Goal: Task Accomplishment & Management: Use online tool/utility

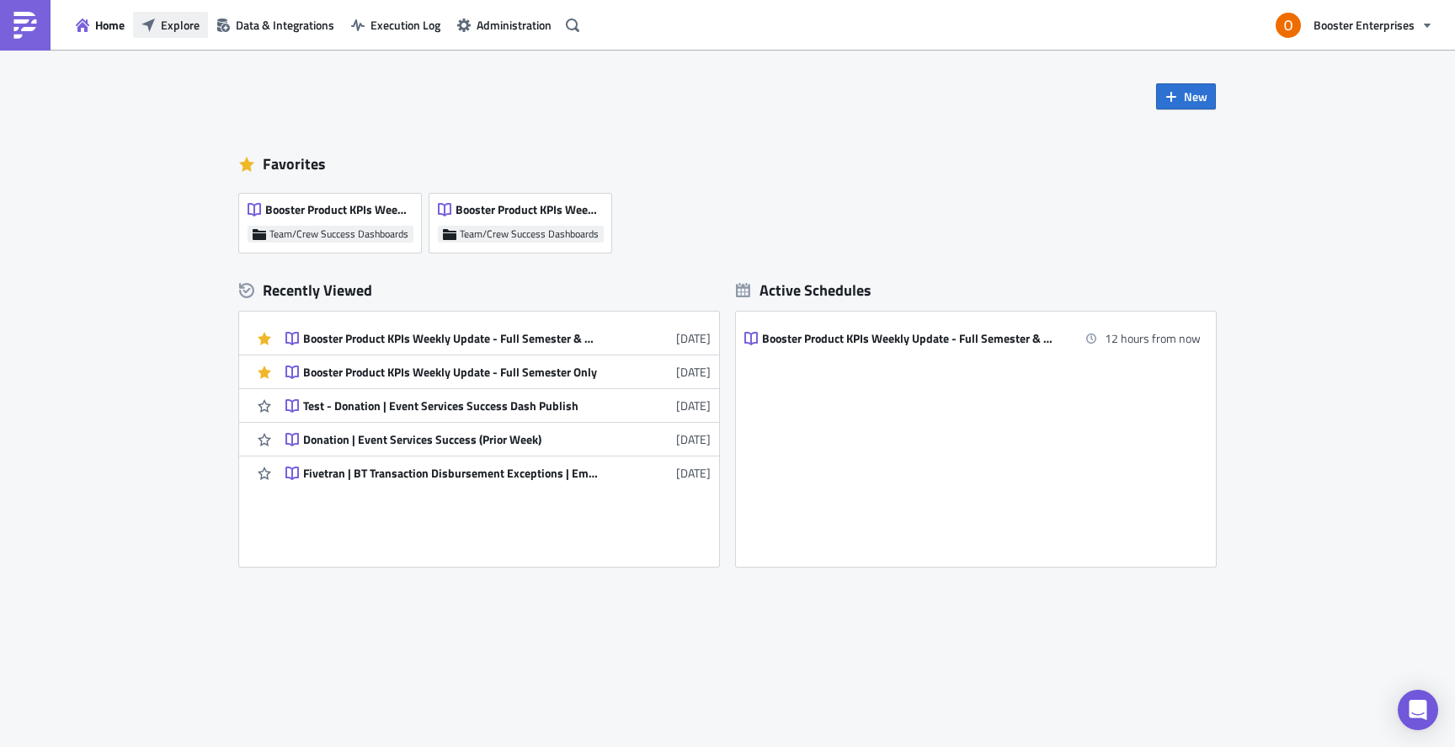
click at [178, 23] on span "Explore" at bounding box center [180, 25] width 39 height 18
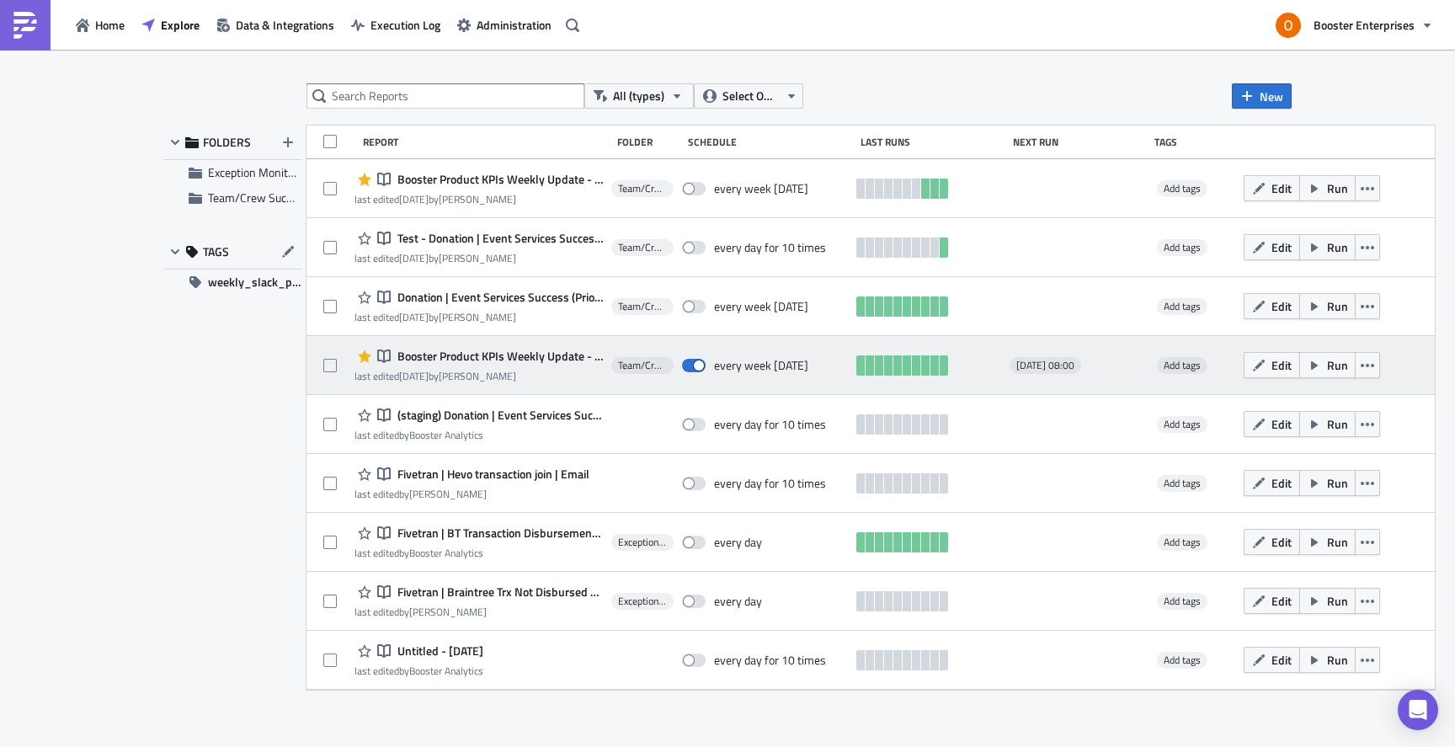
click at [497, 352] on span "Booster Product KPIs Weekly Update - Full Semester & Weekly Cut" at bounding box center [498, 356] width 210 height 15
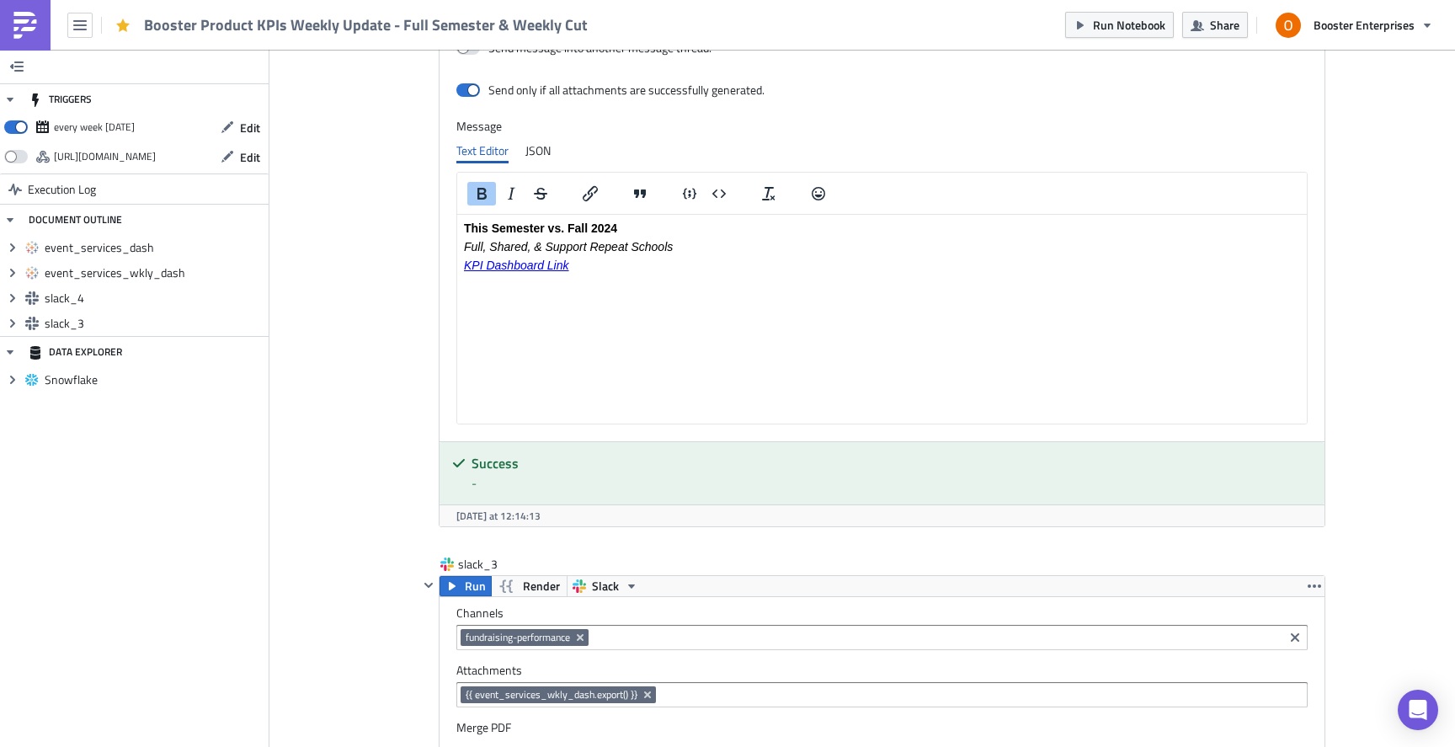
scroll to position [1447, 0]
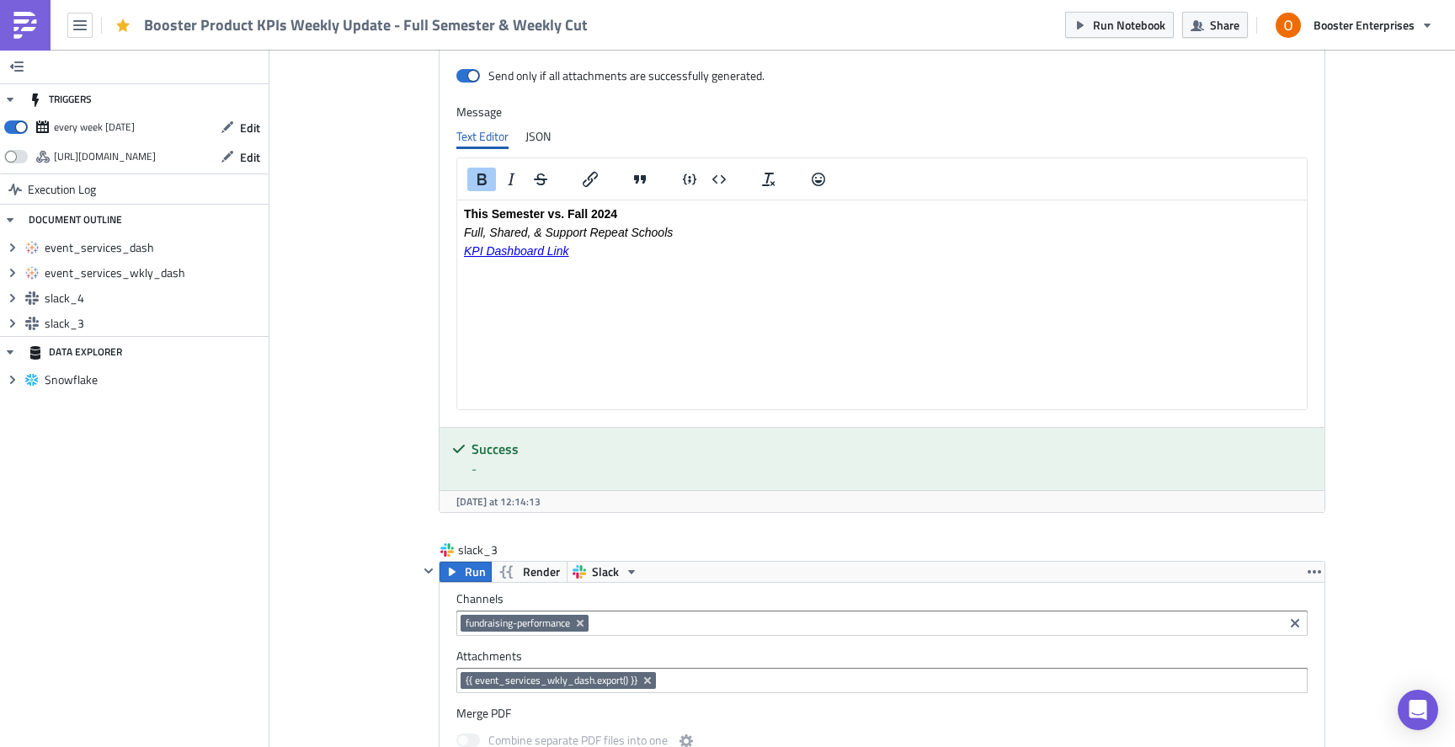
click at [642, 255] on p "KPI Dashboard Link" at bounding box center [882, 250] width 836 height 13
click at [594, 181] on icon "Insert/edit link" at bounding box center [590, 179] width 20 height 20
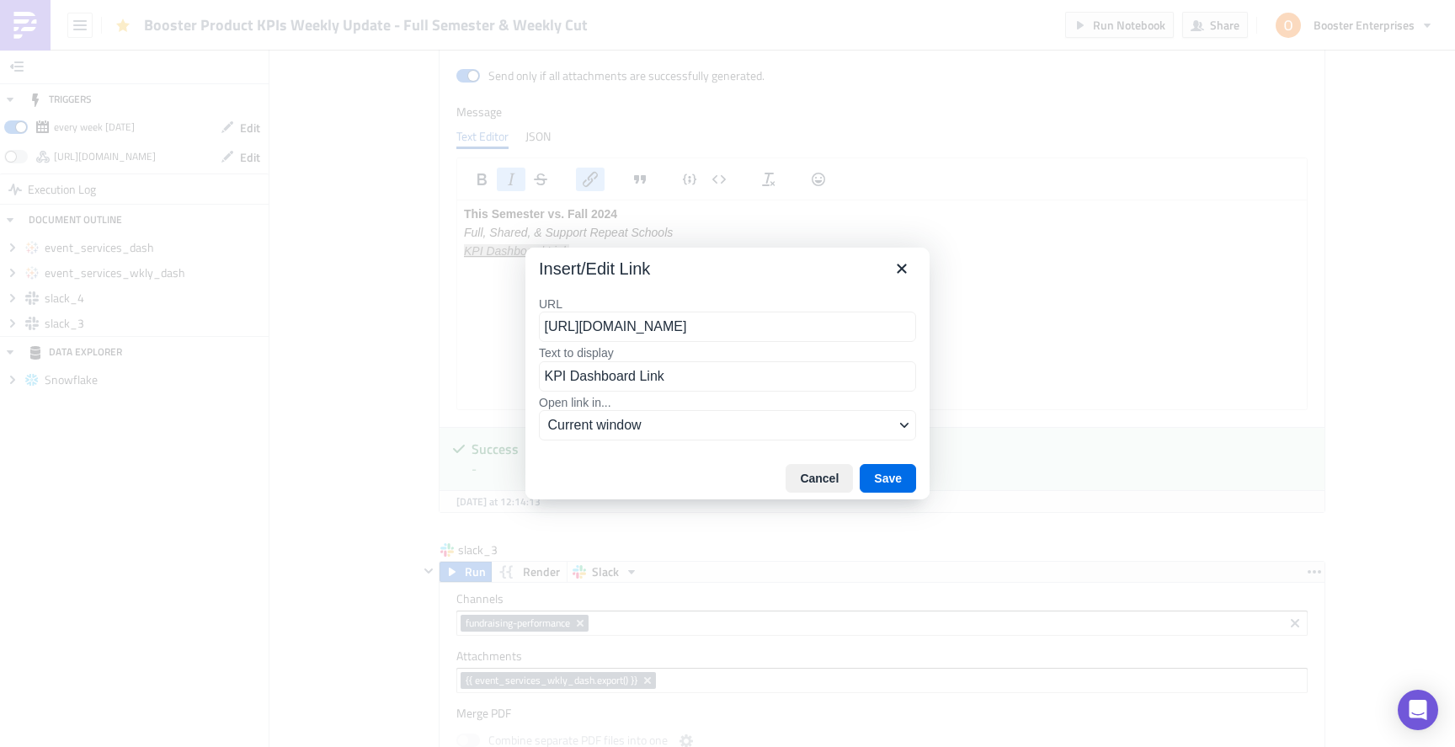
scroll to position [0, 76]
click at [722, 320] on input "https://us-east-1.online.tableau.com/#/site/boosterthon/projects/864780" at bounding box center [727, 326] width 377 height 30
click at [826, 477] on button "Cancel" at bounding box center [818, 478] width 67 height 29
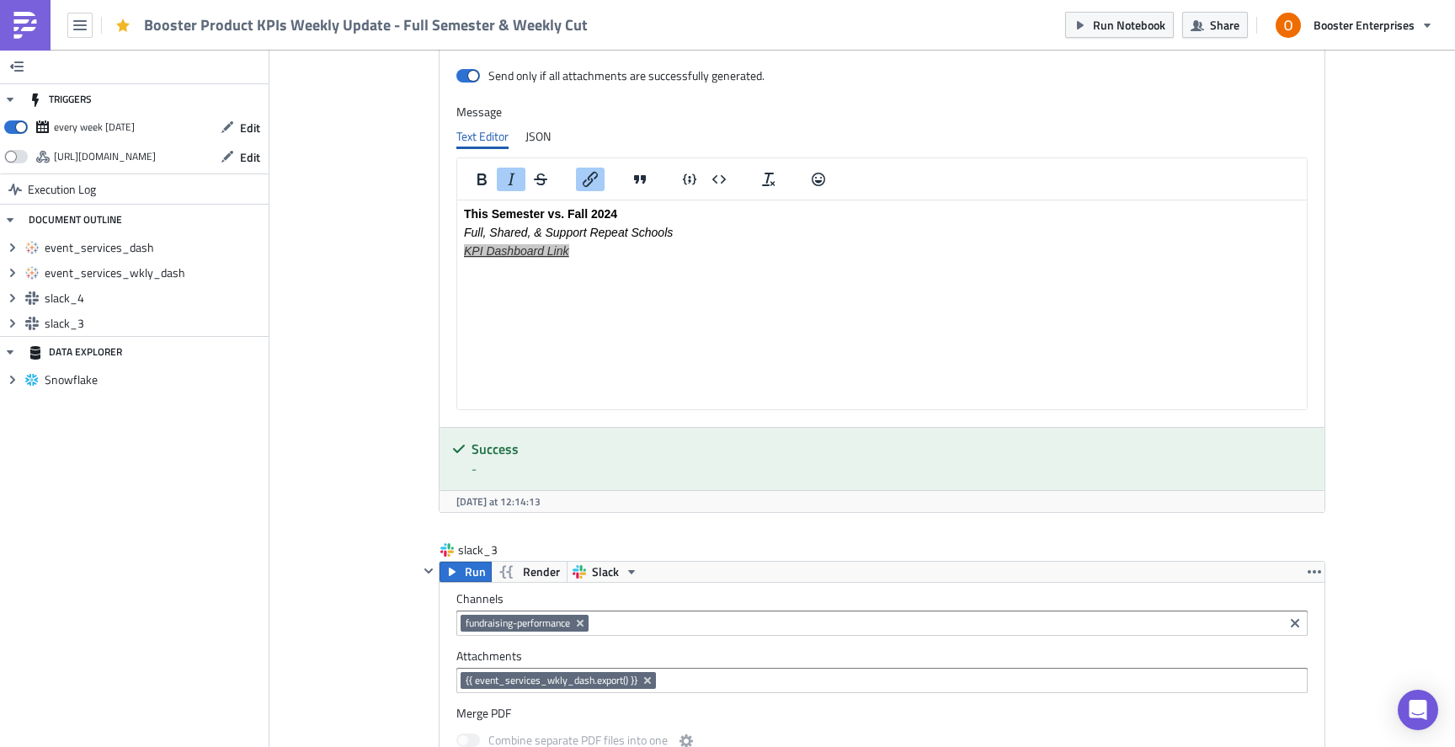
click at [591, 184] on icon "Insert/edit link" at bounding box center [590, 179] width 20 height 20
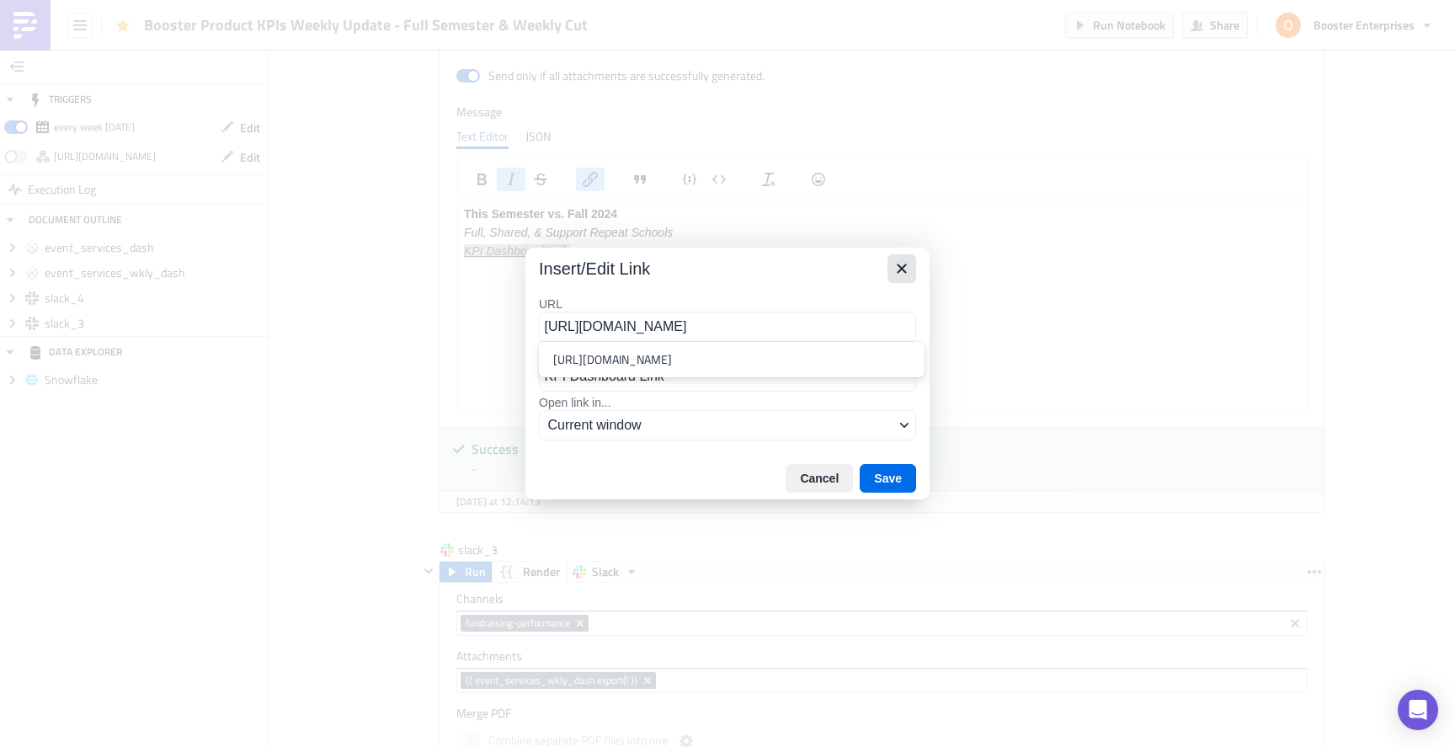
scroll to position [0, 0]
click at [897, 271] on icon "Close" at bounding box center [902, 268] width 20 height 20
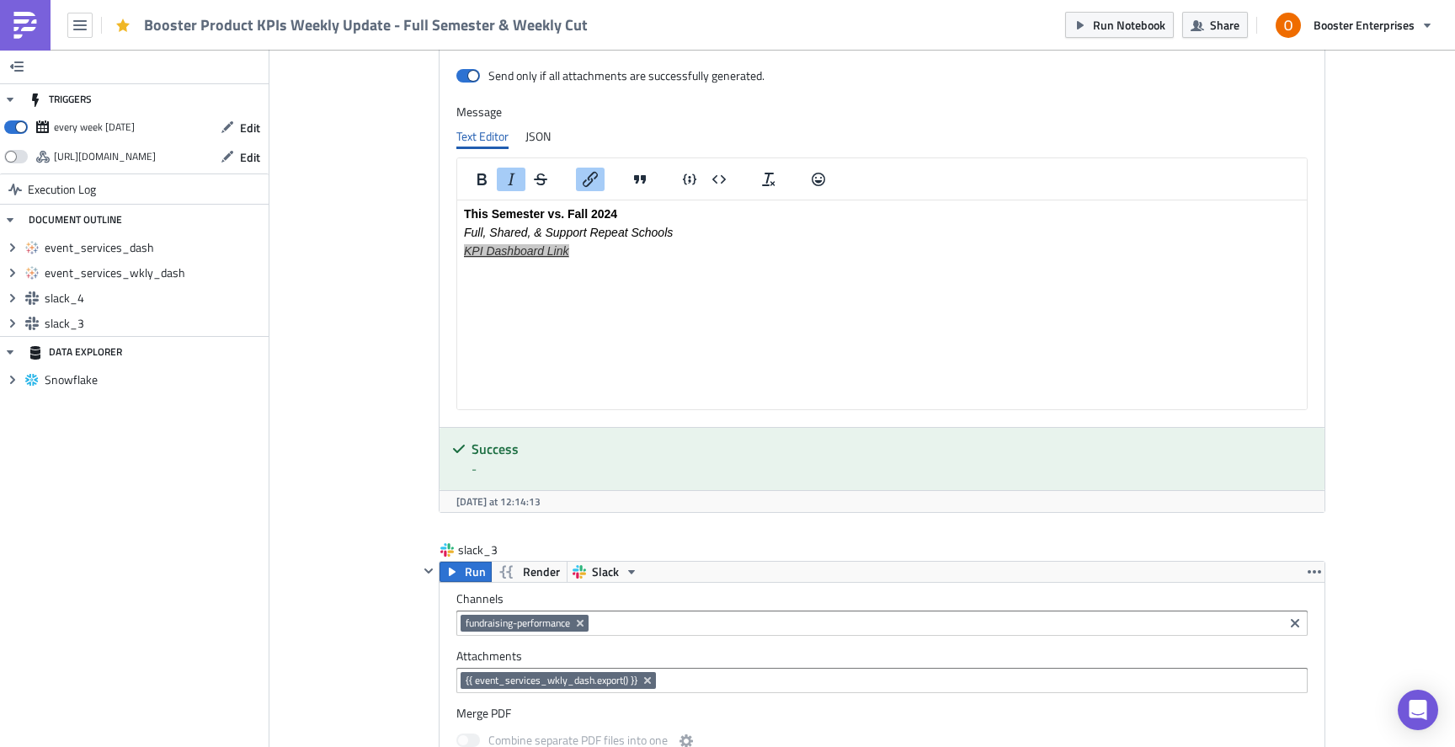
click at [1384, 369] on div "Cover Image Team/Crew Success Dashboards Execution Log Booster Product KPIs Wee…" at bounding box center [861, 60] width 1185 height 2916
click at [1125, 264] on html "This Semester vs. Fall 2024 Full, Shared, & Support Repeat Schools KPI Dashboar…" at bounding box center [881, 232] width 849 height 64
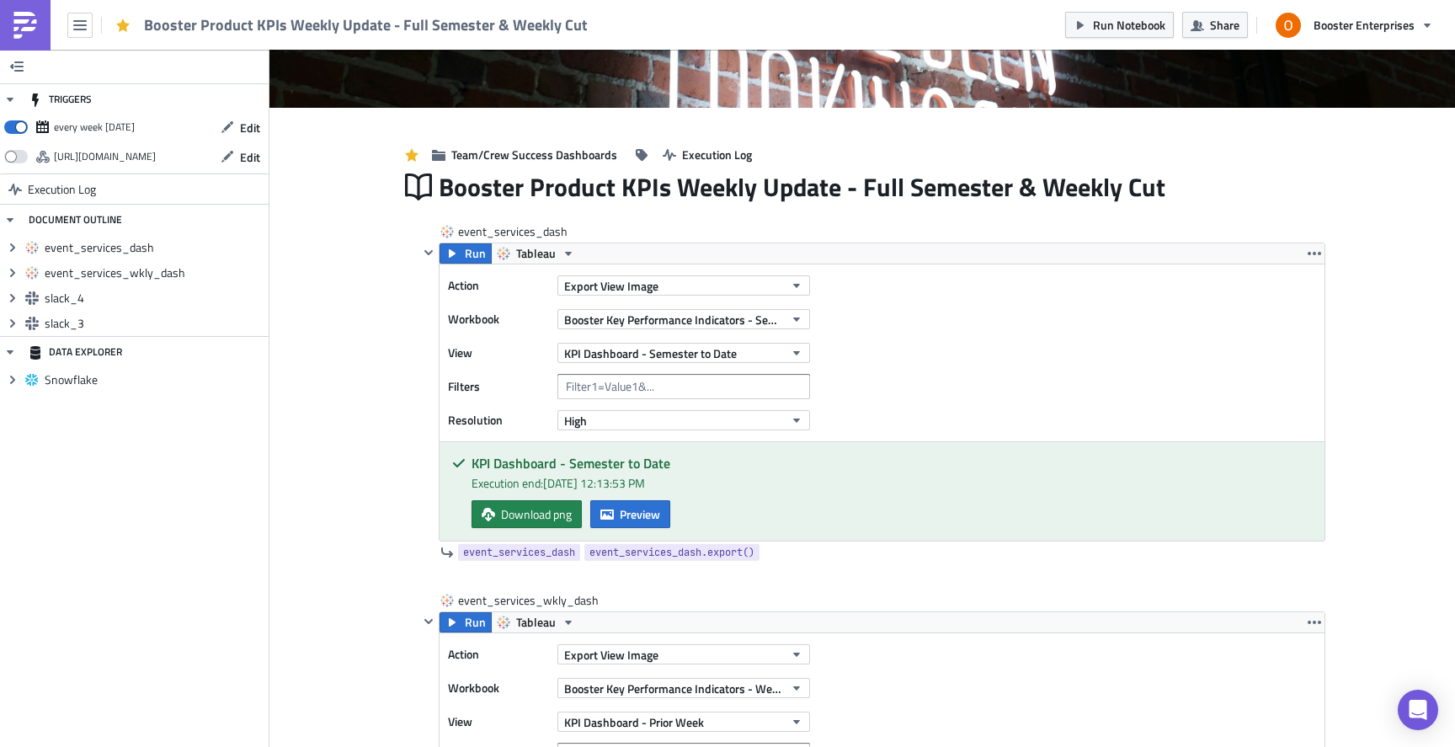
scroll to position [168, 0]
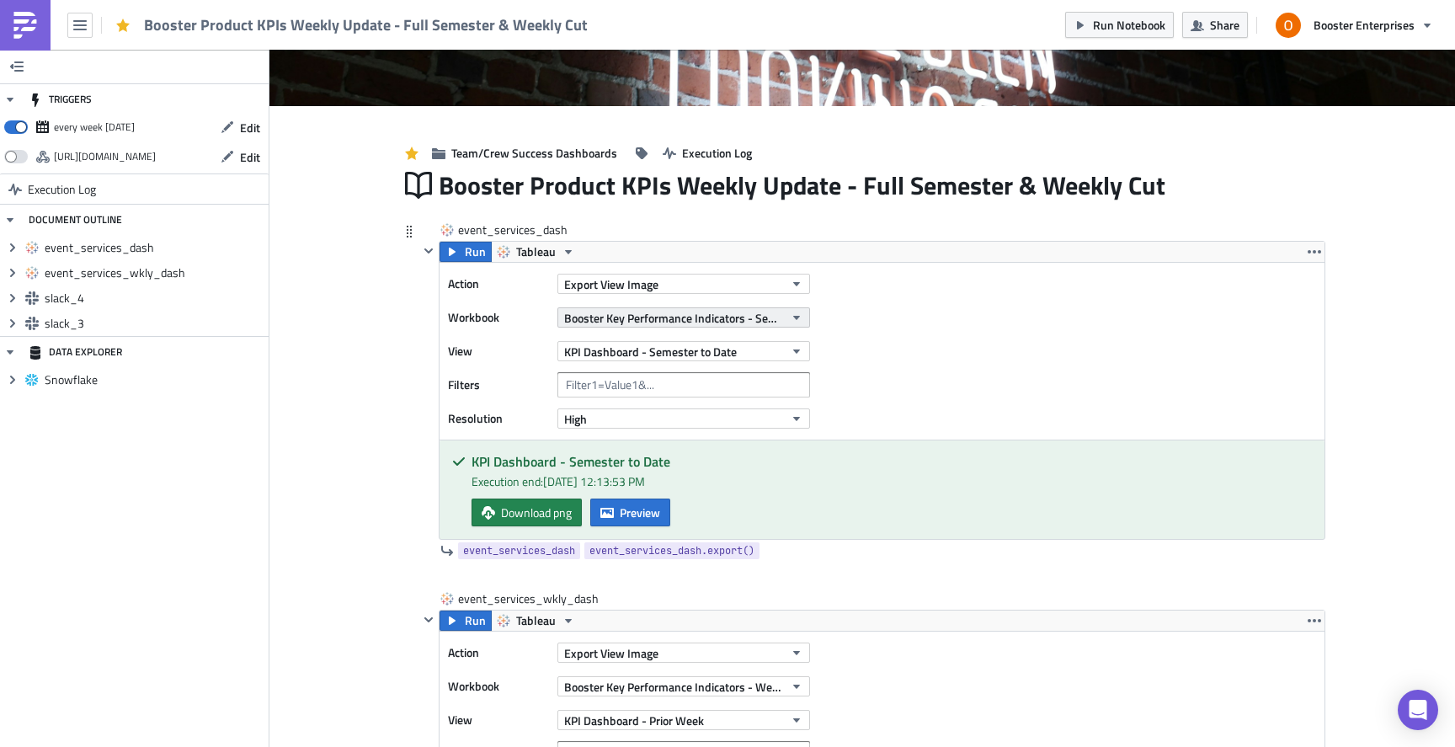
click at [786, 322] on button "Booster Key Performance Indicators - Semester Pushmetrics" at bounding box center [683, 317] width 253 height 20
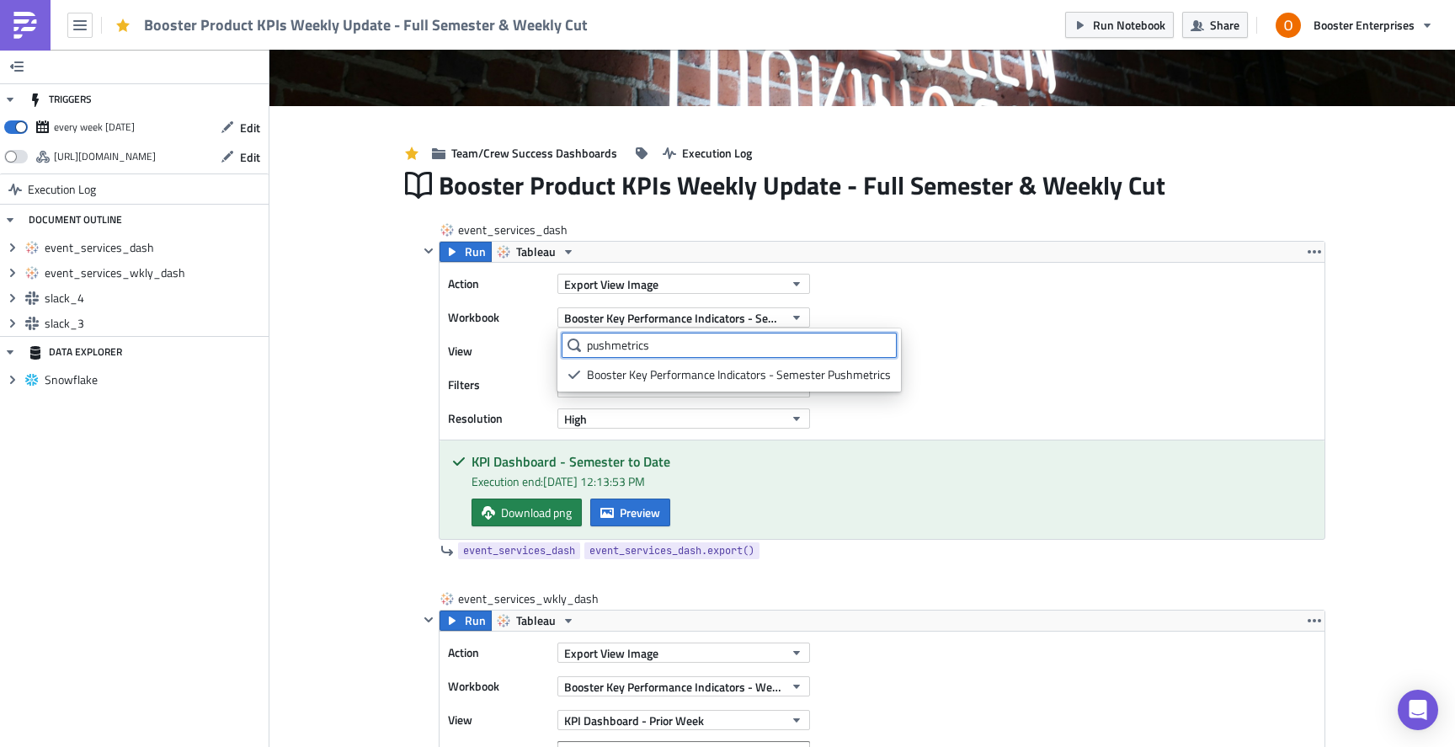
type input "pushmetrics"
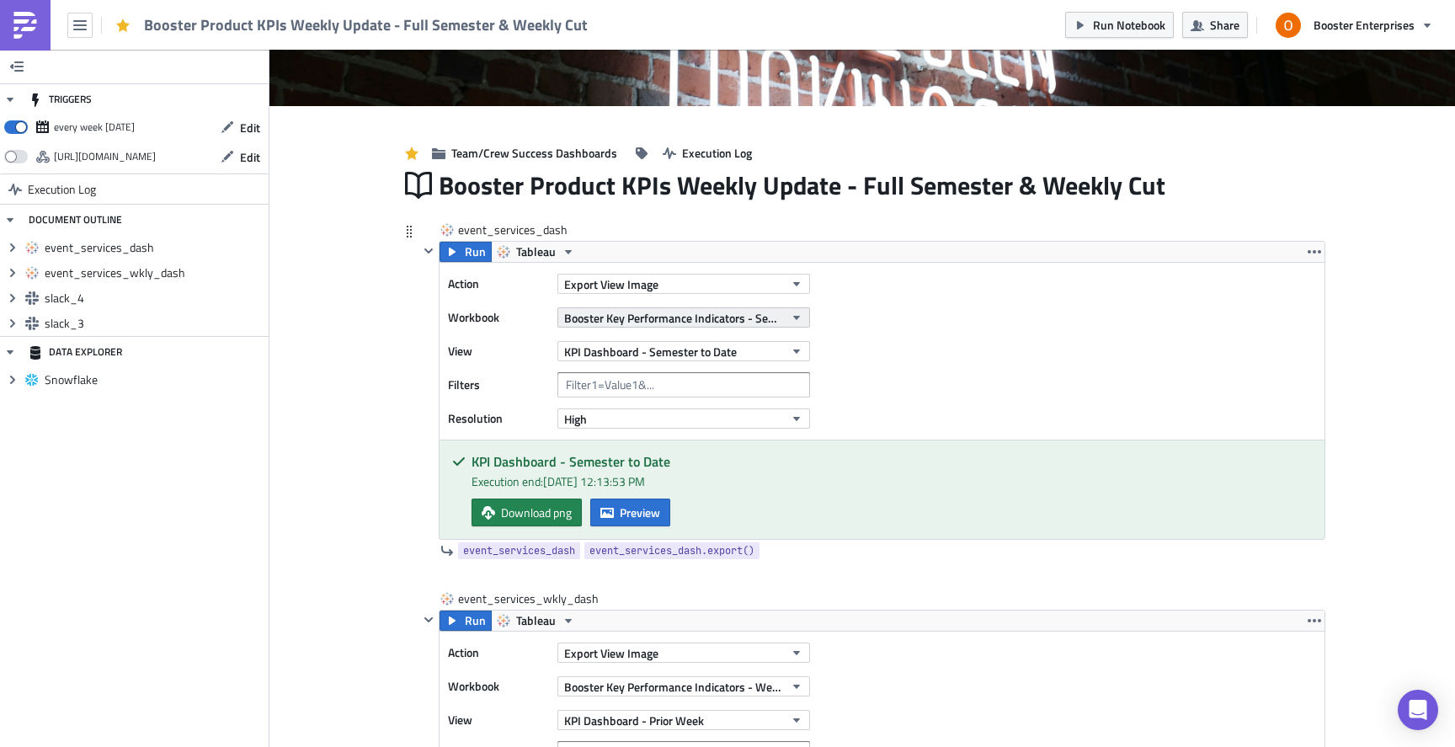
click at [803, 315] on icon "button" at bounding box center [796, 317] width 13 height 13
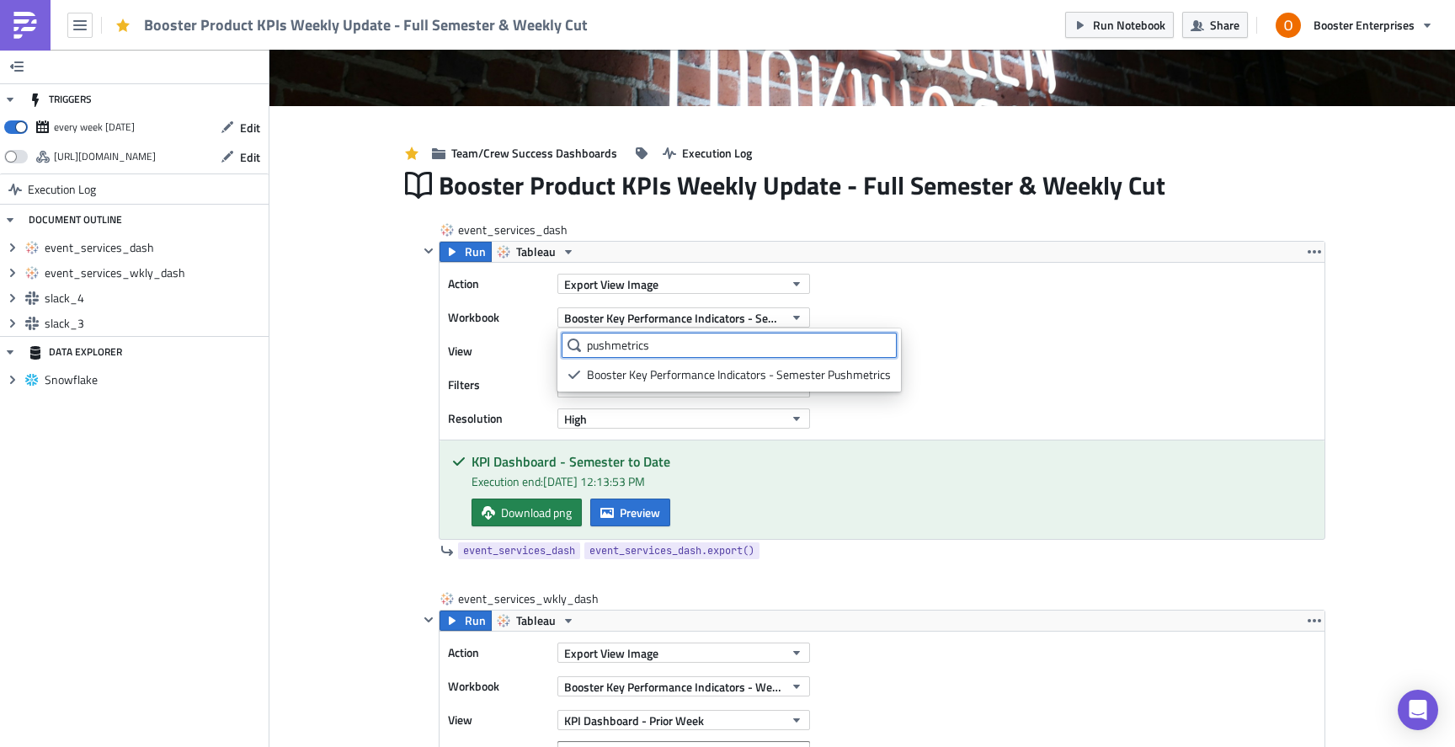
click at [598, 348] on input "pushmetrics" at bounding box center [729, 345] width 335 height 25
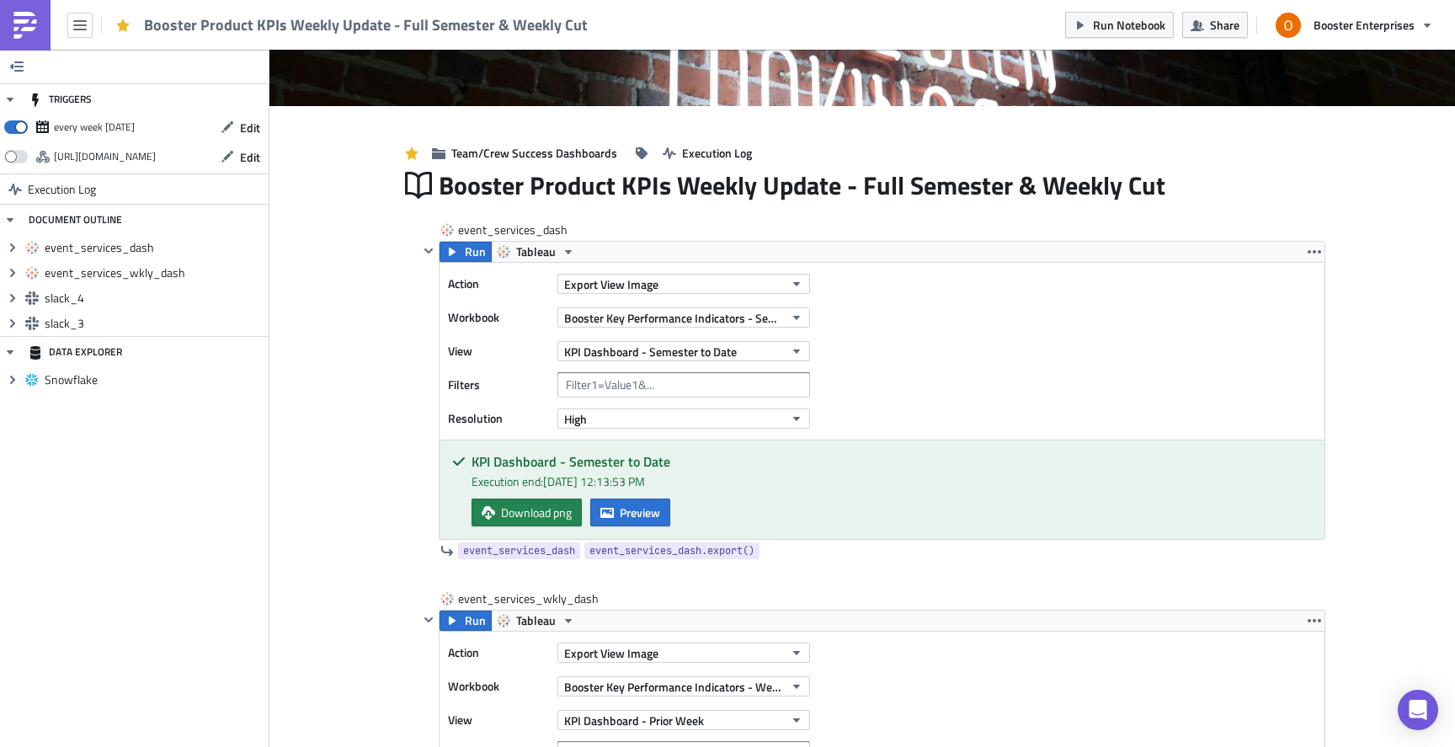
click at [663, 290] on button "Export View Image" at bounding box center [683, 284] width 253 height 20
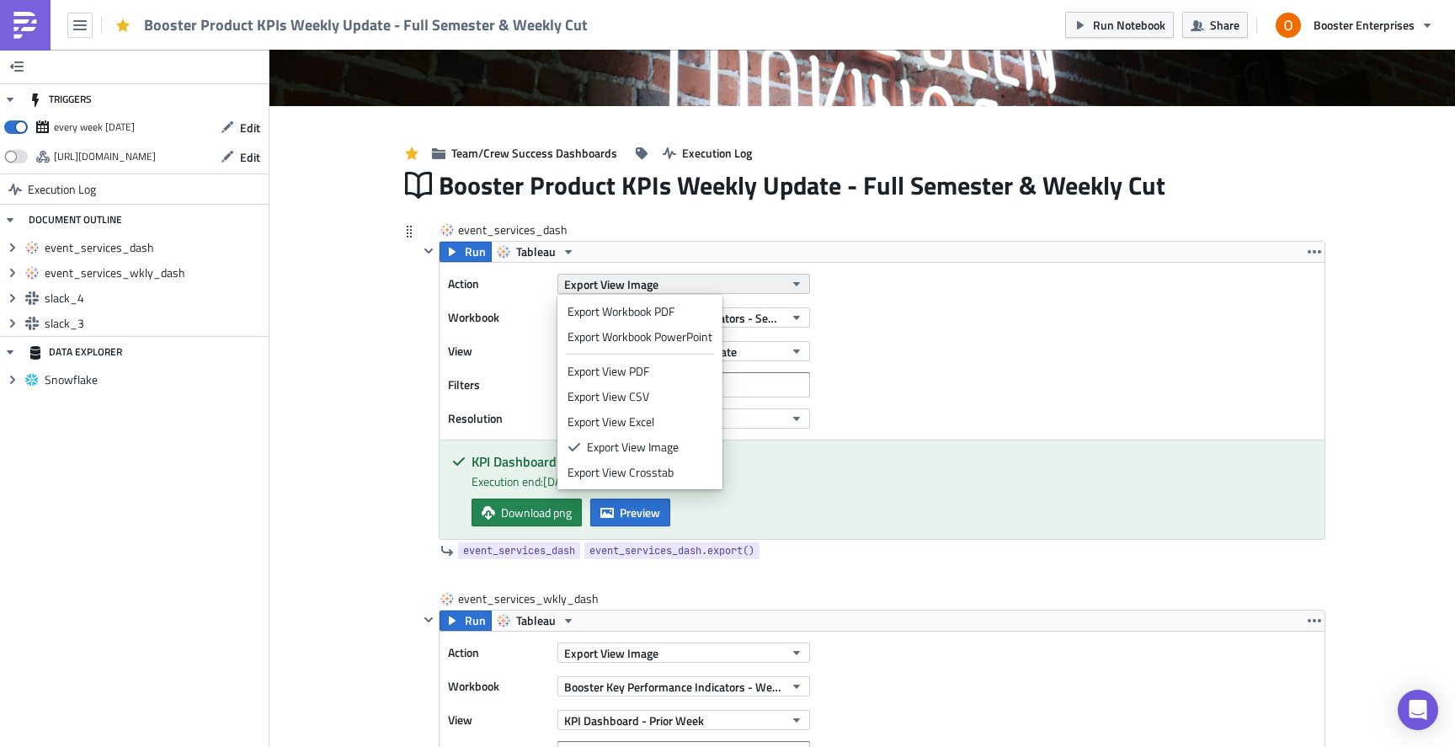
click at [680, 283] on button "Export View Image" at bounding box center [683, 284] width 253 height 20
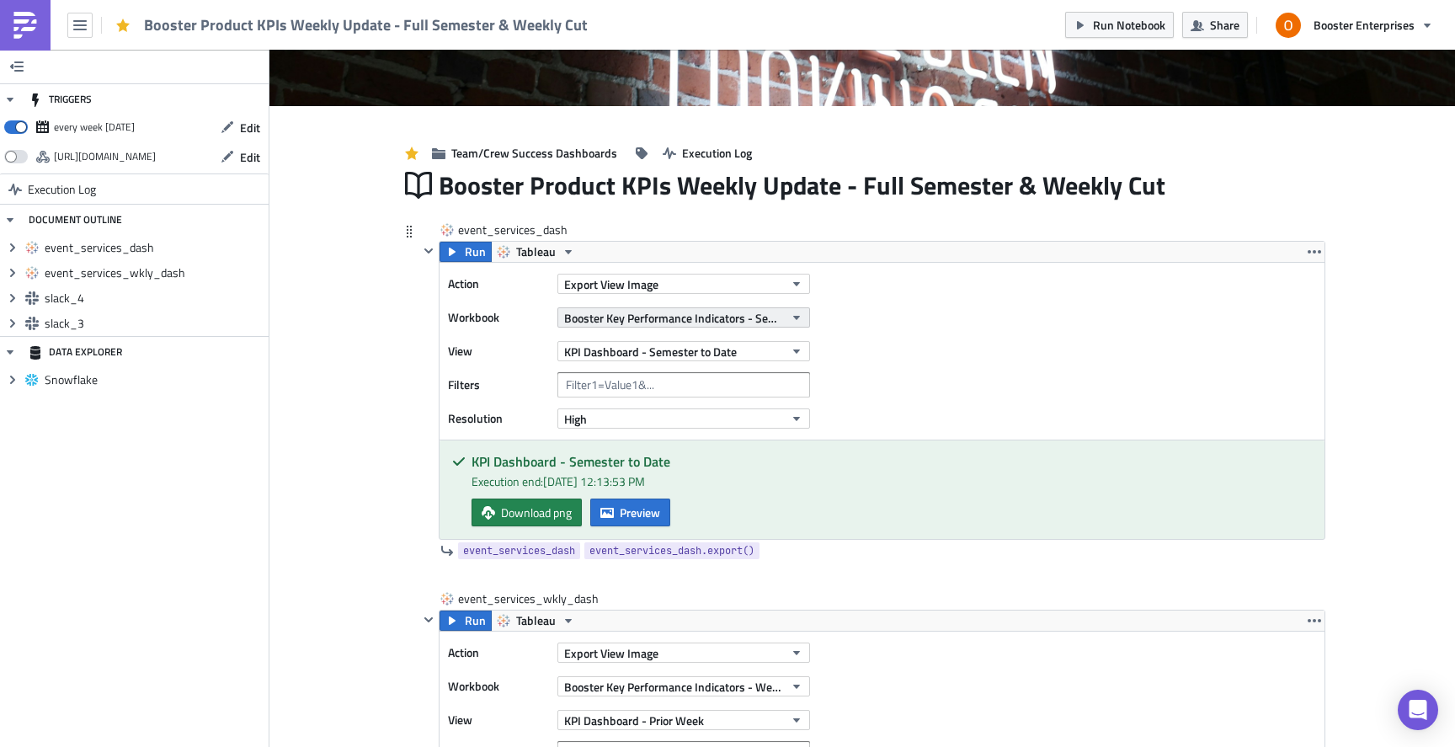
click at [710, 326] on span "Booster Key Performance Indicators - Semester Pushmetrics" at bounding box center [674, 318] width 220 height 18
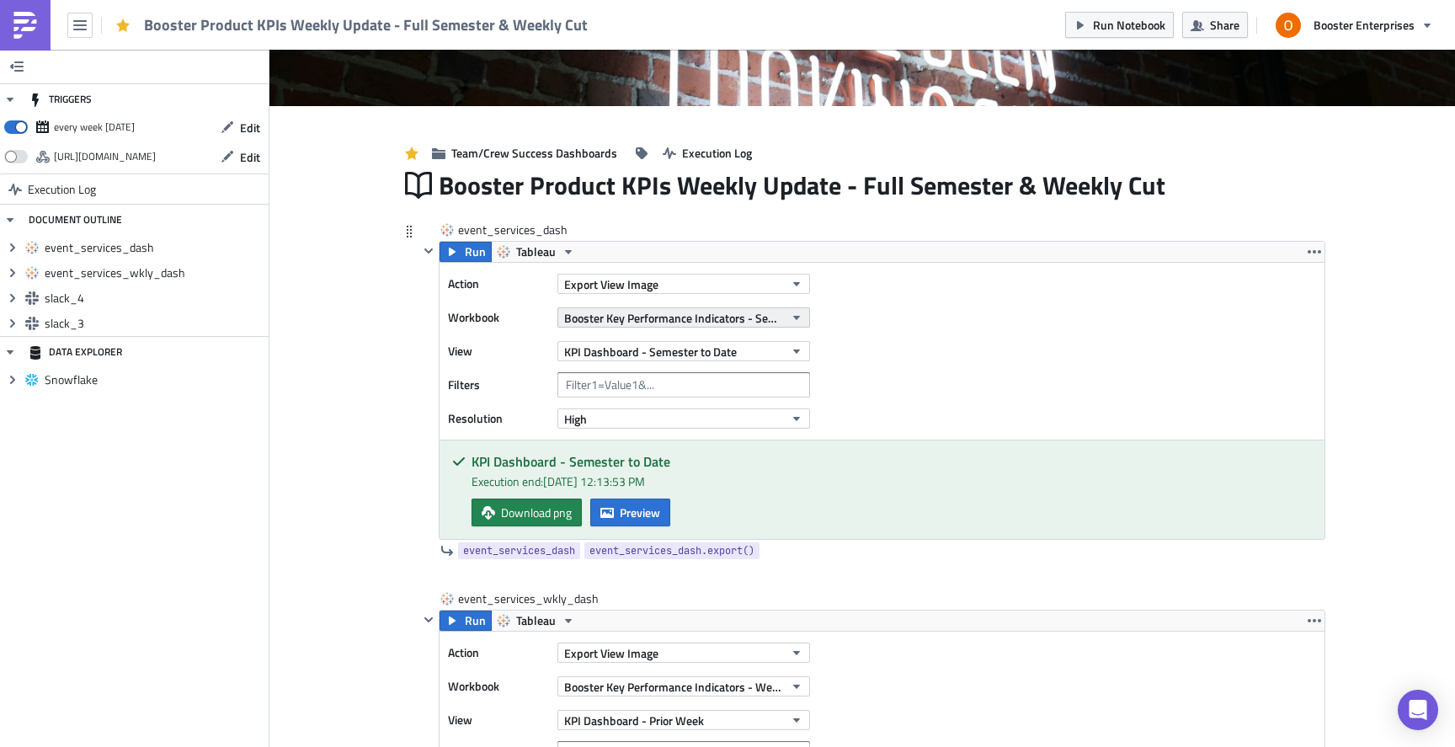
click at [726, 320] on span "Booster Key Performance Indicators - Semester Pushmetrics" at bounding box center [674, 318] width 220 height 18
click at [680, 318] on span "Booster Key Performance Indicators - Semester Pushmetrics" at bounding box center [674, 318] width 220 height 18
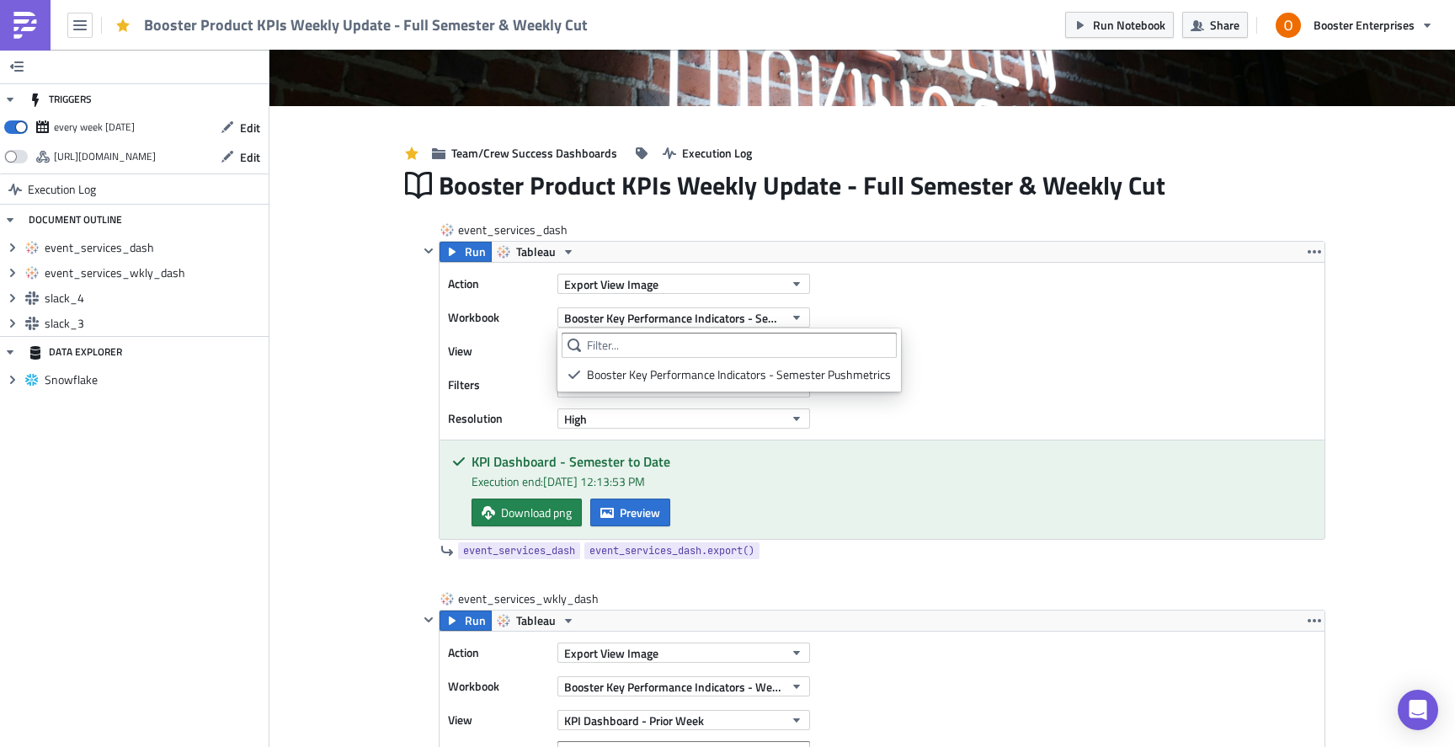
click at [572, 343] on icon at bounding box center [573, 344] width 13 height 13
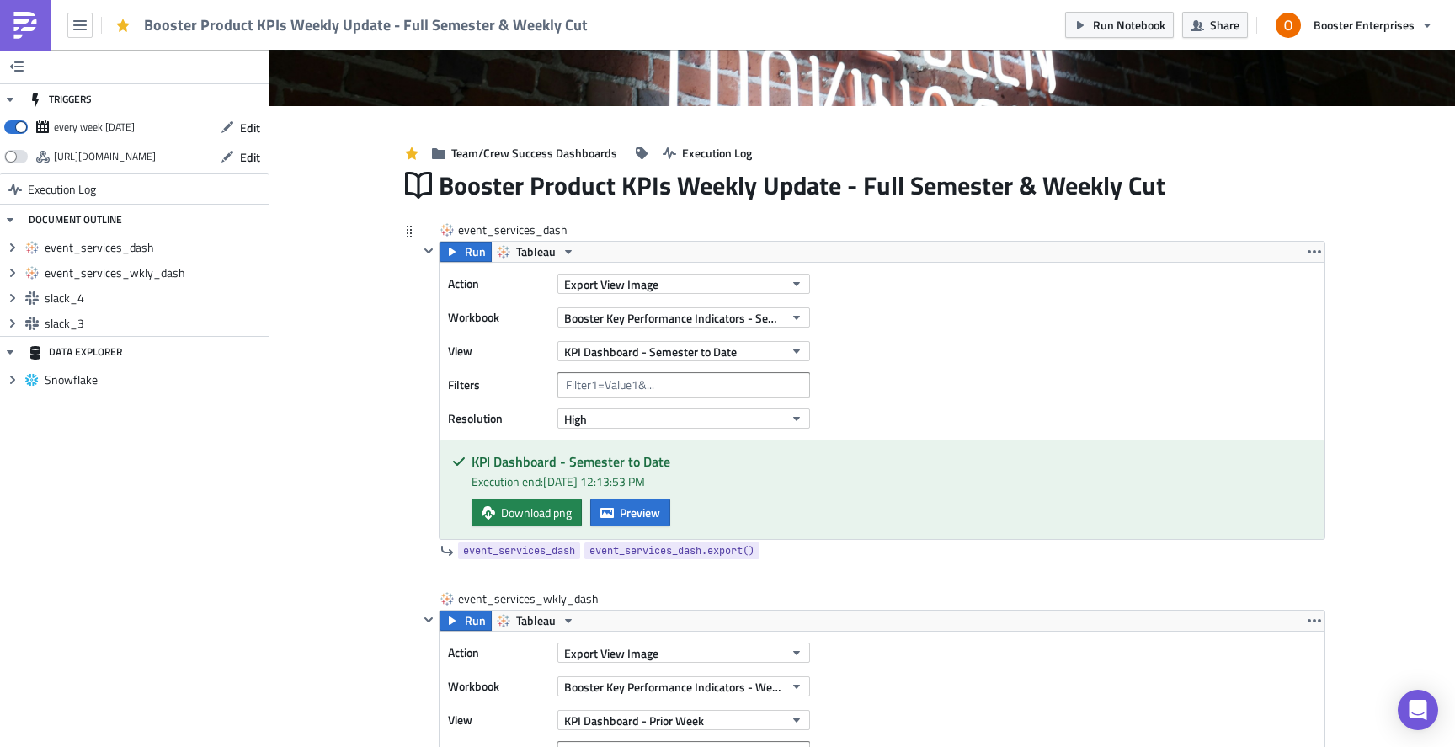
click at [908, 487] on div "Execution end: 9/1/2025, 12:13:53 PM" at bounding box center [891, 481] width 840 height 18
click at [795, 289] on icon "button" at bounding box center [796, 283] width 13 height 13
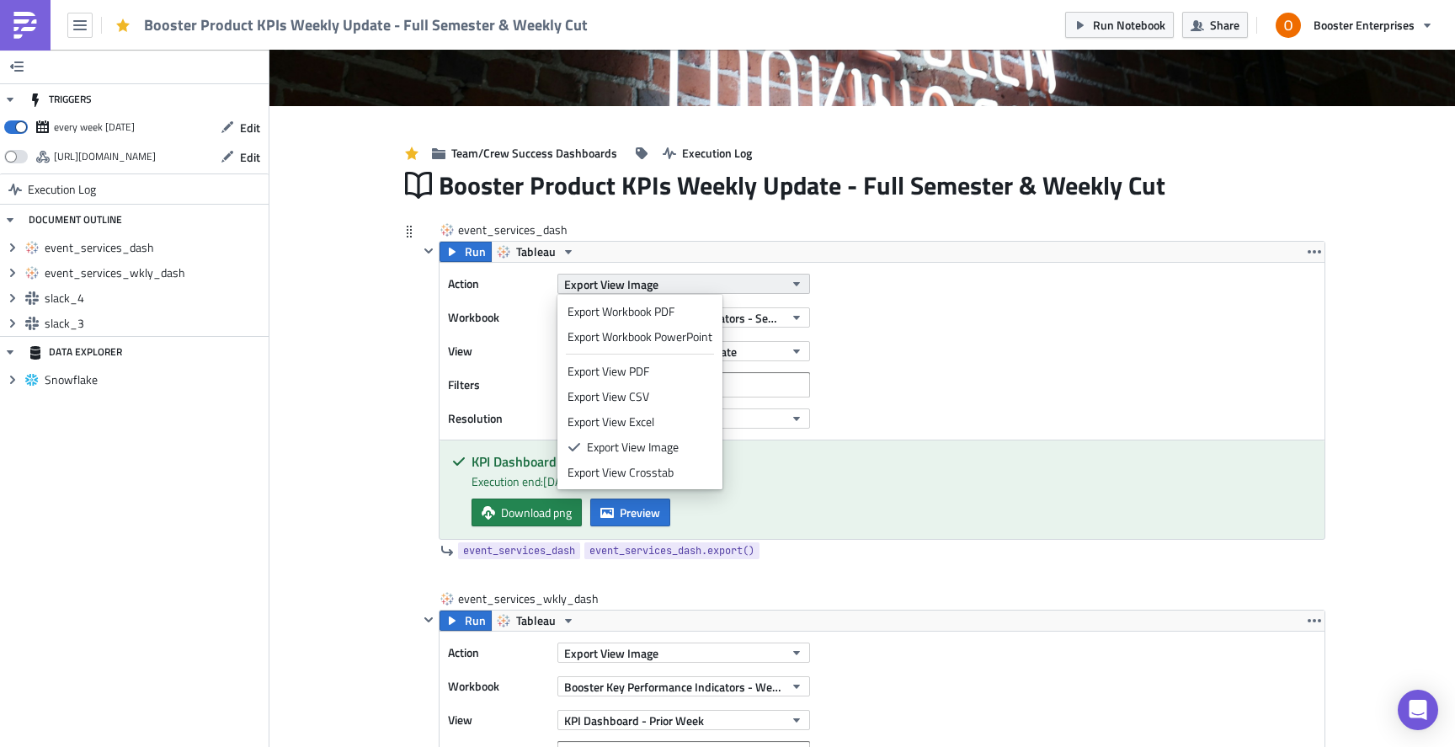
click at [796, 285] on icon "button" at bounding box center [796, 284] width 7 height 4
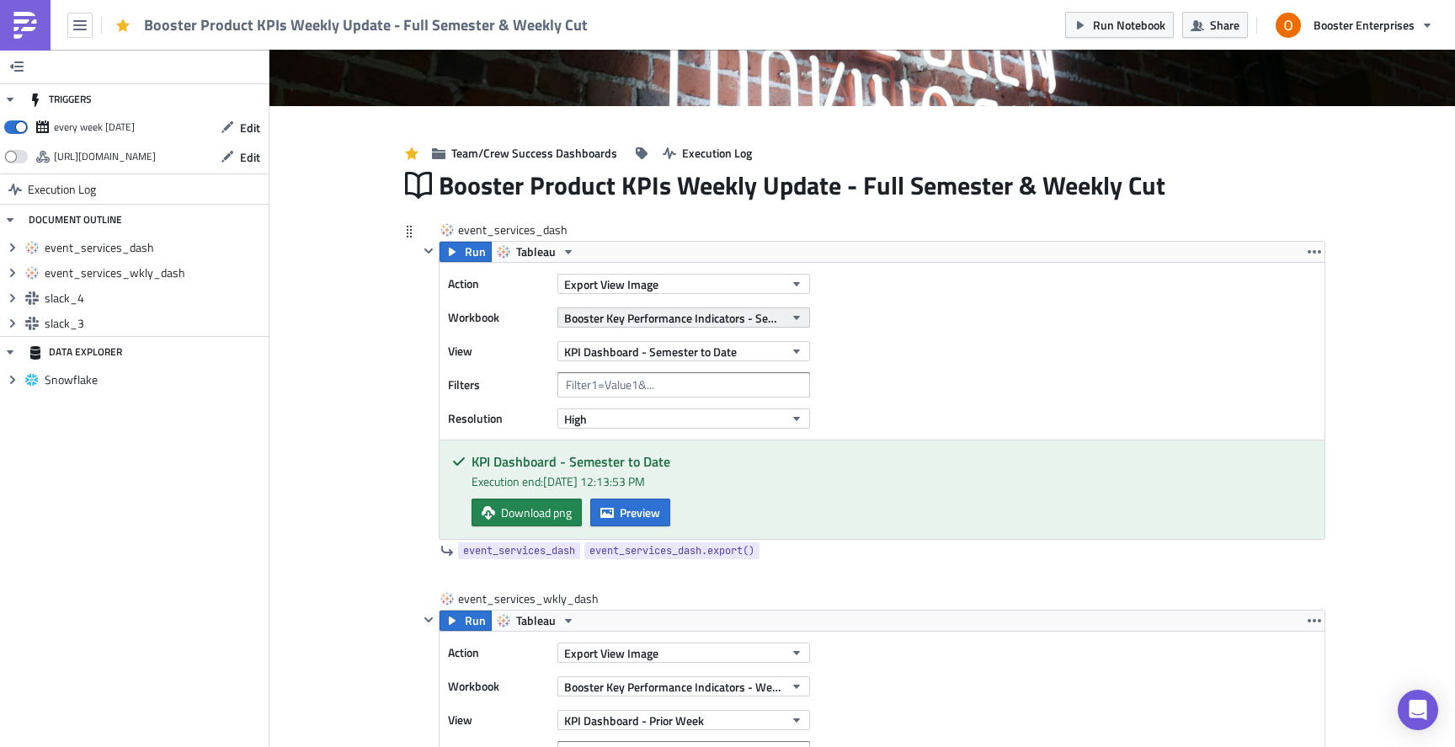
click at [799, 325] on button "Booster Key Performance Indicators - Semester Pushmetrics" at bounding box center [683, 317] width 253 height 20
click at [983, 301] on div "Action Export View Image Workbook Booster Key Performance Indicators - Semester…" at bounding box center [881, 351] width 885 height 177
click at [782, 358] on button "KPI Dashboard - Semester to Date" at bounding box center [683, 351] width 253 height 20
click at [1314, 253] on icon "button" at bounding box center [1313, 251] width 13 height 3
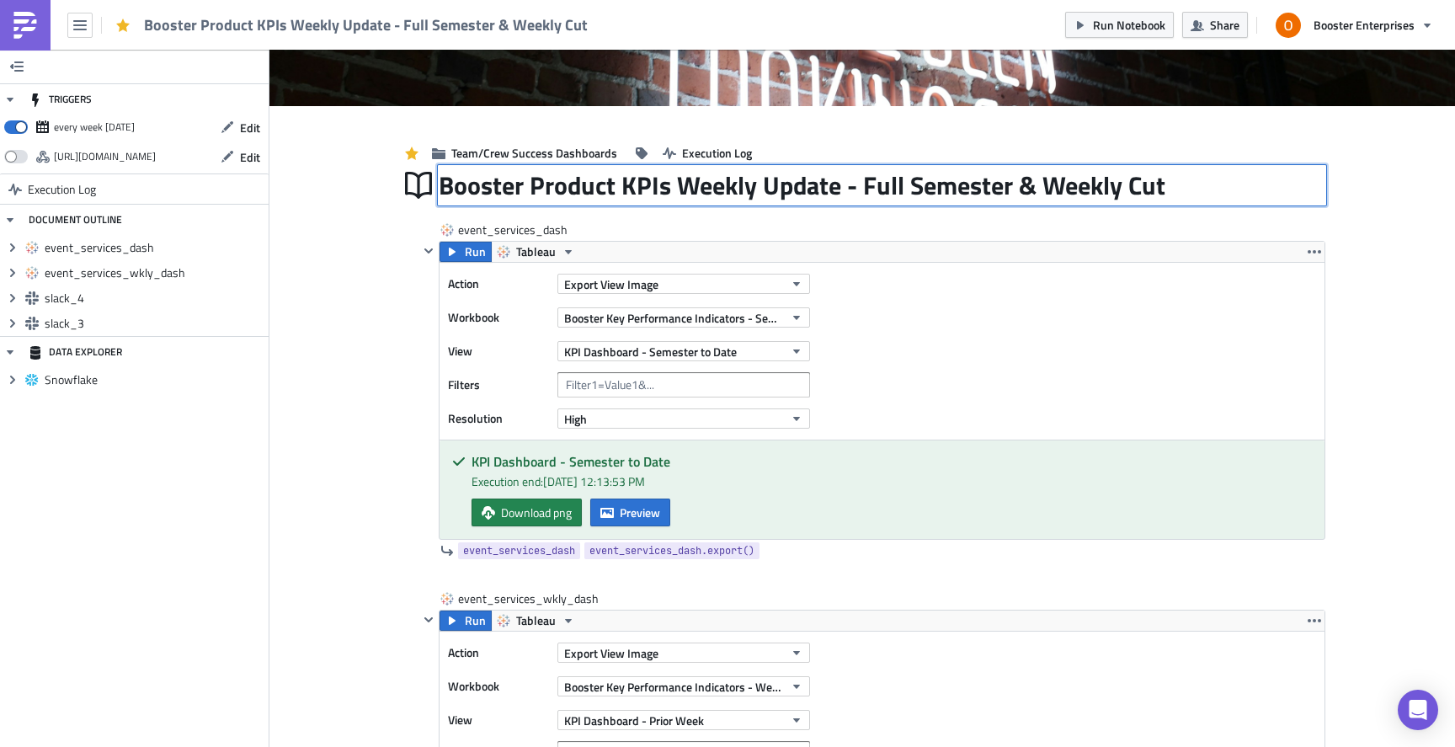
click at [1295, 198] on div "Booster Product KPIs Weekly Update - Full Semester & Weekly Cut Booster Product…" at bounding box center [882, 185] width 887 height 39
click at [748, 321] on span "Booster Key Performance Indicators - Semester Pushmetrics" at bounding box center [674, 318] width 220 height 18
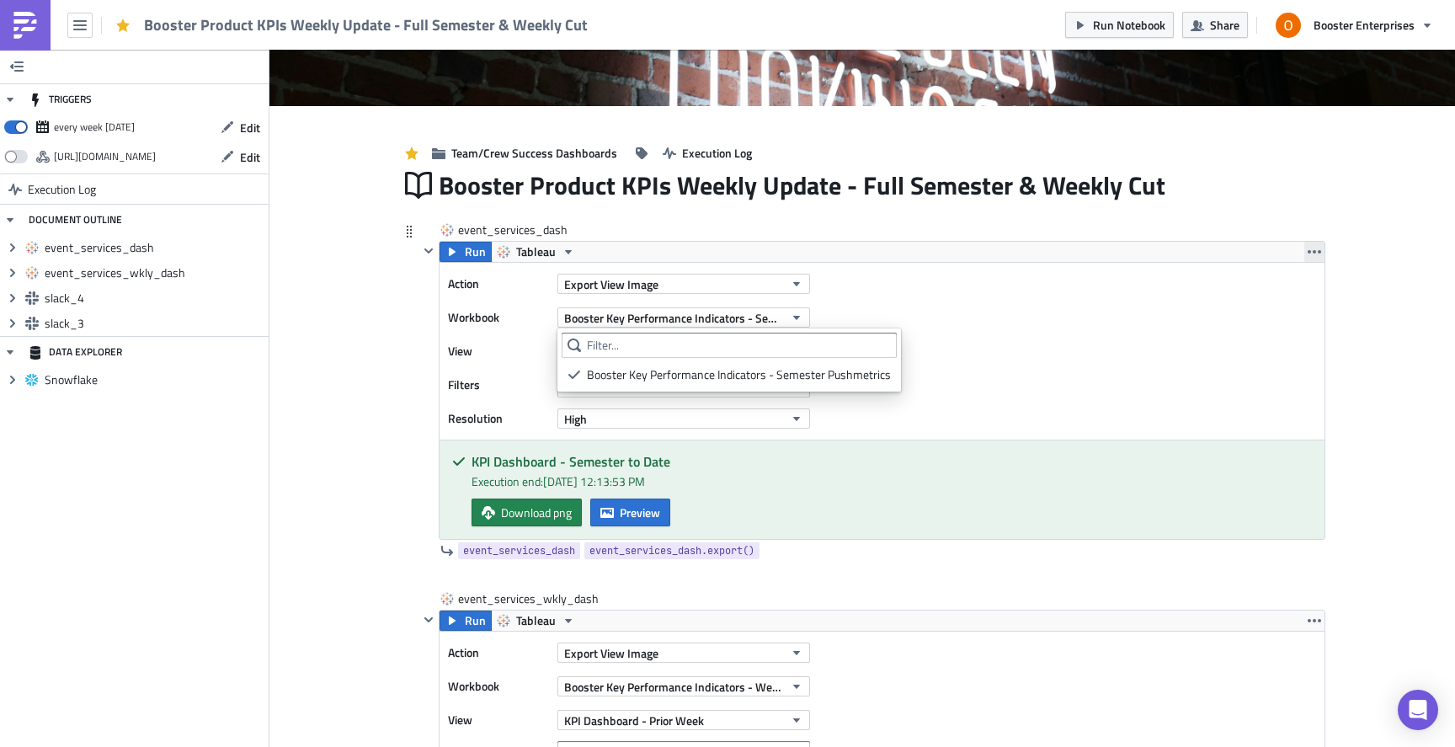
click at [1315, 254] on icon "button" at bounding box center [1313, 251] width 13 height 13
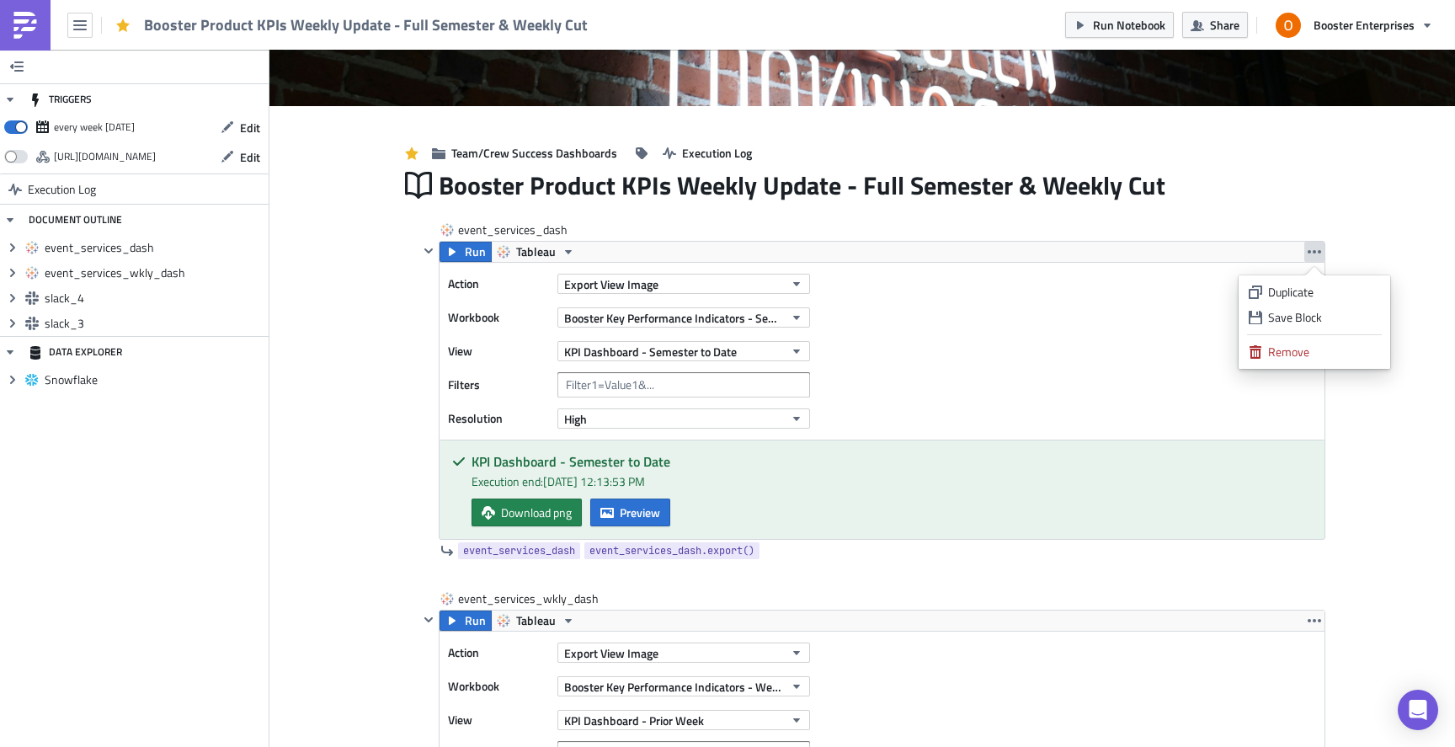
click at [29, 28] on img at bounding box center [25, 25] width 27 height 27
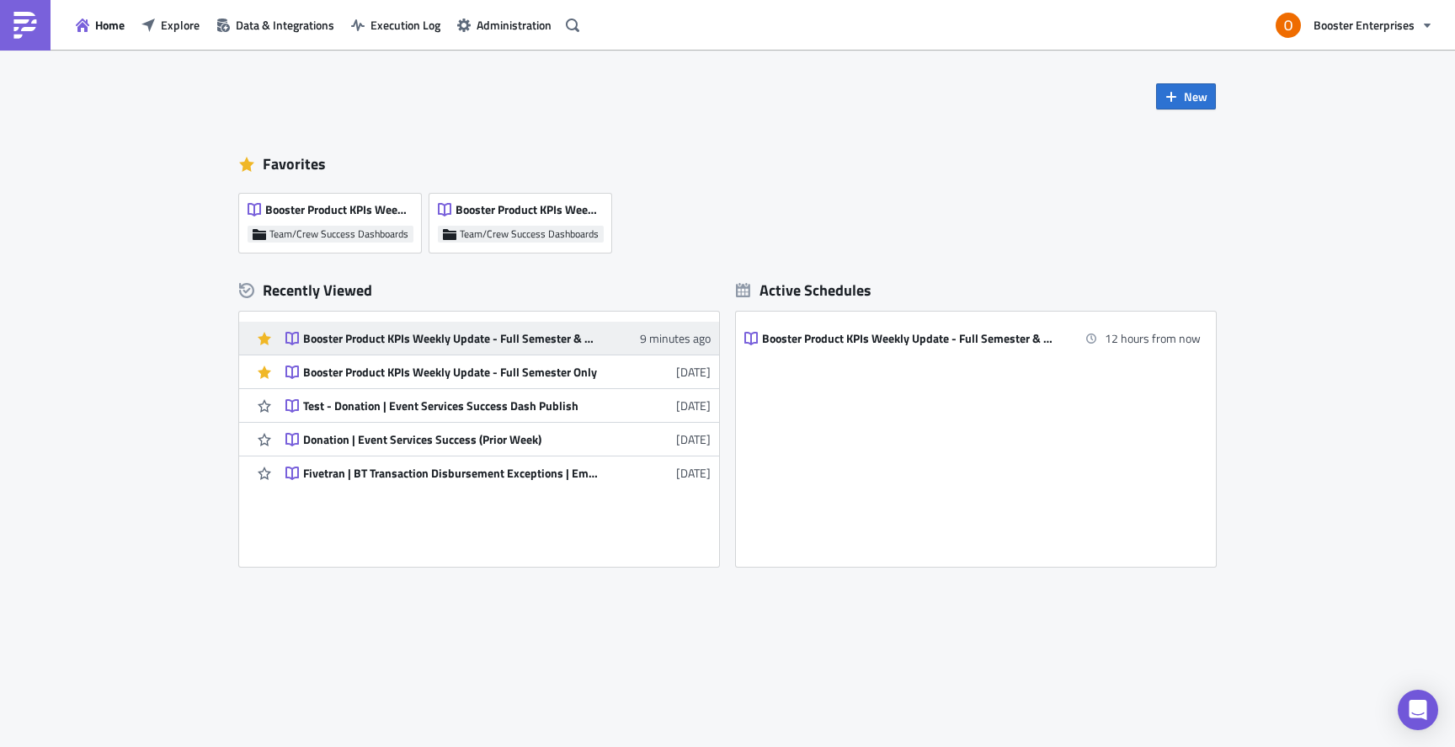
click at [460, 335] on div "Booster Product KPIs Weekly Update - Full Semester & Weekly Cut" at bounding box center [450, 338] width 295 height 15
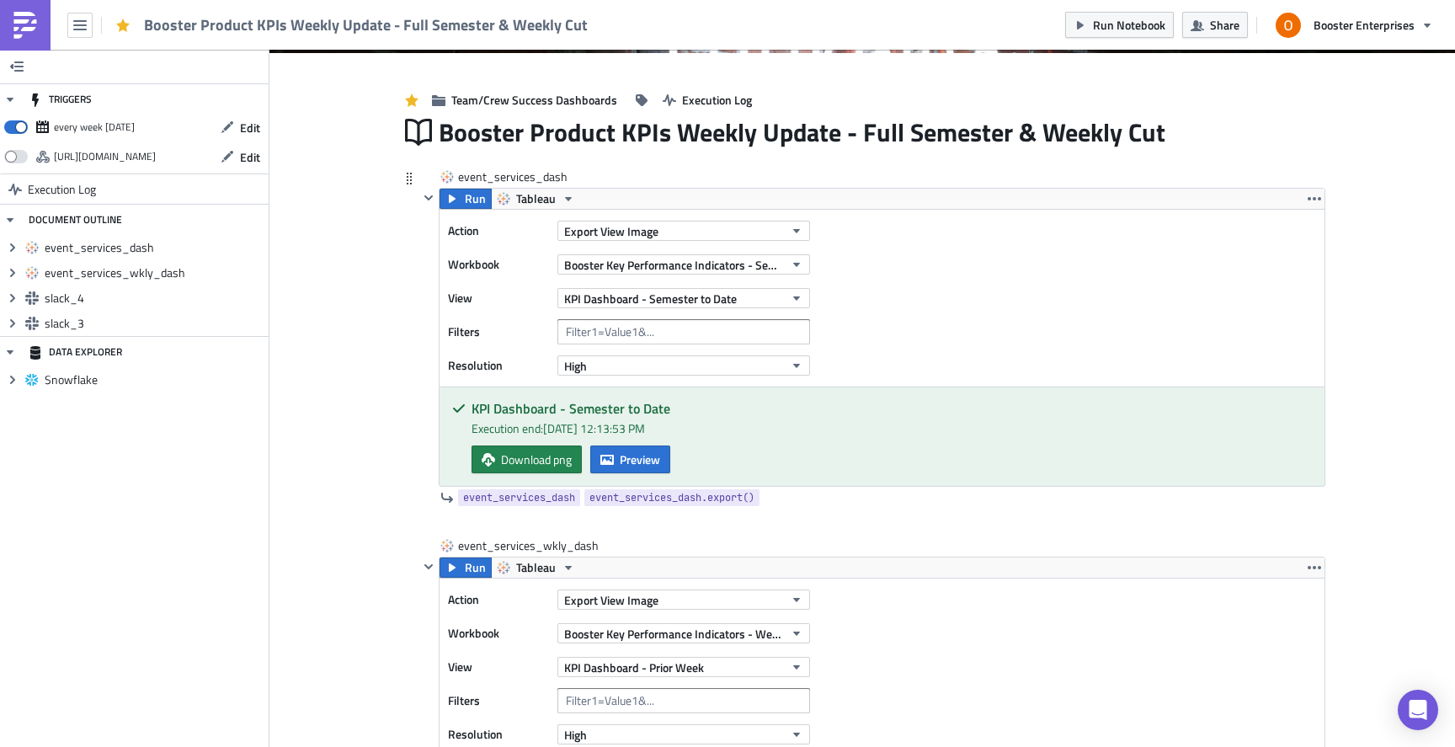
scroll to position [222, 0]
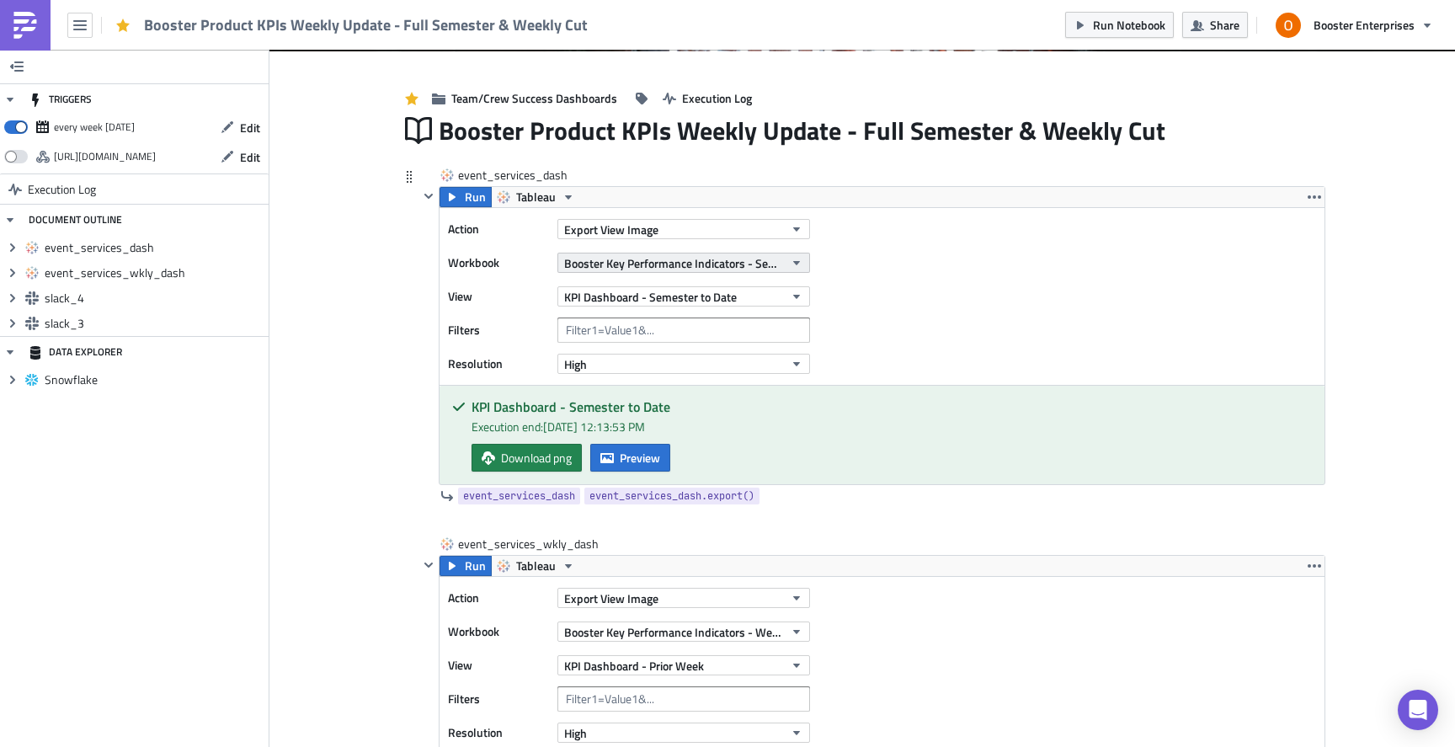
click at [726, 264] on span "Booster Key Performance Indicators - Semester Pushmetrics" at bounding box center [674, 263] width 220 height 18
click at [801, 257] on icon "button" at bounding box center [796, 262] width 13 height 13
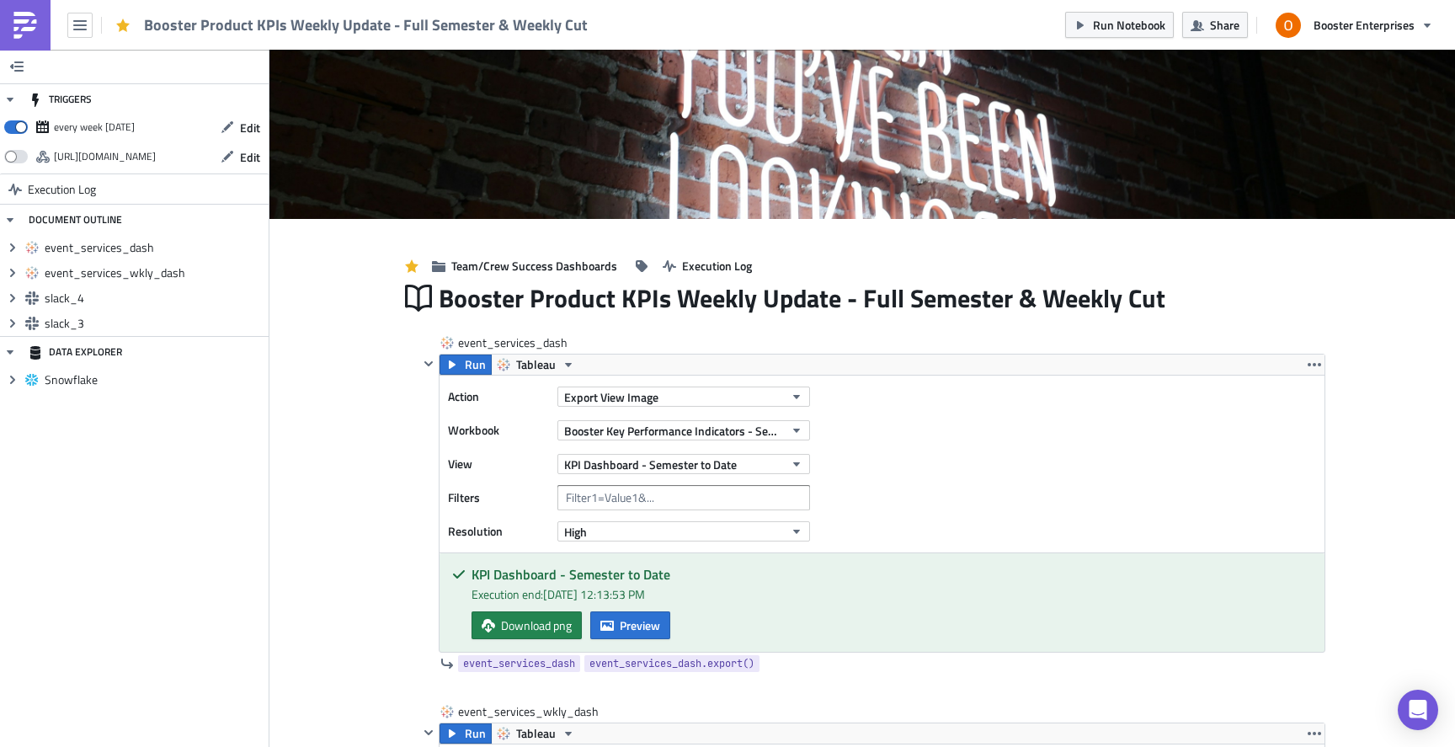
scroll to position [0, 0]
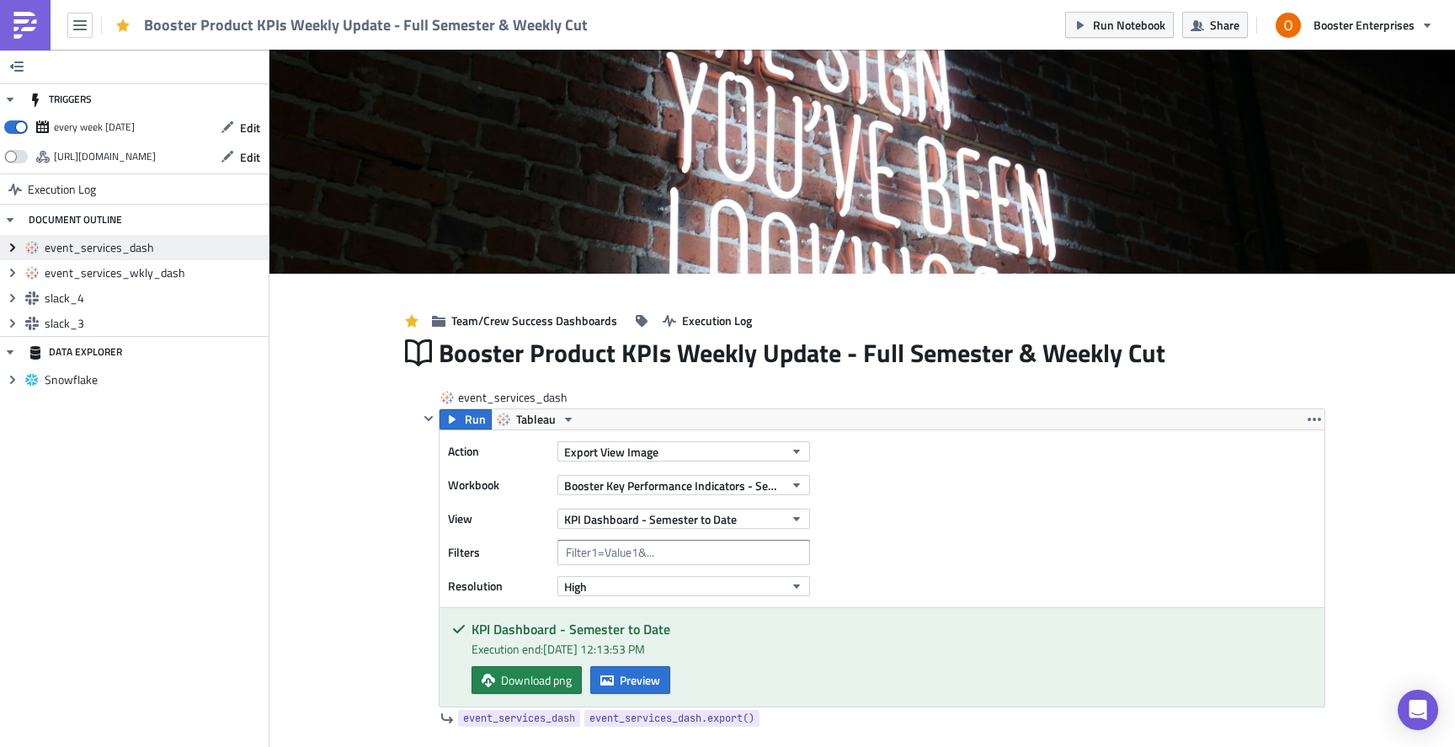
click at [13, 248] on icon at bounding box center [12, 247] width 5 height 8
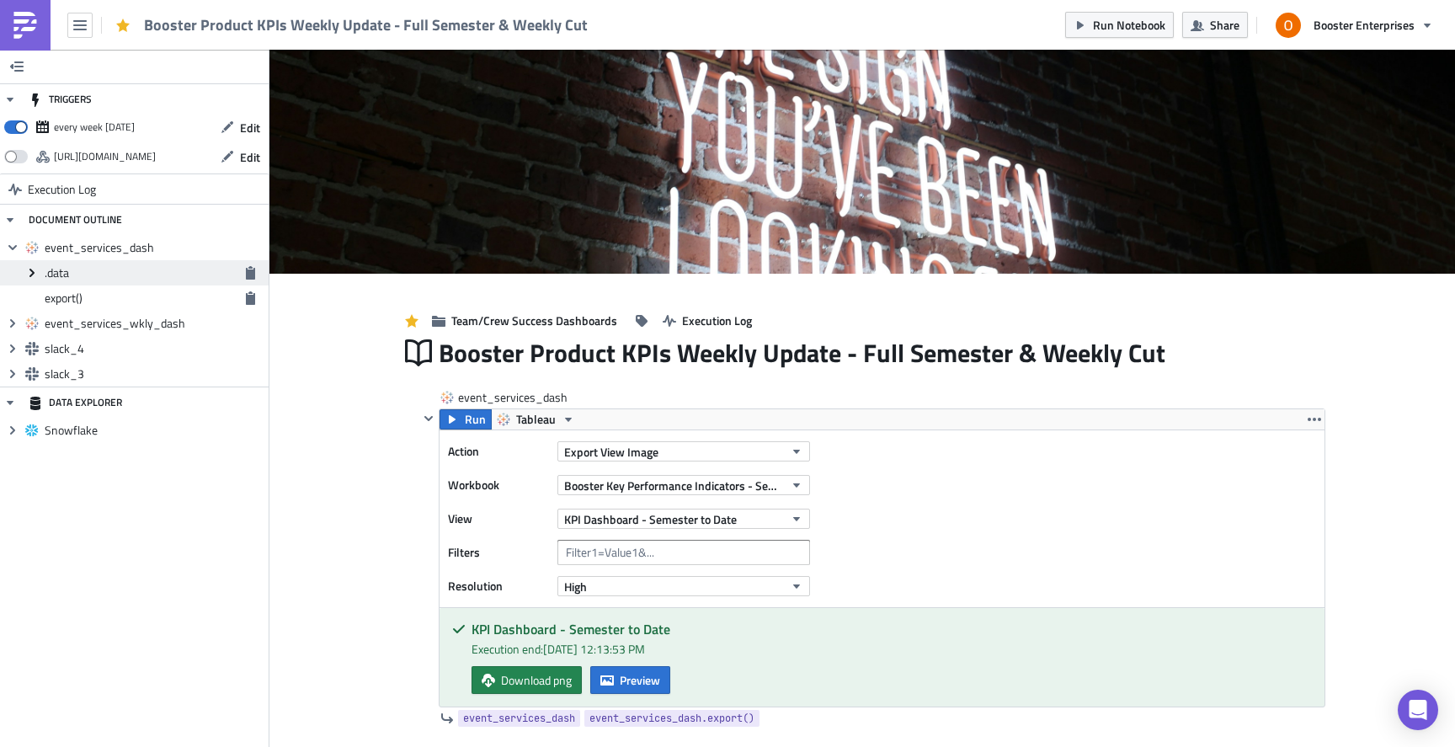
click at [34, 276] on icon "Expand group" at bounding box center [31, 272] width 13 height 13
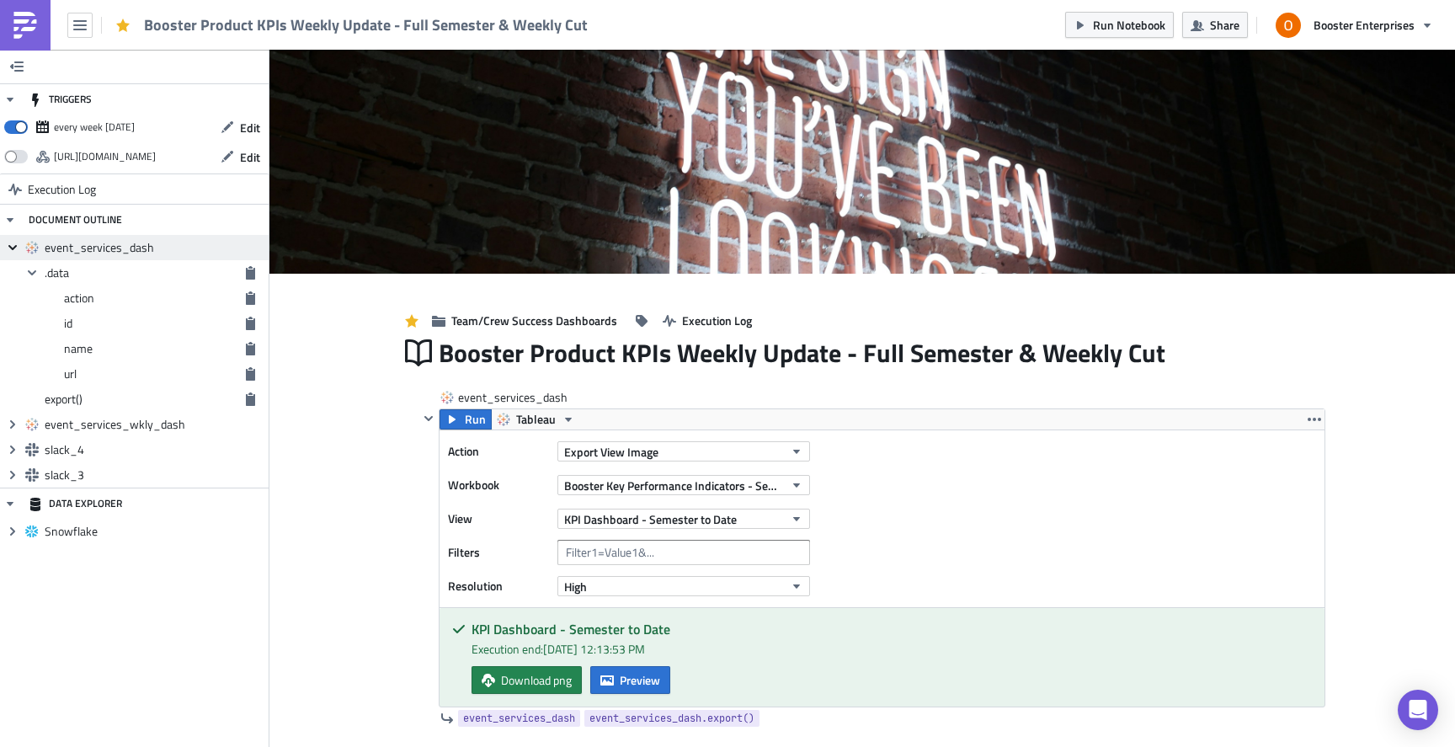
click at [11, 245] on icon "Collapse group" at bounding box center [12, 247] width 13 height 13
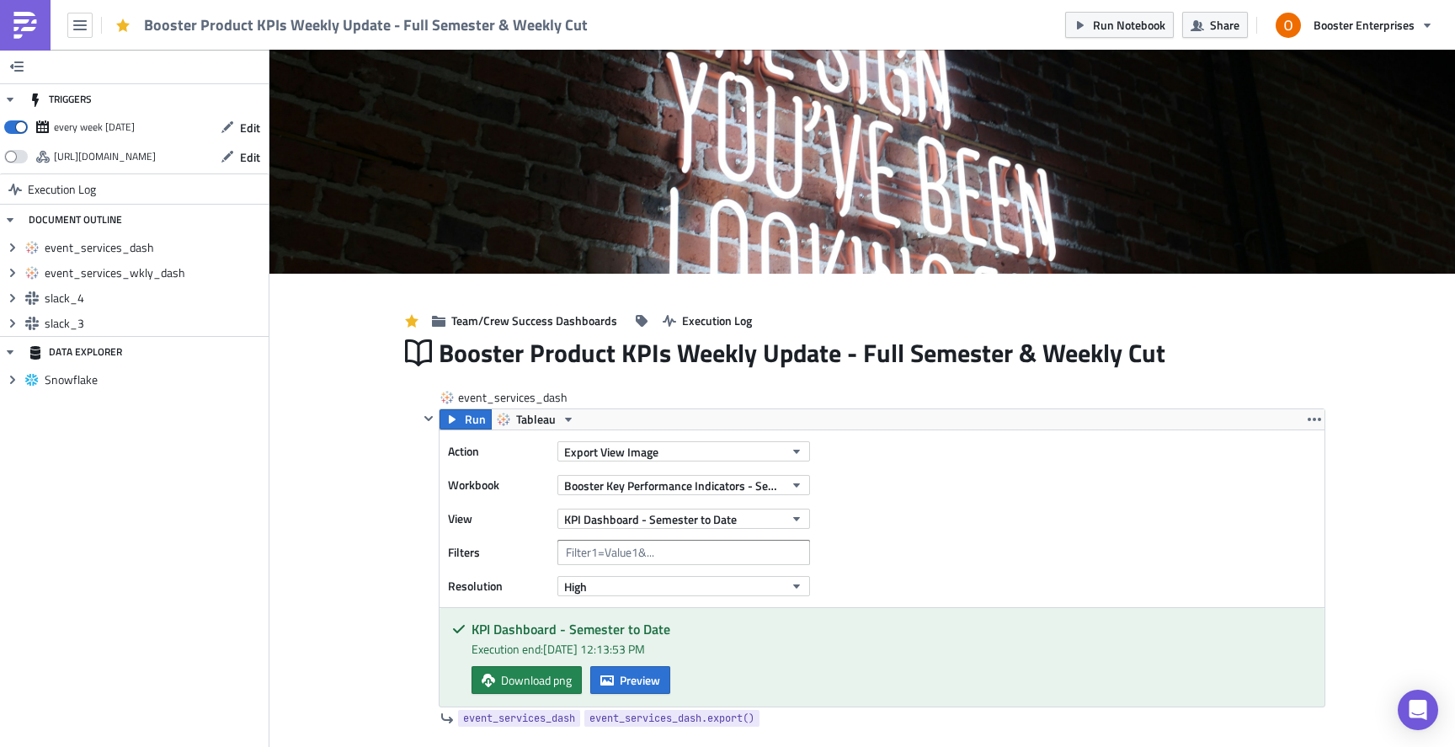
click at [651, 455] on span "Export View Image" at bounding box center [611, 452] width 94 height 18
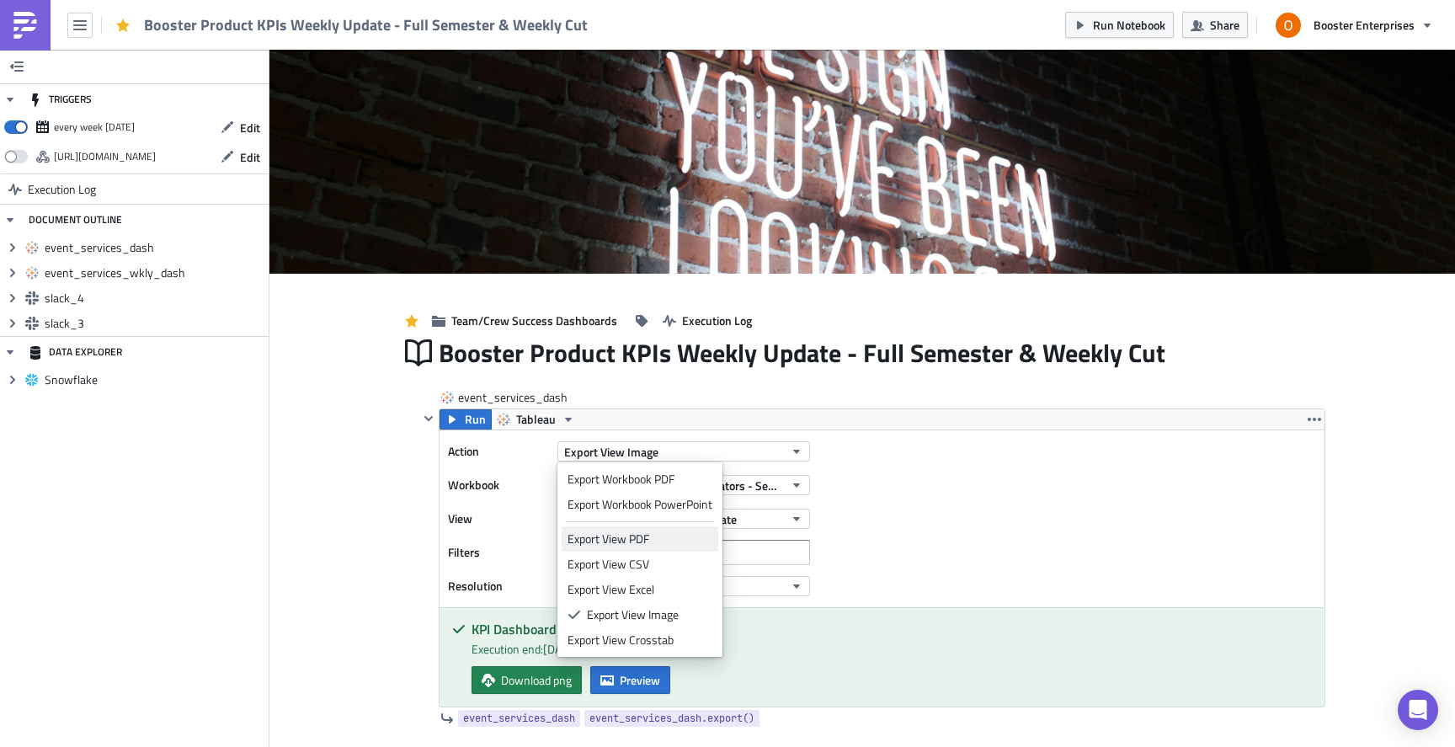
click at [647, 537] on div "Export View PDF" at bounding box center [639, 538] width 145 height 17
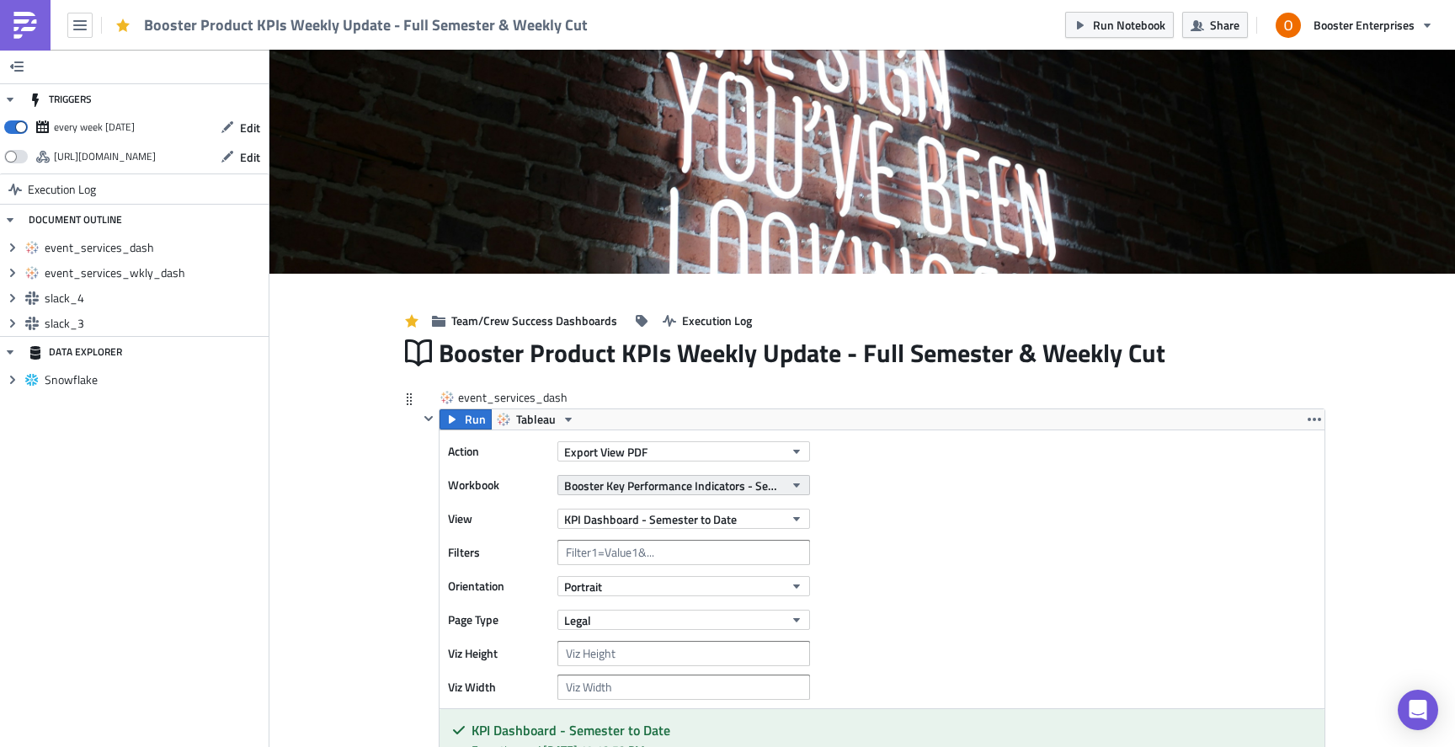
click at [713, 492] on span "Booster Key Performance Indicators - Semester Pushmetrics" at bounding box center [674, 486] width 220 height 18
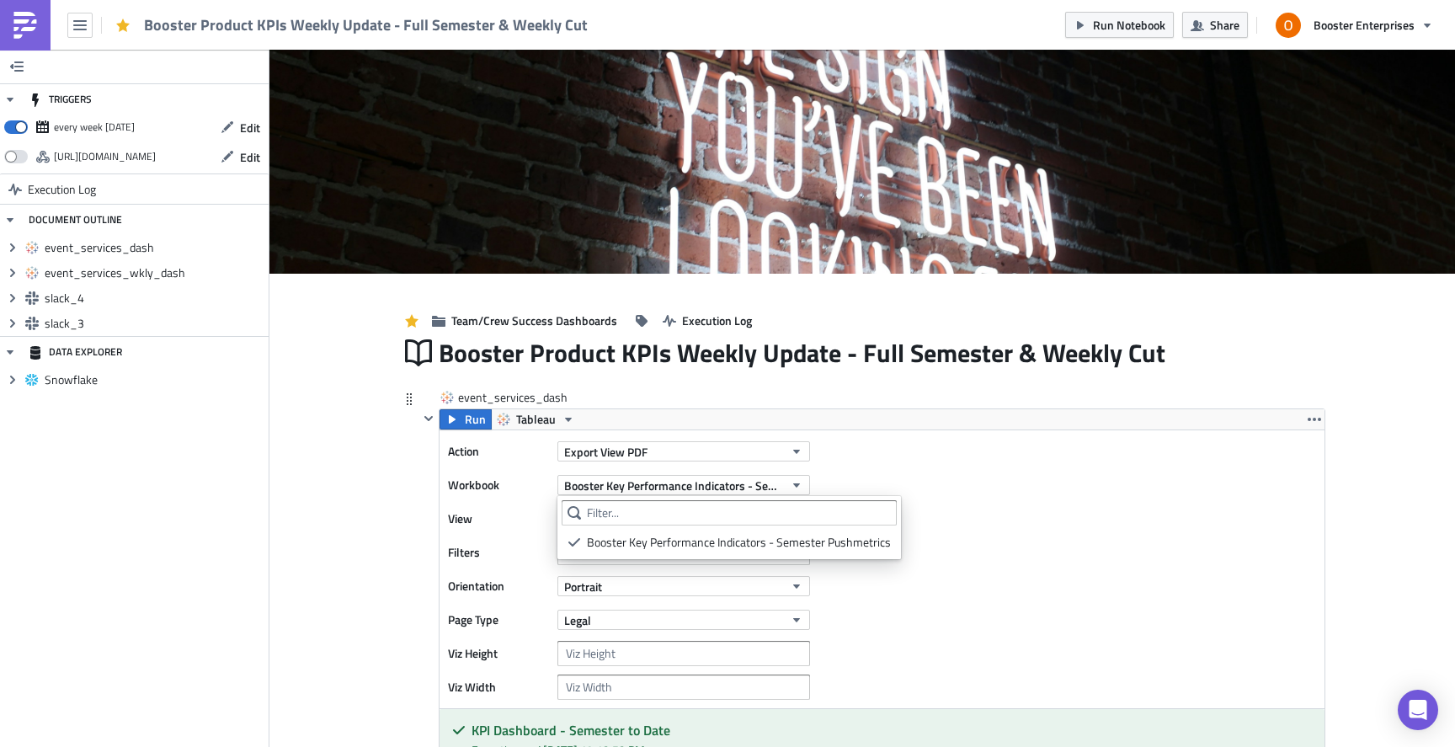
click at [915, 471] on div "Action Export View PDF Workbook Booster Key Performance Indicators - Semester P…" at bounding box center [881, 569] width 885 height 278
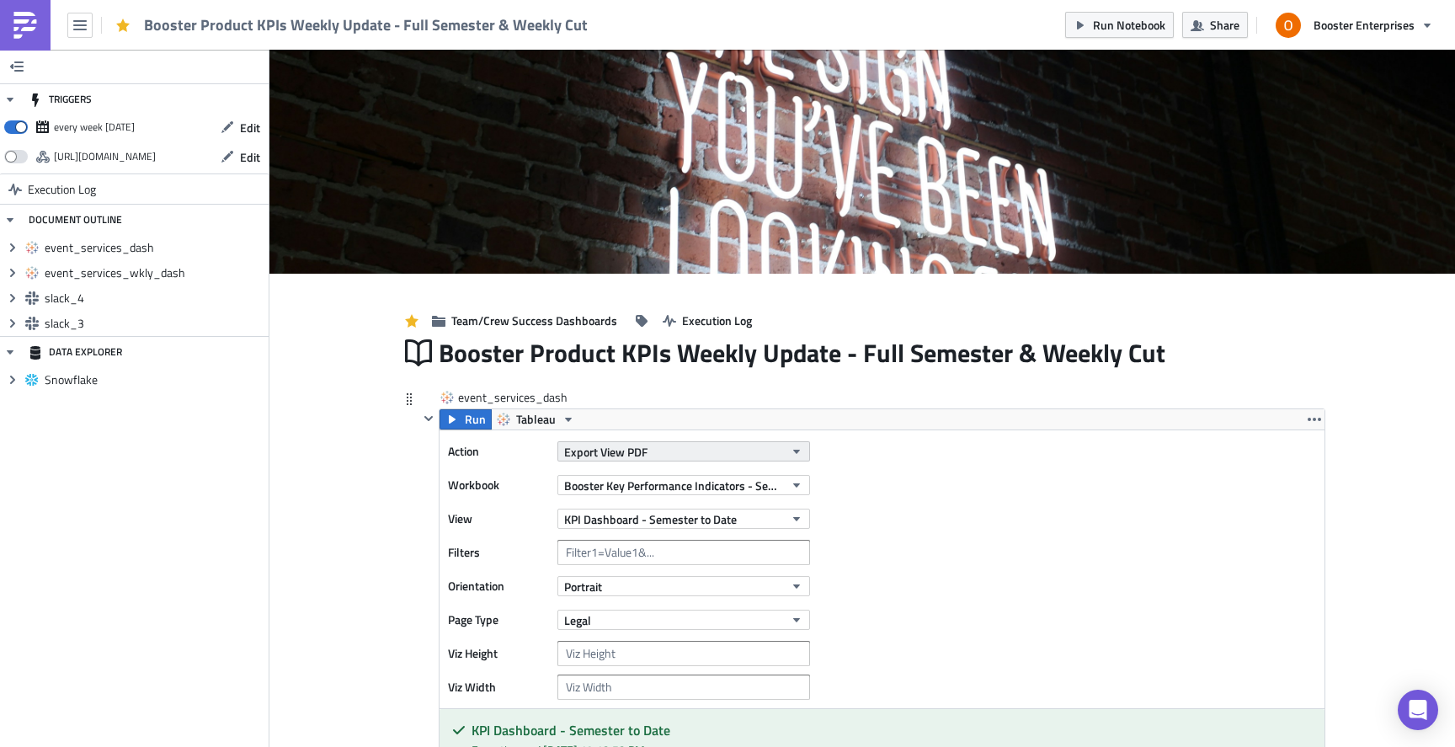
click at [732, 455] on button "Export View PDF" at bounding box center [683, 451] width 253 height 20
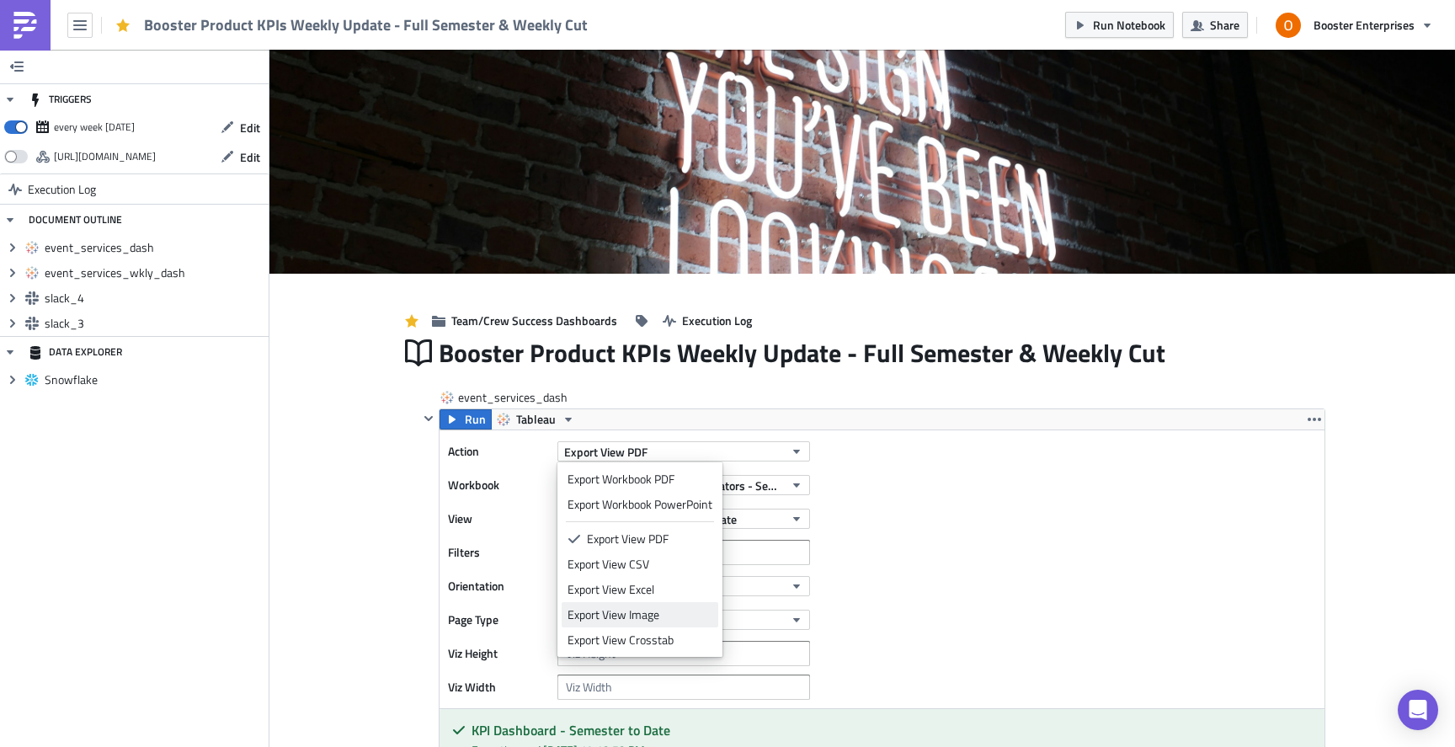
click at [671, 615] on div "Export View Image" at bounding box center [639, 614] width 145 height 17
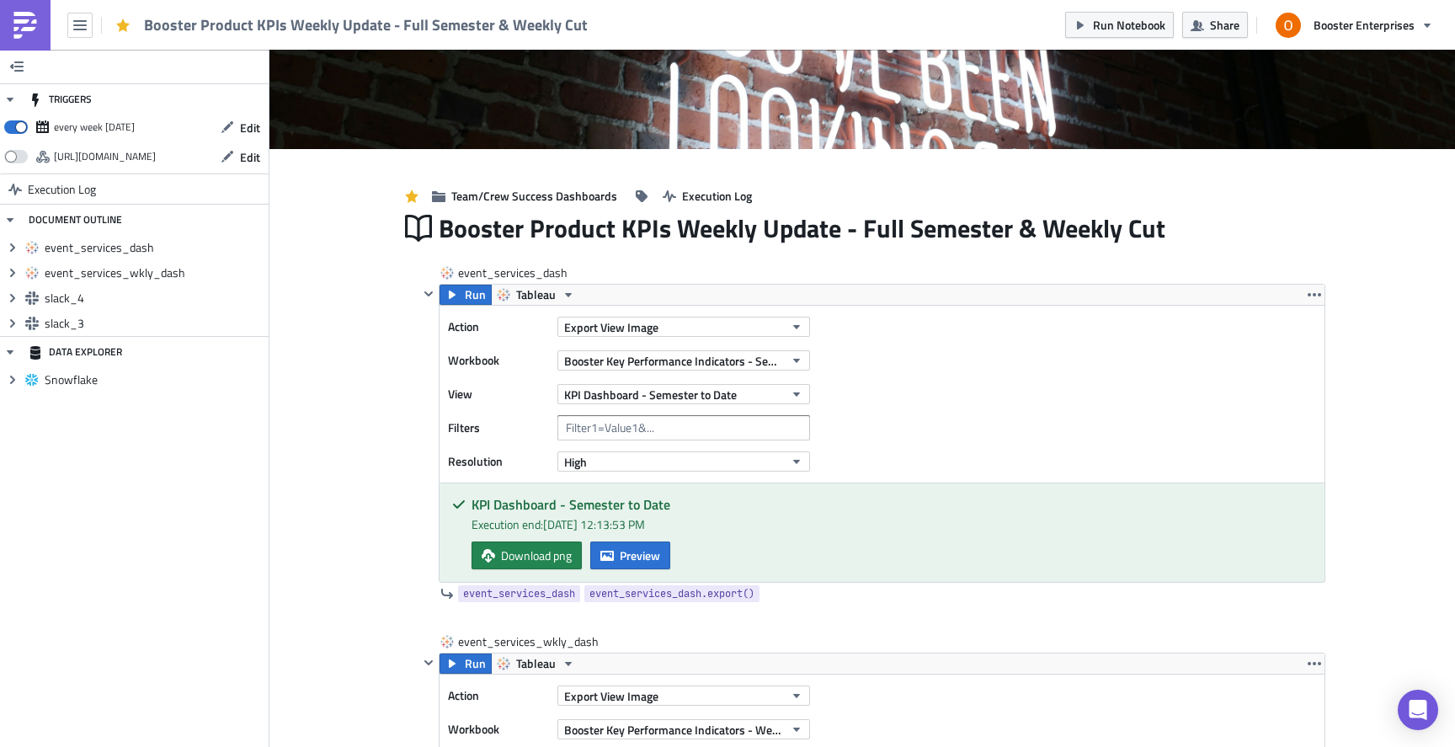
scroll to position [137, 0]
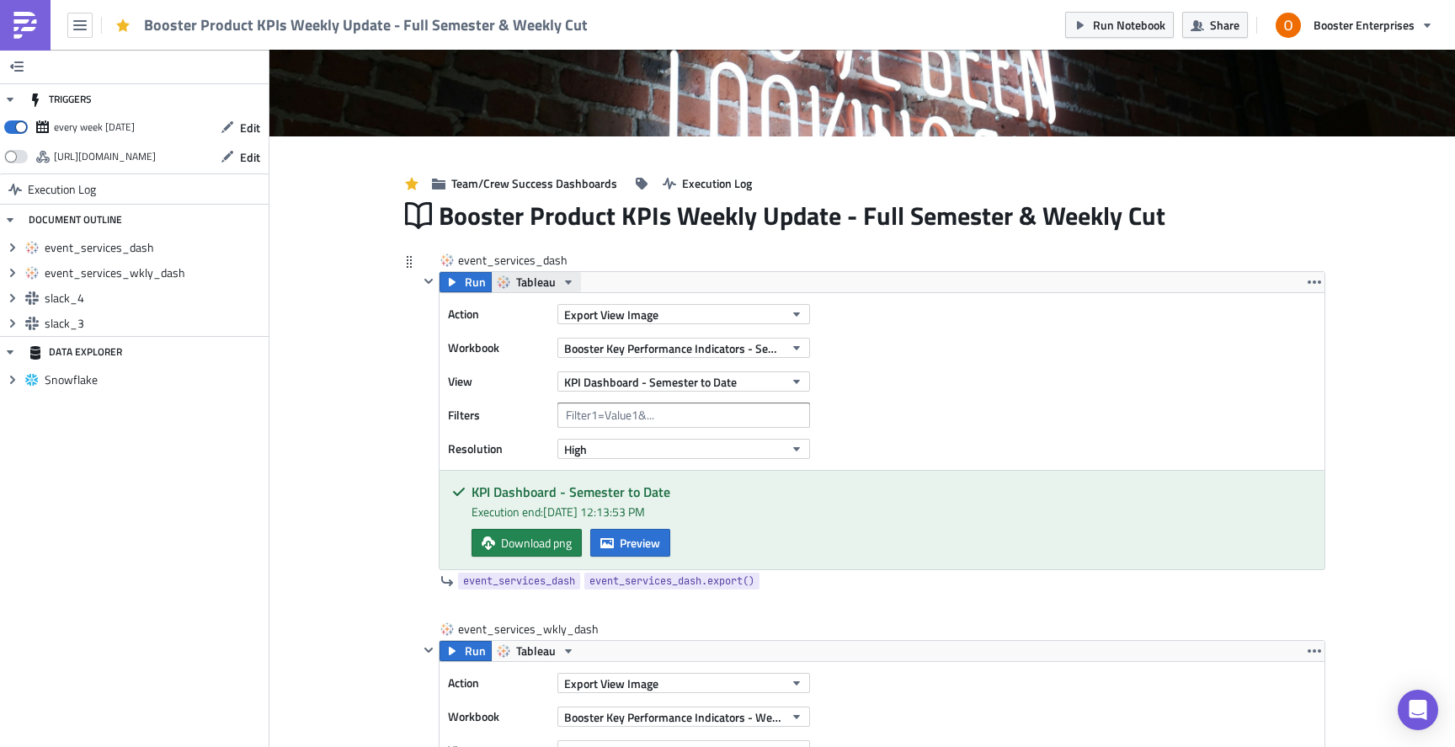
click at [551, 284] on span "Tableau" at bounding box center [536, 282] width 40 height 20
click at [546, 301] on link "Tableau" at bounding box center [570, 309] width 152 height 25
click at [716, 354] on span "Booster Key Performance Indicators - Semester Pushmetrics" at bounding box center [674, 348] width 220 height 18
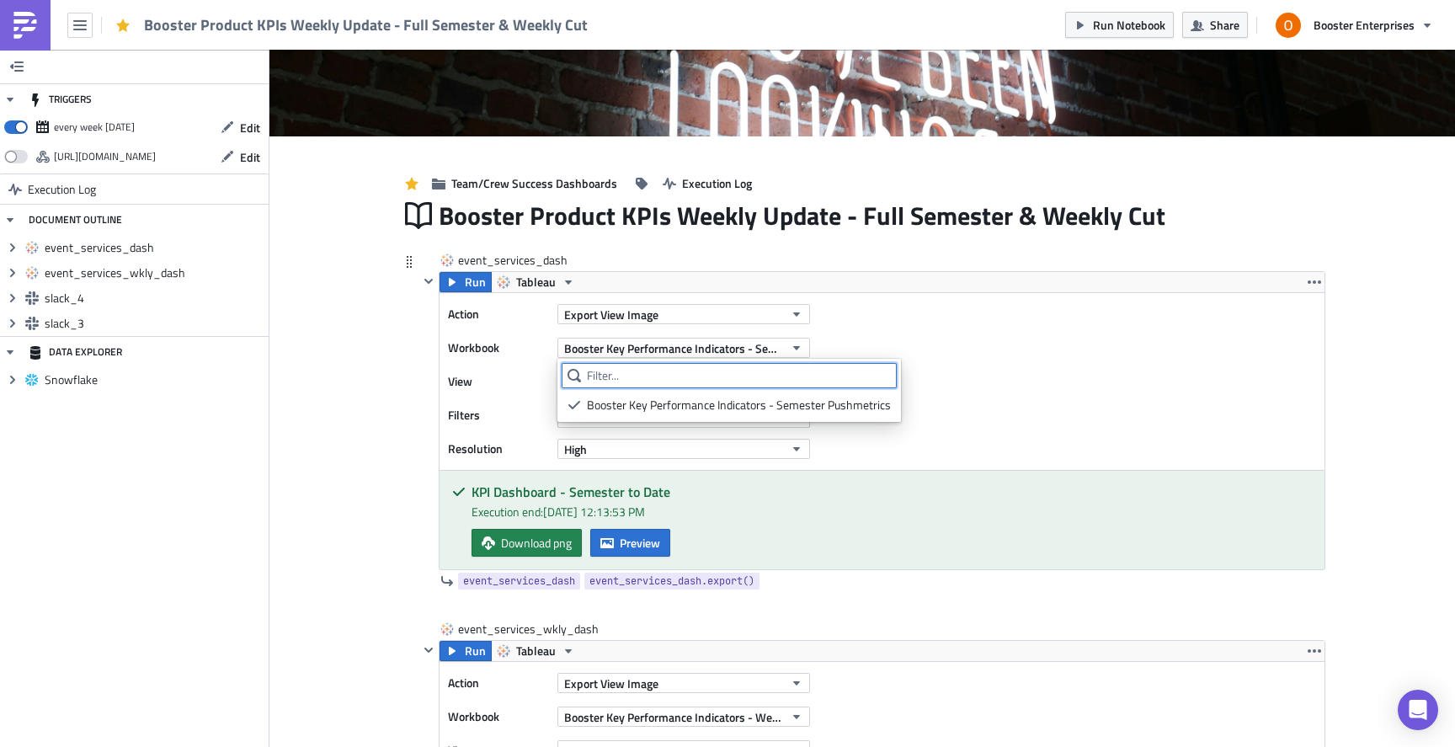
paste input "PushMetrics Weekly KPI Workbook"
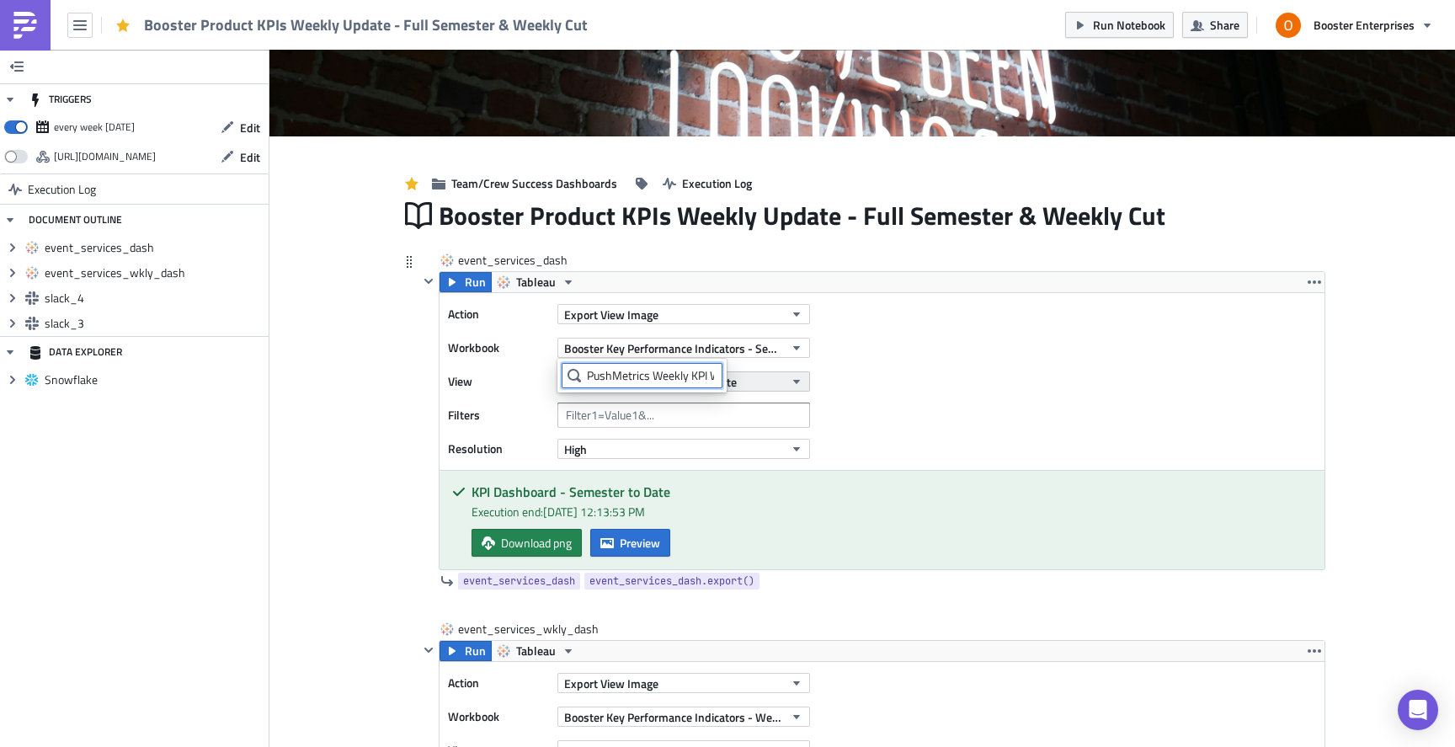
scroll to position [0, 56]
type input "PushMetrics Weekly KPI Workbook"
click at [747, 348] on span "Booster Key Performance Indicators - Semester Pushmetrics" at bounding box center [674, 348] width 220 height 18
click at [592, 378] on input "PushMetrics Weekly KPI Workbook" at bounding box center [642, 375] width 161 height 25
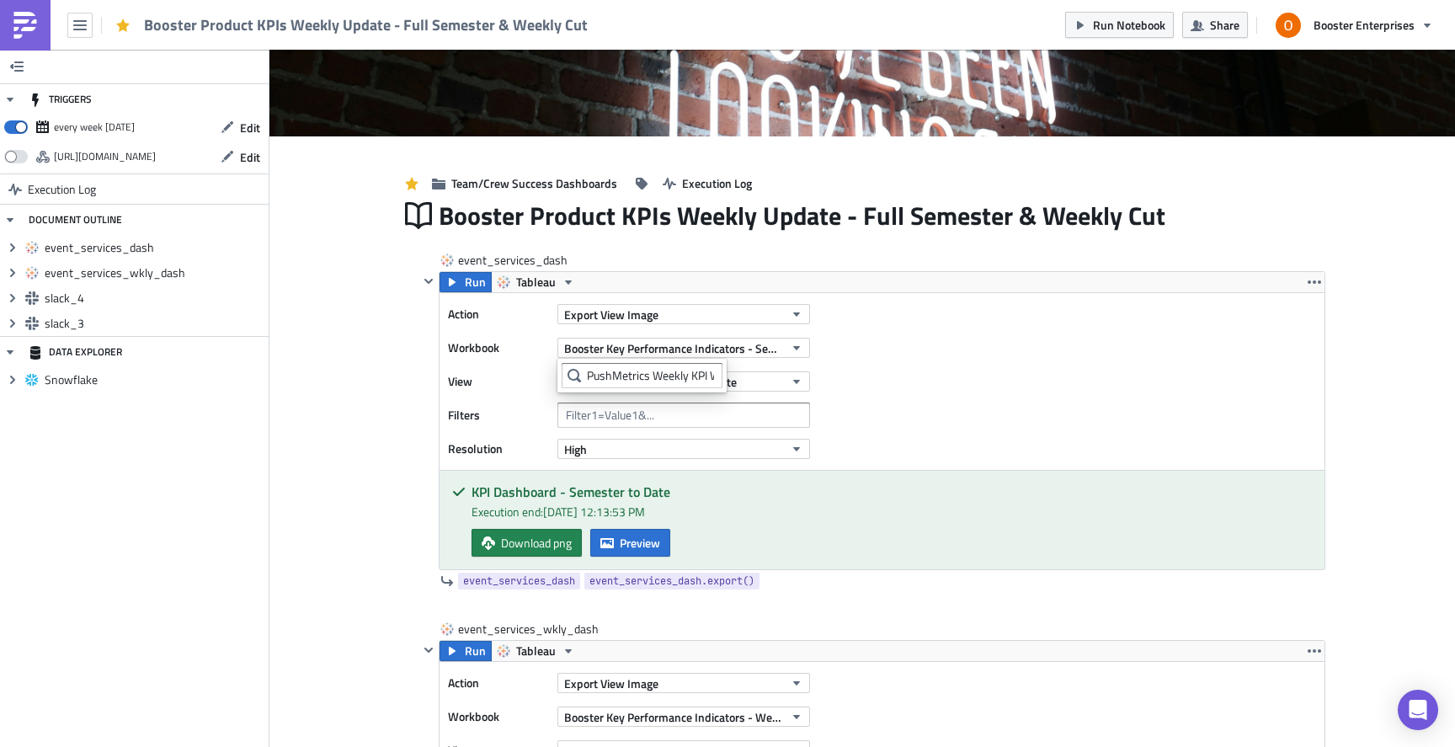
click at [573, 378] on icon at bounding box center [573, 375] width 13 height 13
click at [623, 380] on input "PushMetrics Weekly KPI Workbook" at bounding box center [642, 375] width 161 height 25
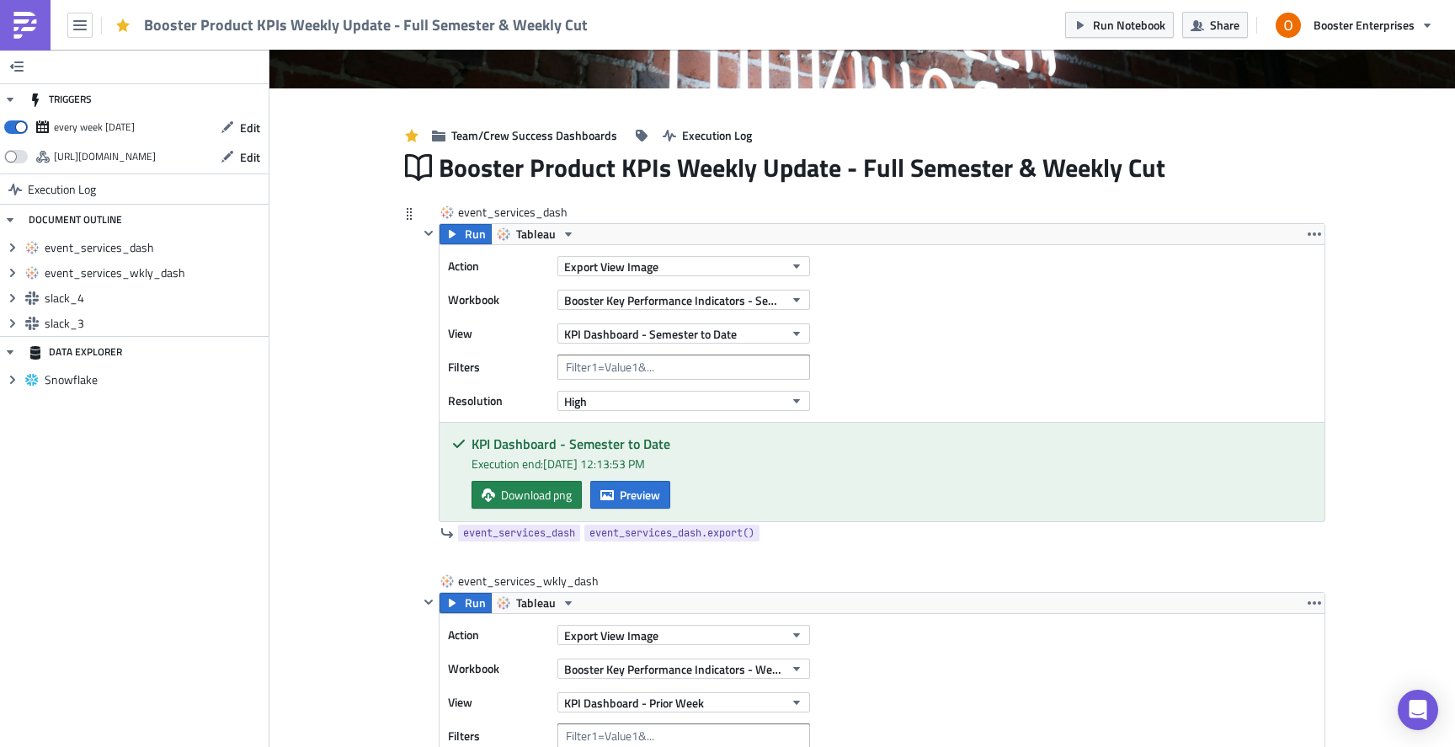
scroll to position [186, 0]
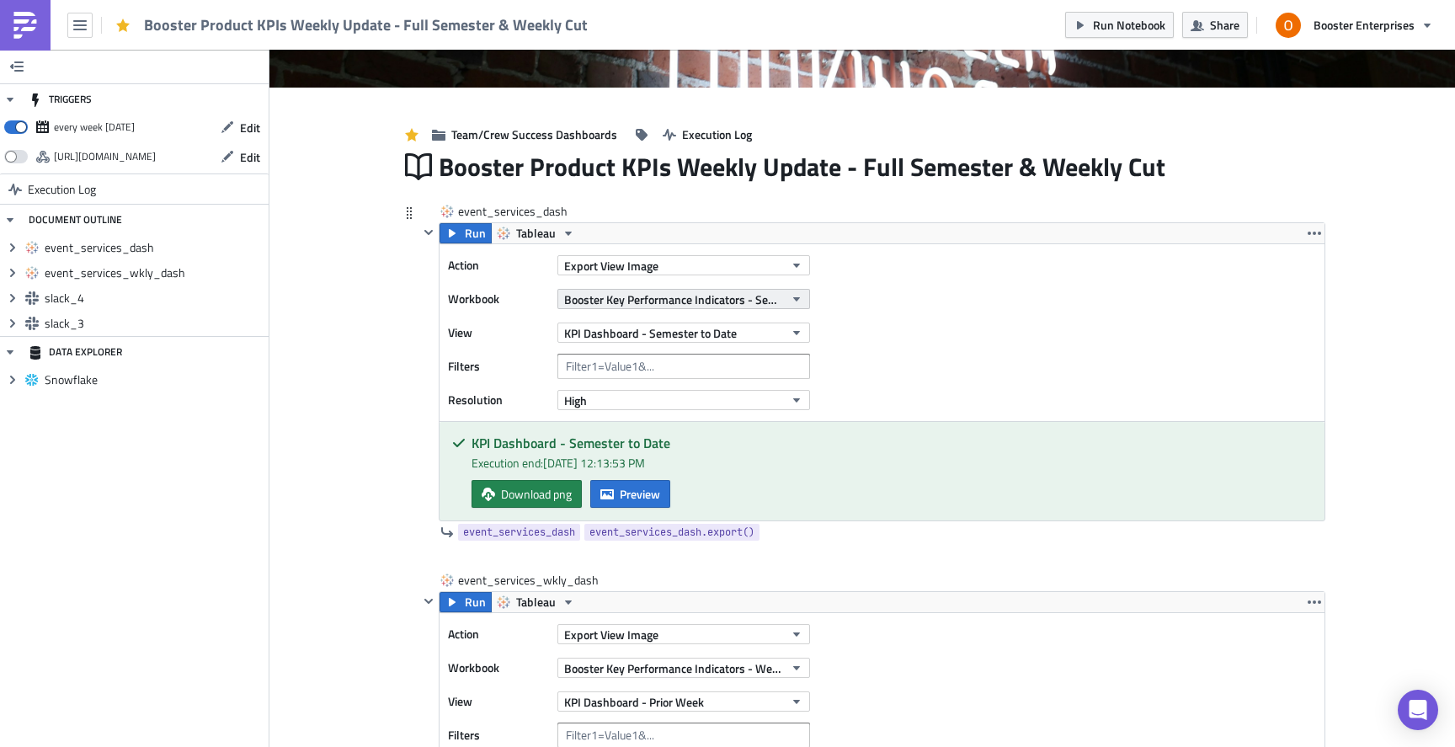
click at [658, 292] on span "Booster Key Performance Indicators - Semester Pushmetrics" at bounding box center [674, 299] width 220 height 18
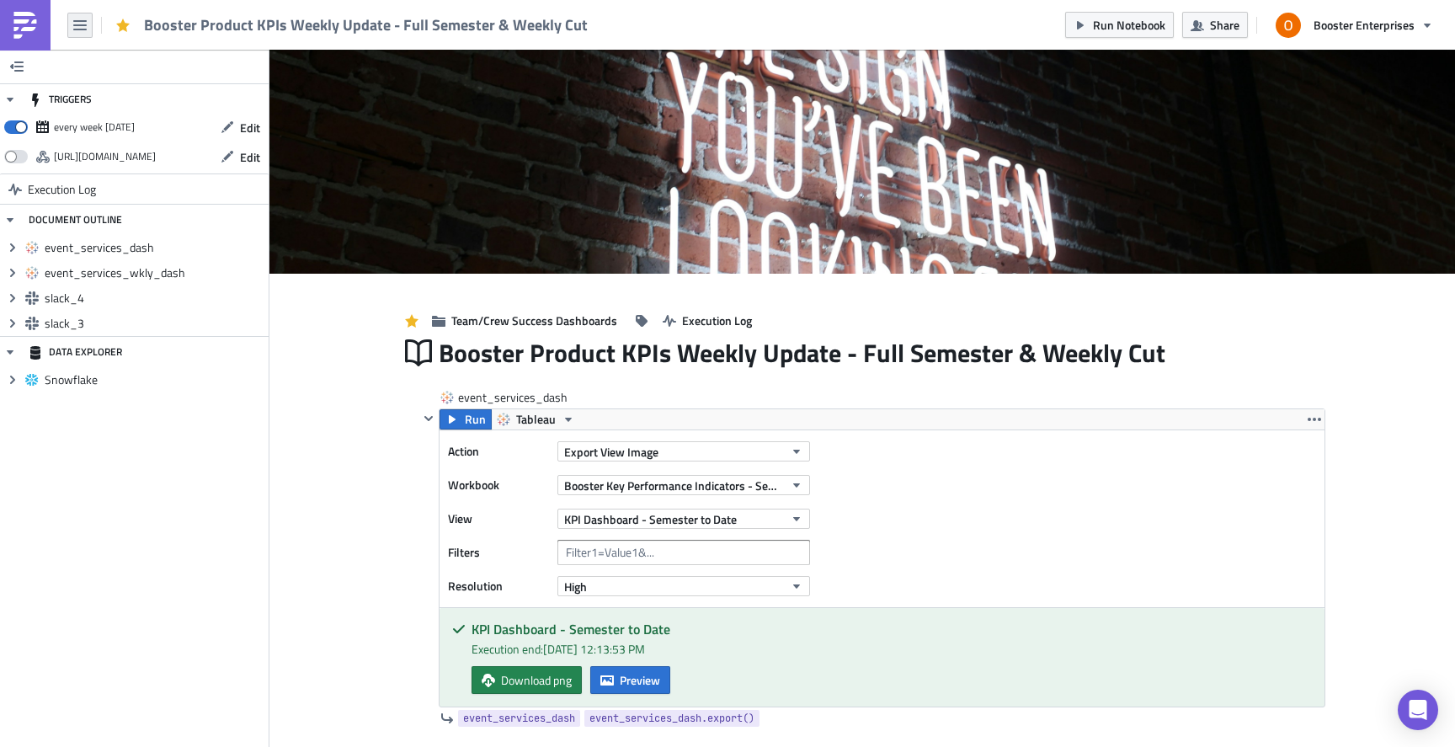
click at [73, 27] on icon "button" at bounding box center [79, 25] width 13 height 13
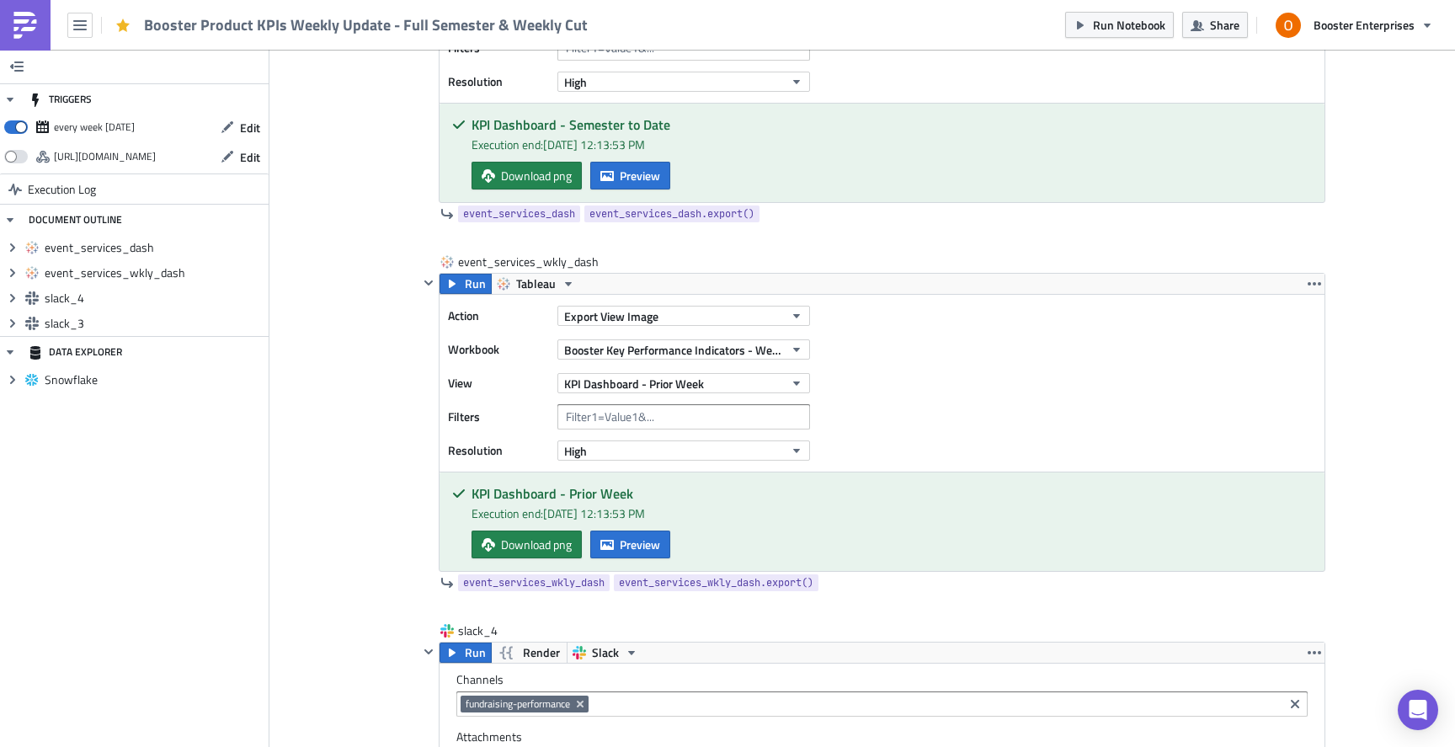
scroll to position [533, 0]
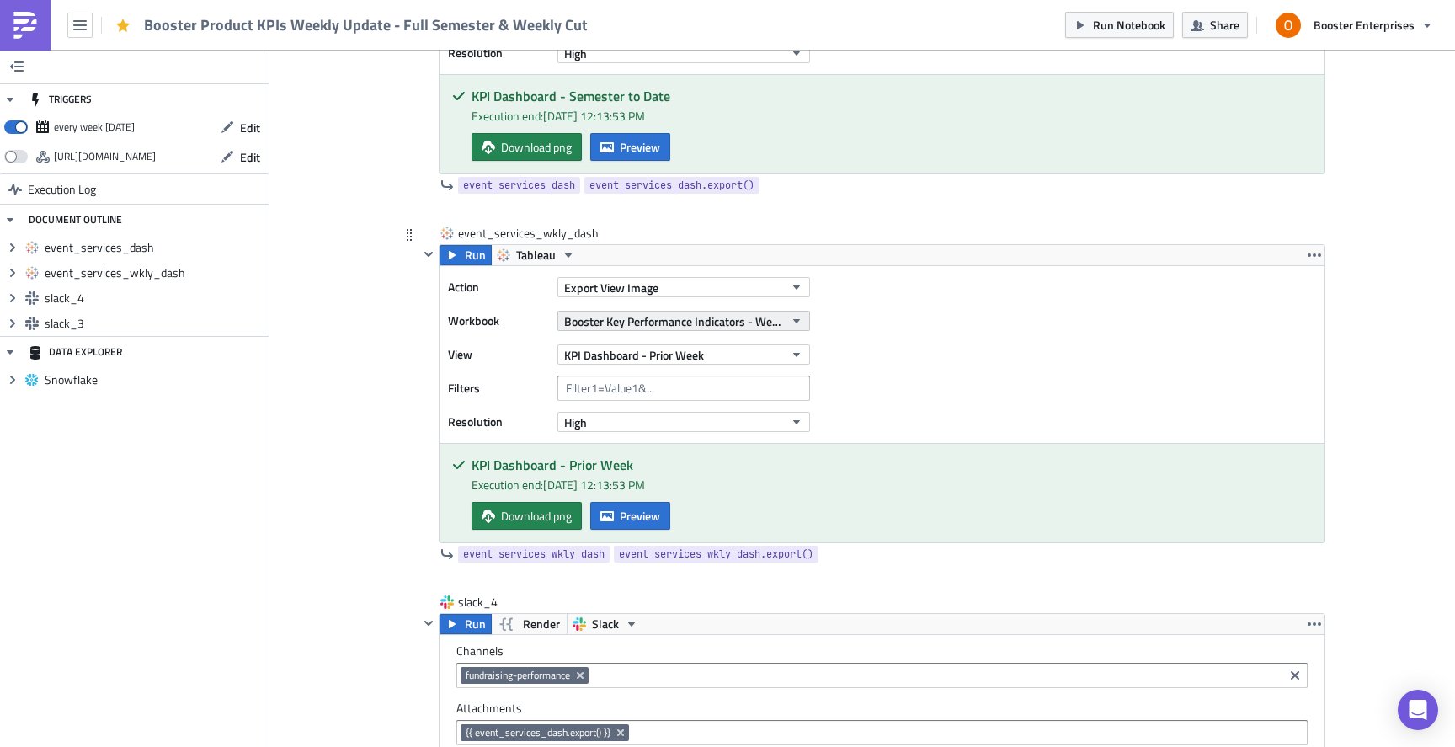
click at [735, 317] on span "Booster Key Performance Indicators - Weekly Pushmetrics" at bounding box center [674, 321] width 220 height 18
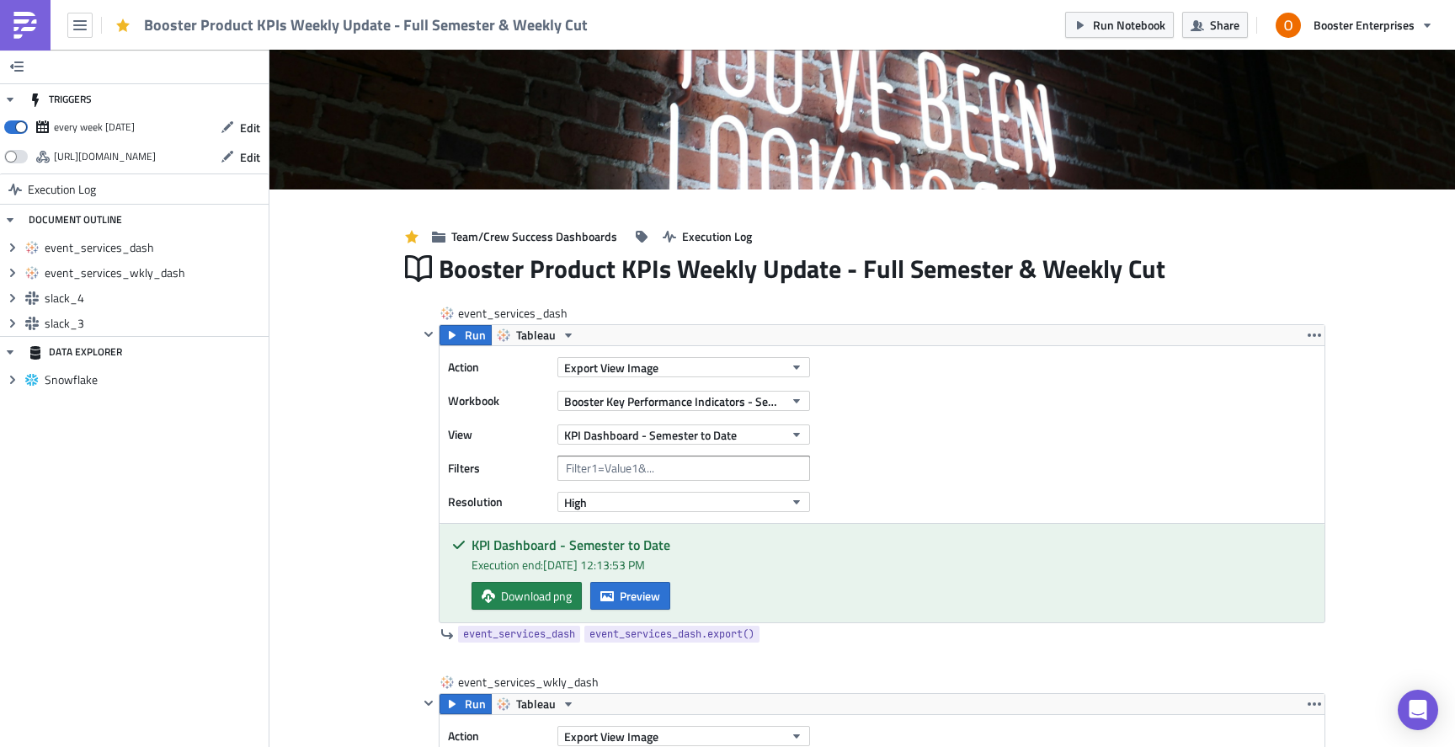
scroll to position [0, 0]
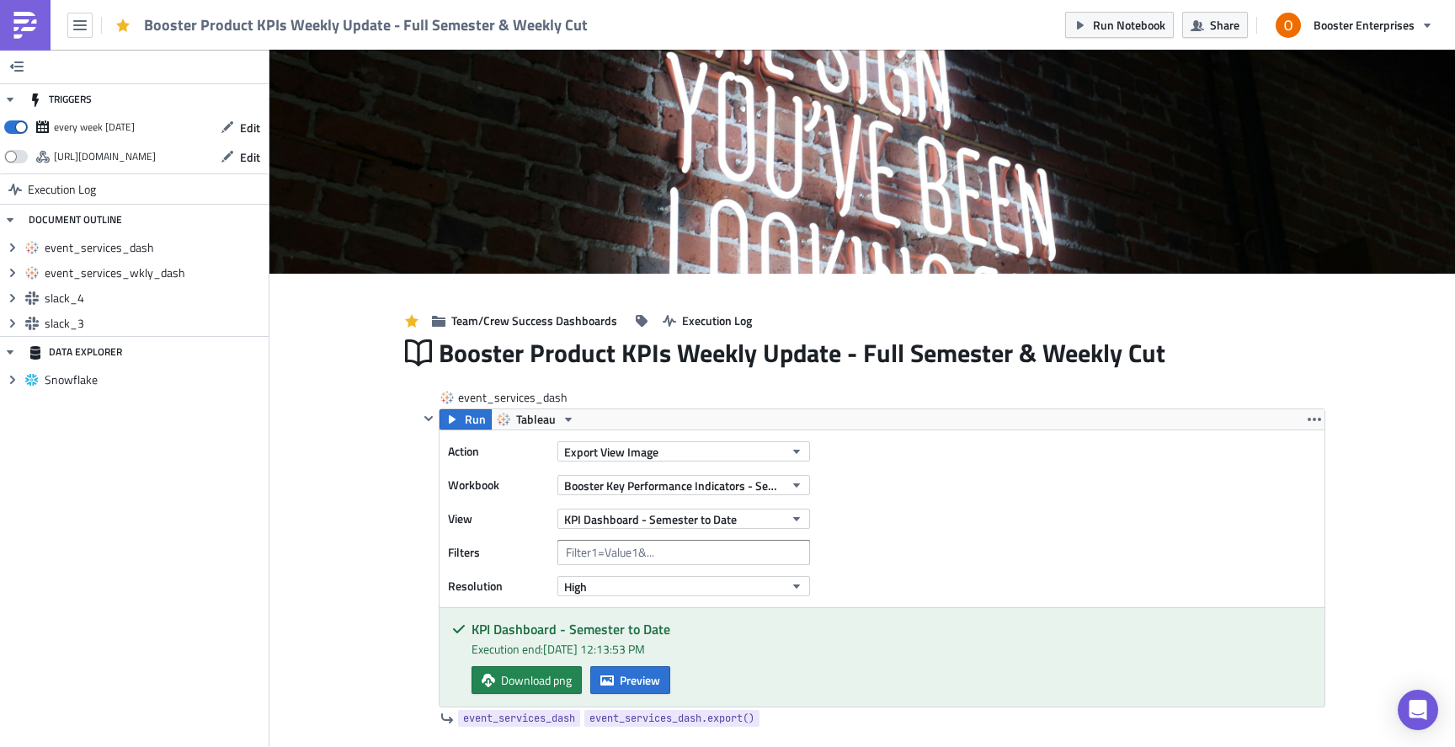
click at [26, 33] on img at bounding box center [25, 25] width 27 height 27
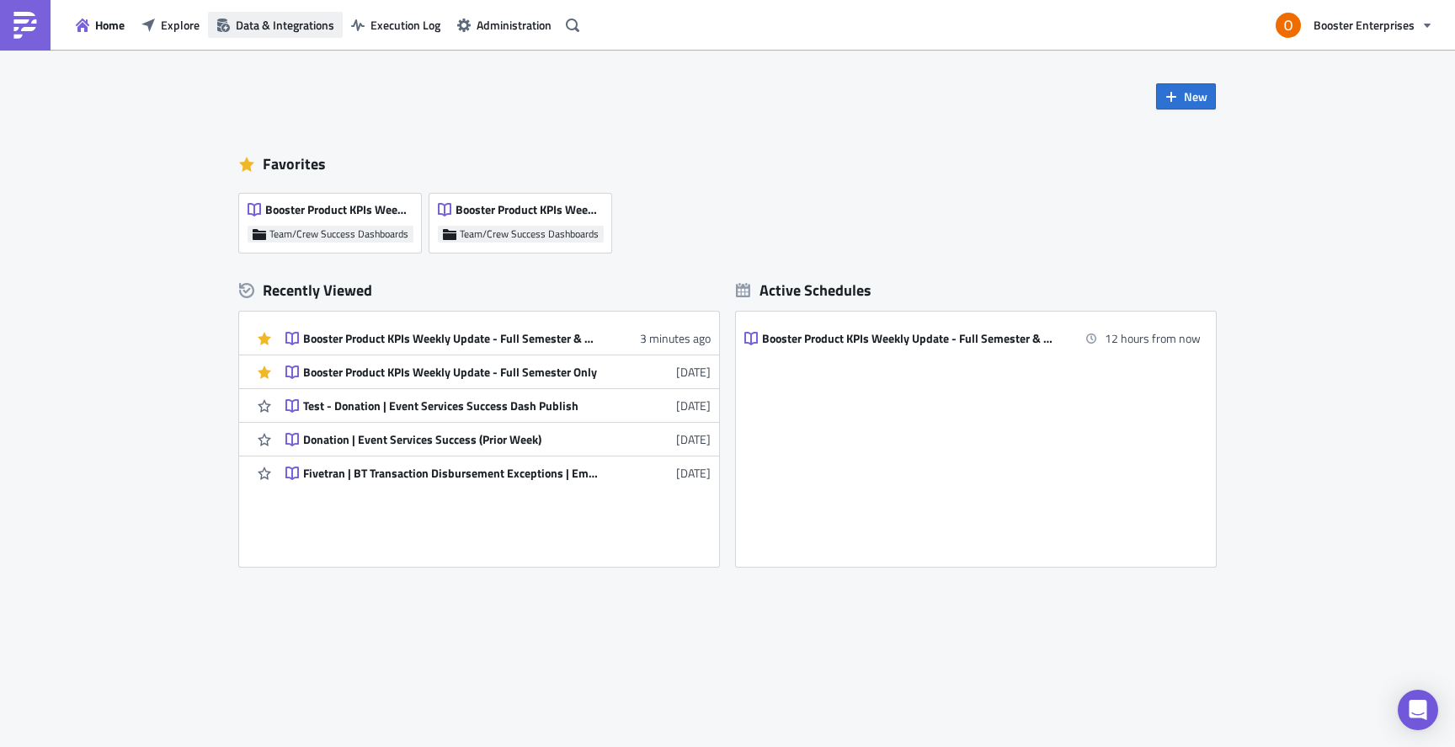
click at [290, 30] on span "Data & Integrations" at bounding box center [285, 25] width 99 height 18
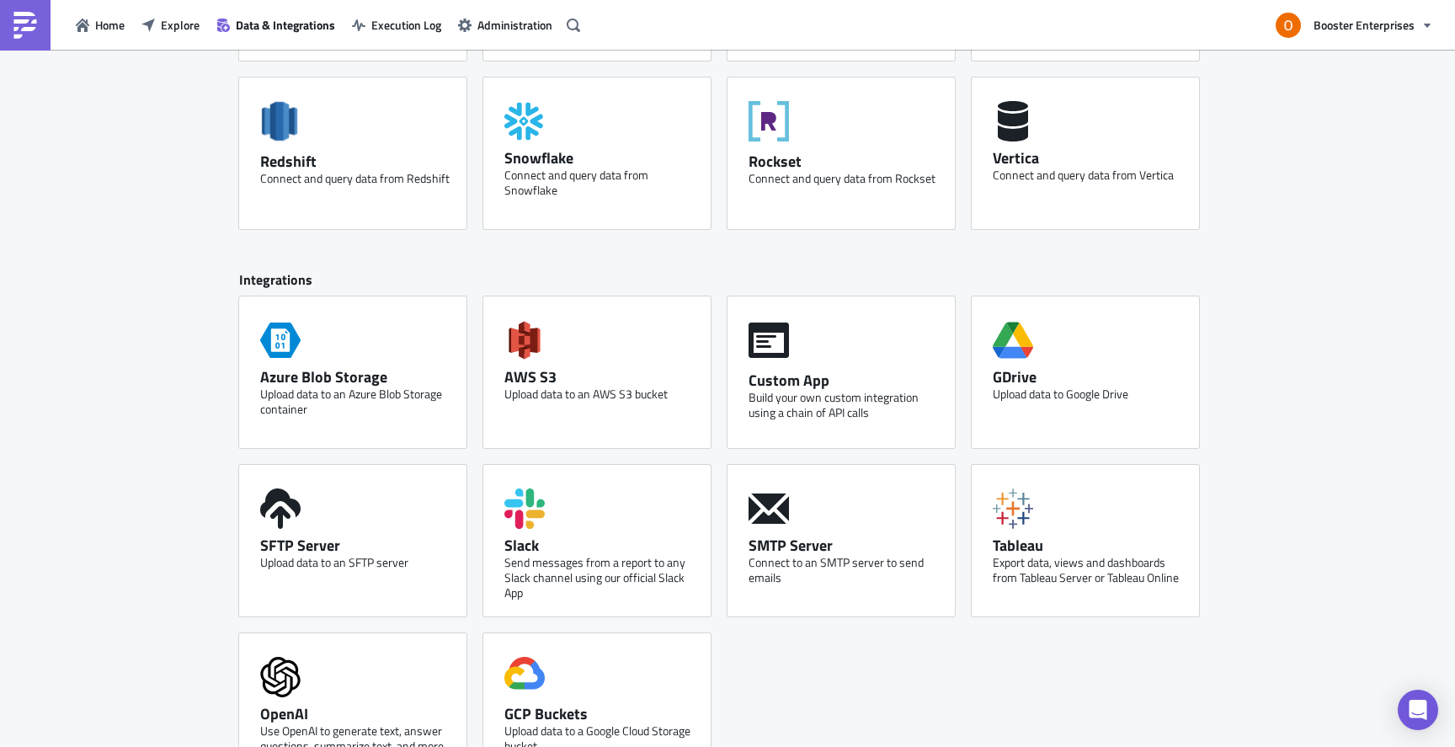
scroll to position [623, 0]
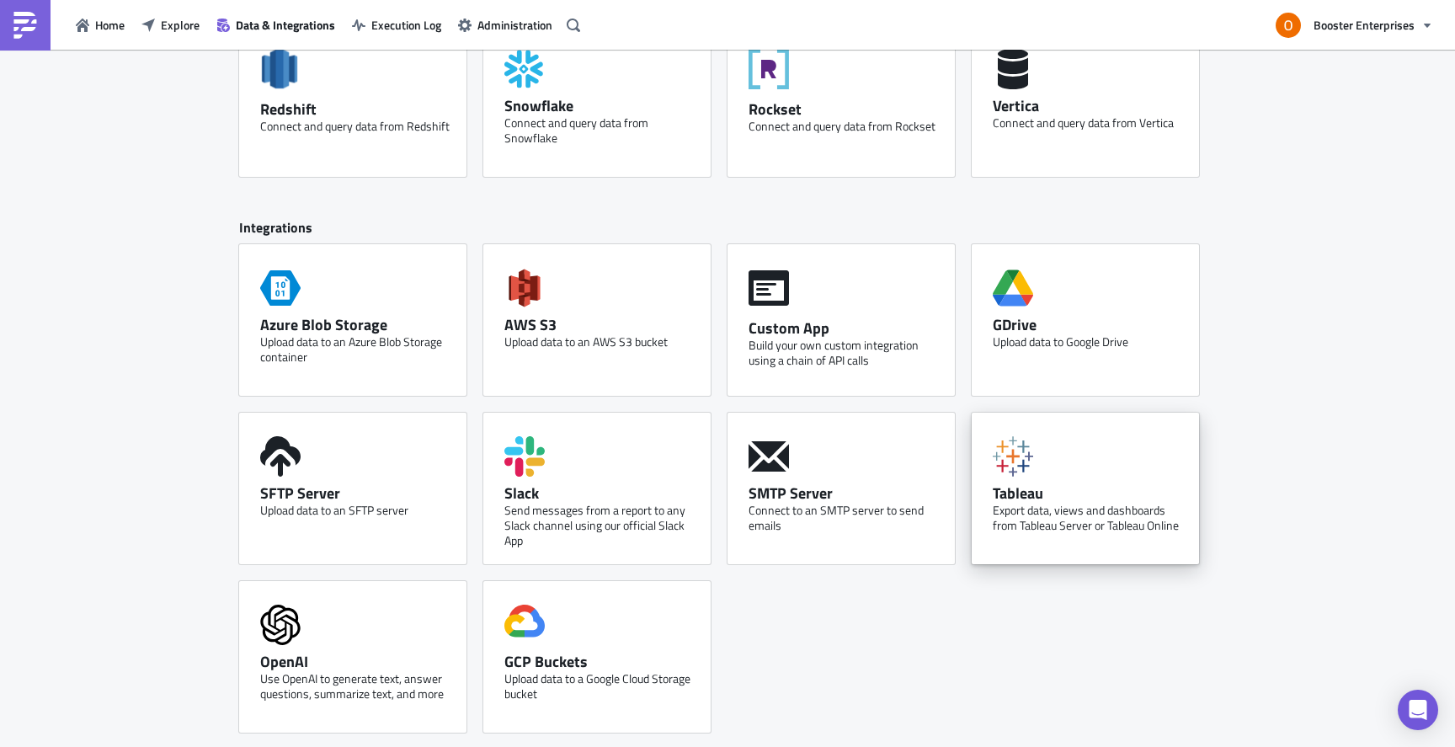
click at [1084, 465] on div "Tableau Export data, views and dashboards from Tableau Server or Tableau Online" at bounding box center [1085, 489] width 227 height 152
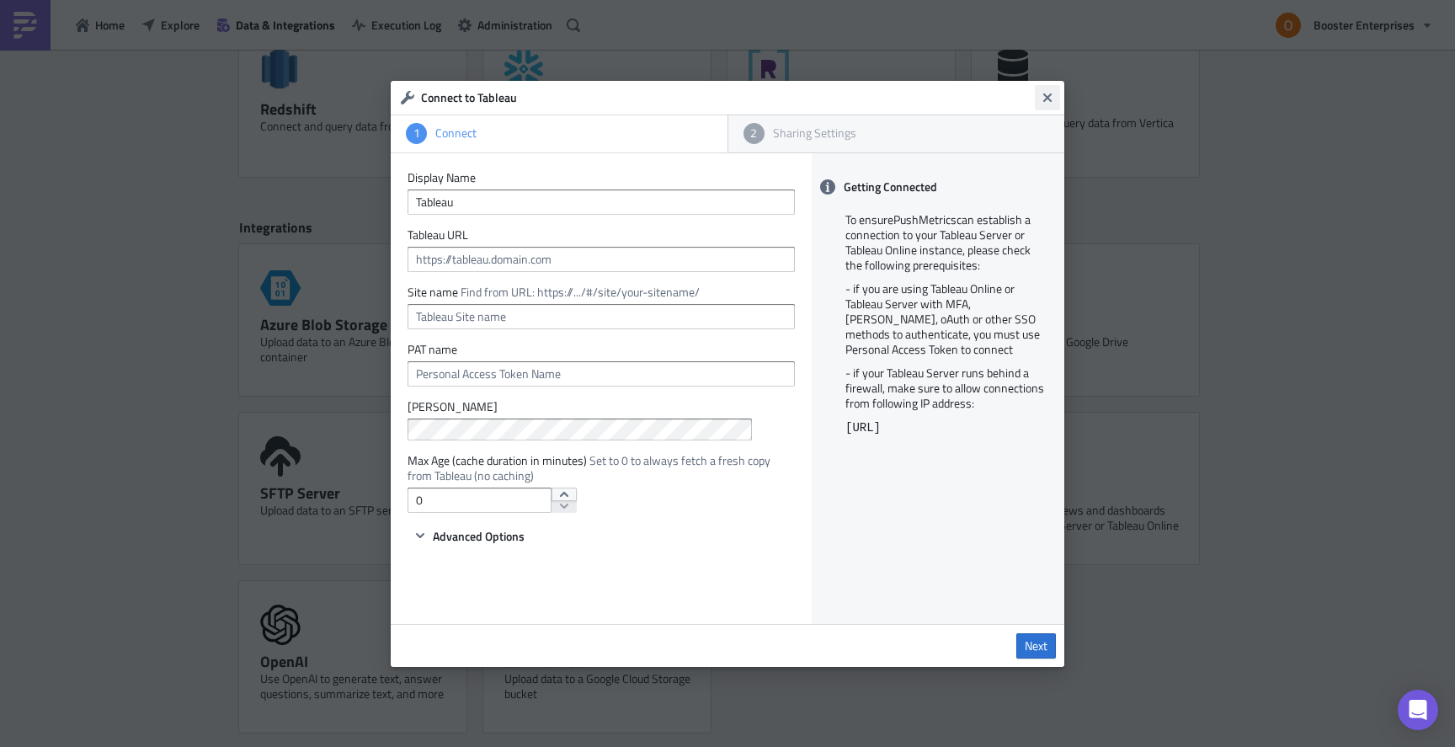
click at [1051, 92] on icon "Close" at bounding box center [1047, 97] width 13 height 13
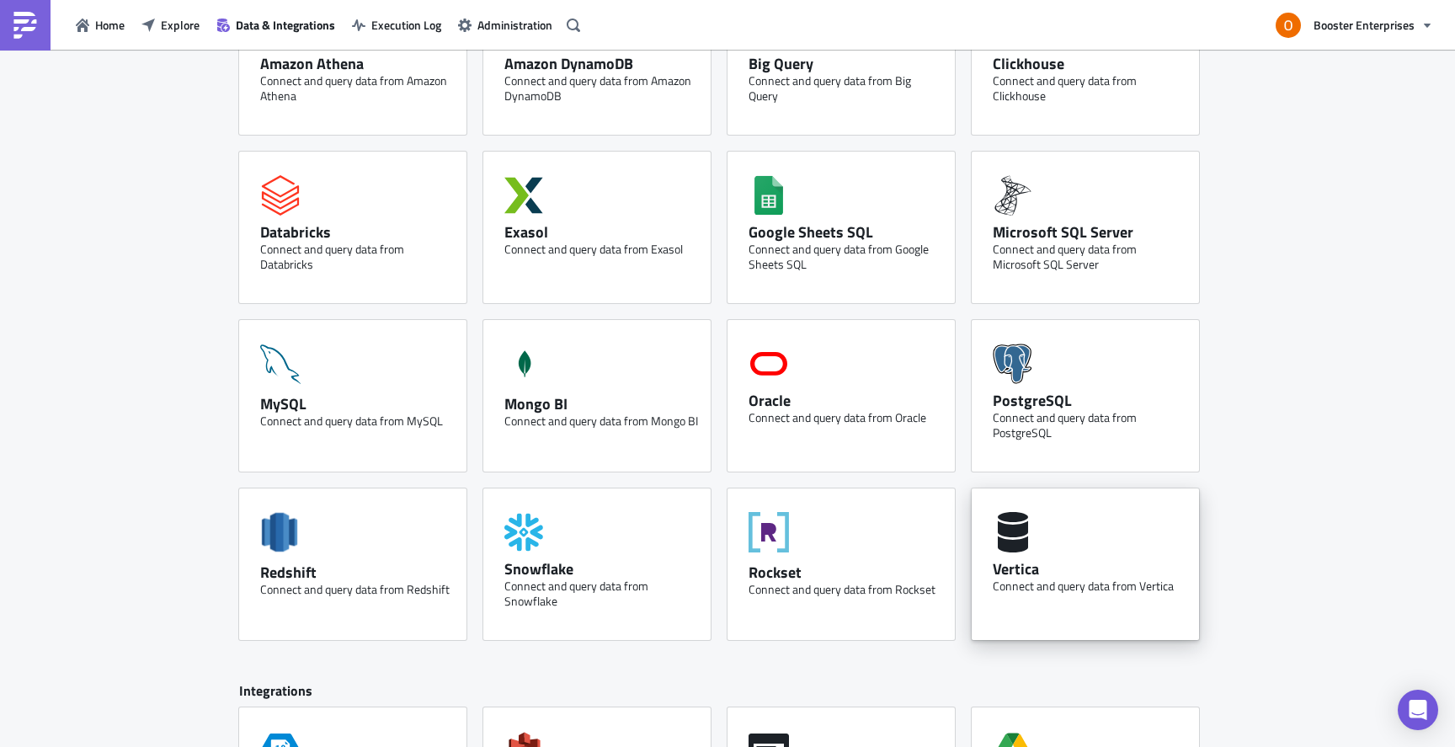
scroll to position [0, 0]
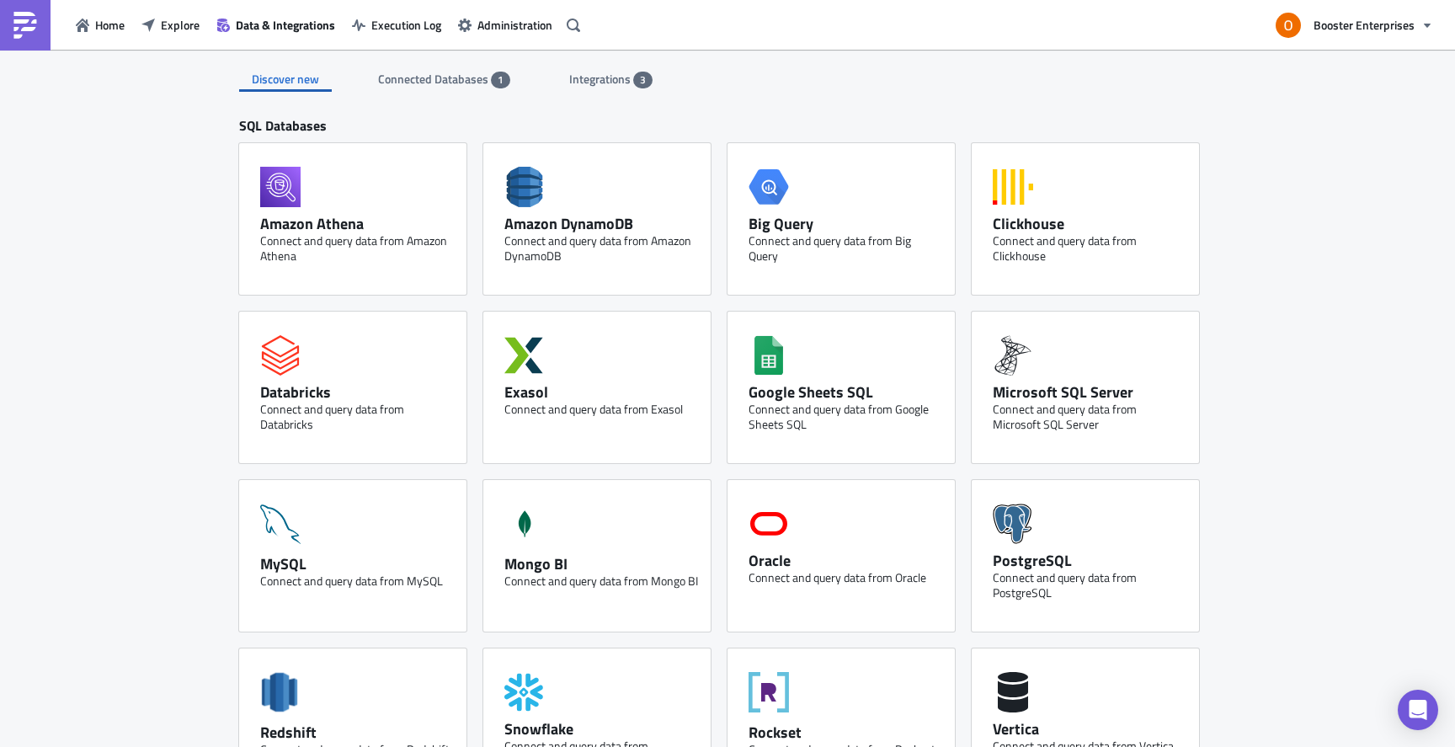
click at [640, 75] on span "3" at bounding box center [643, 79] width 6 height 13
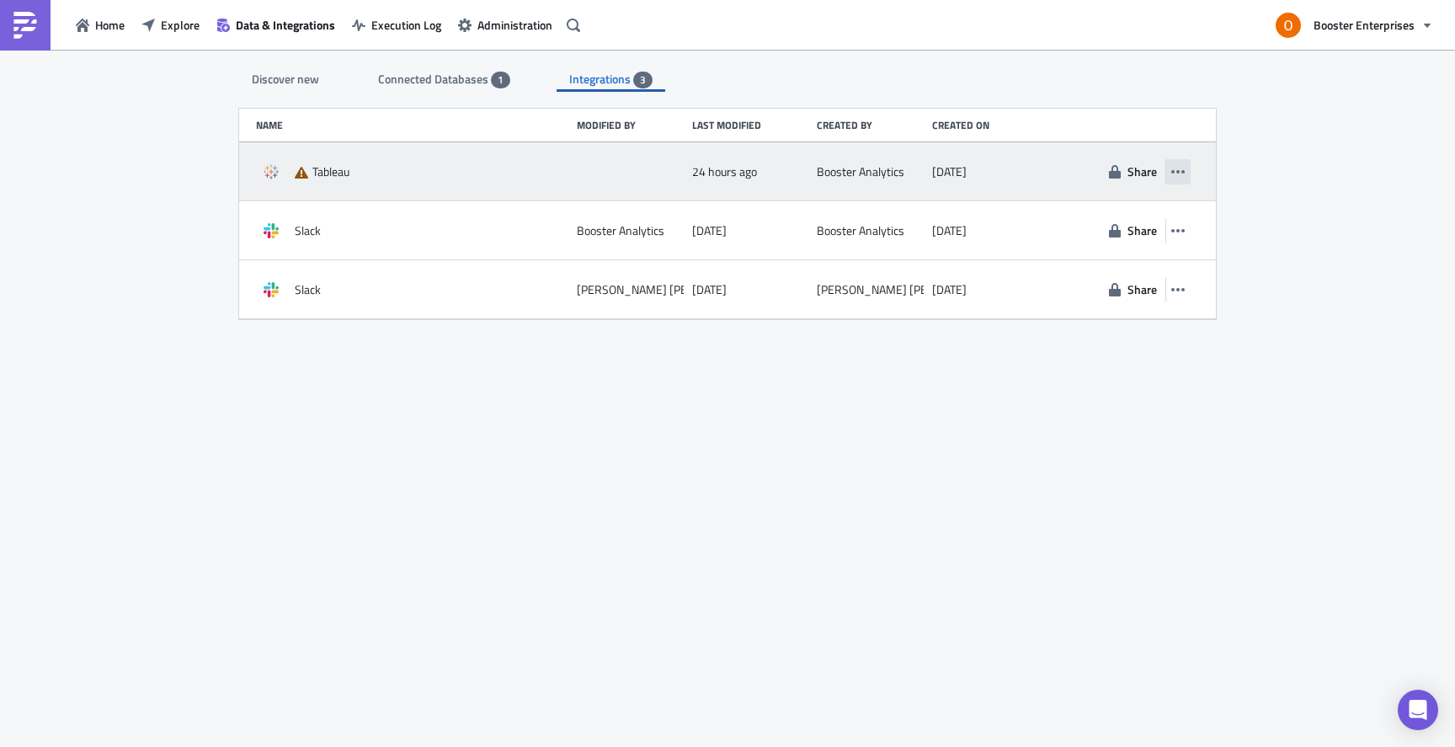
click at [1177, 173] on icon "button" at bounding box center [1177, 171] width 13 height 13
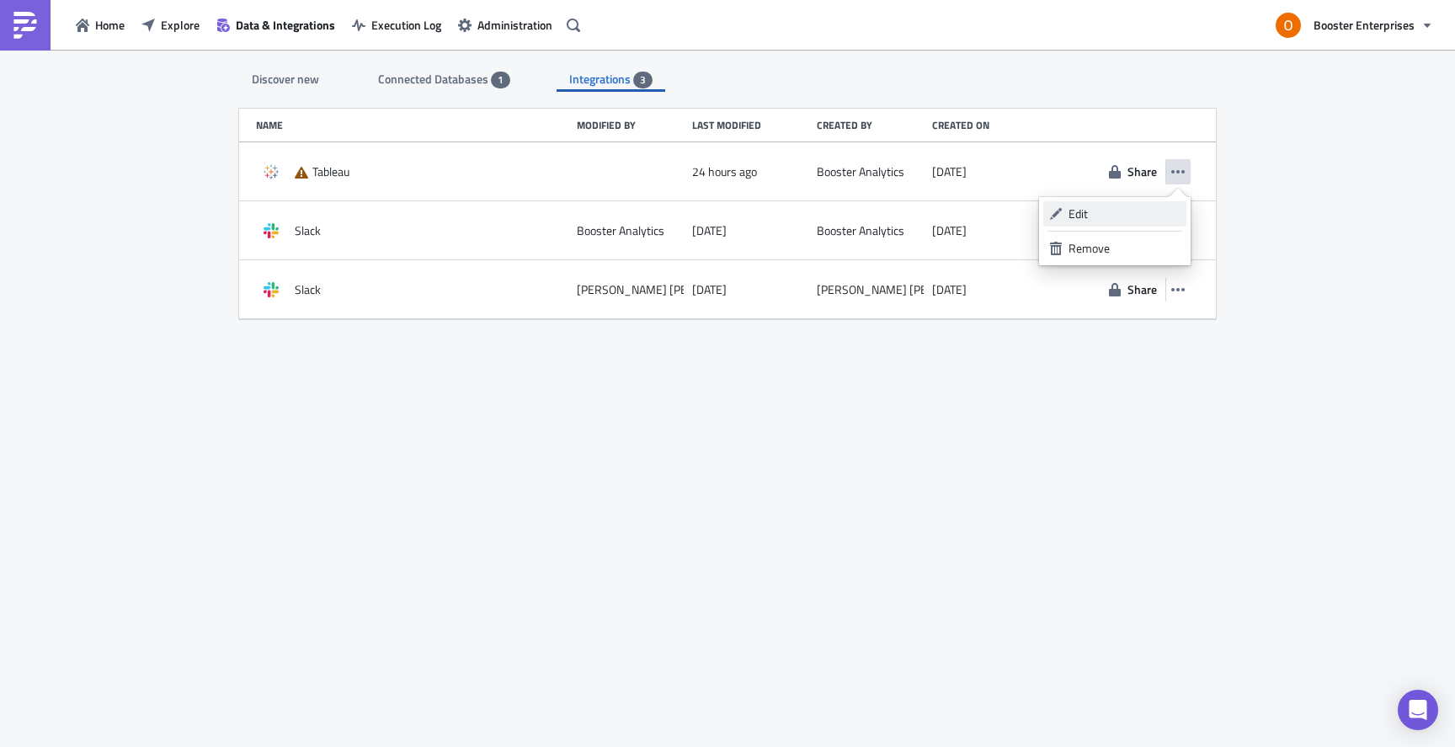
click at [1115, 216] on div "Edit" at bounding box center [1124, 213] width 112 height 17
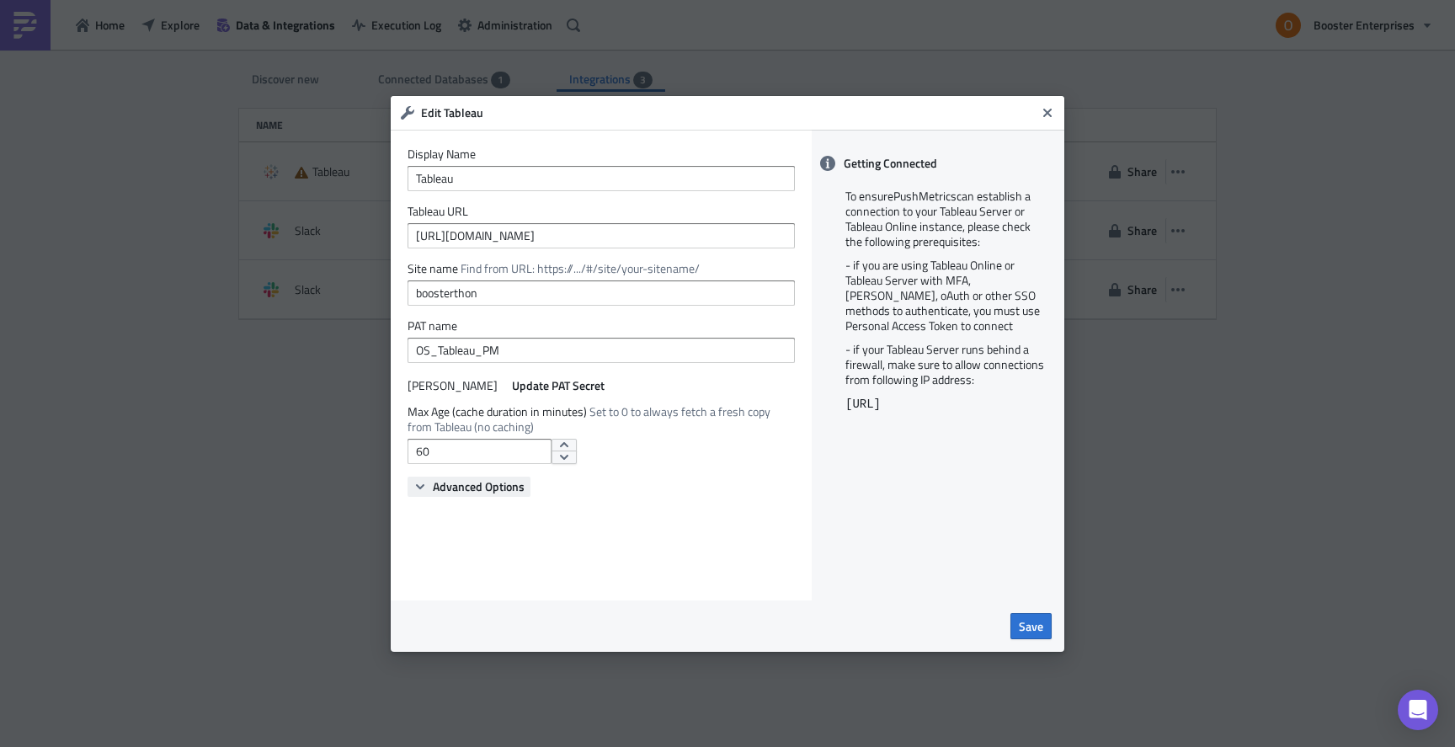
click at [441, 478] on span "Advanced Options" at bounding box center [479, 486] width 92 height 18
click at [1039, 626] on span "Save" at bounding box center [1031, 626] width 24 height 18
click at [512, 384] on span "Update PAT Secret" at bounding box center [558, 385] width 93 height 18
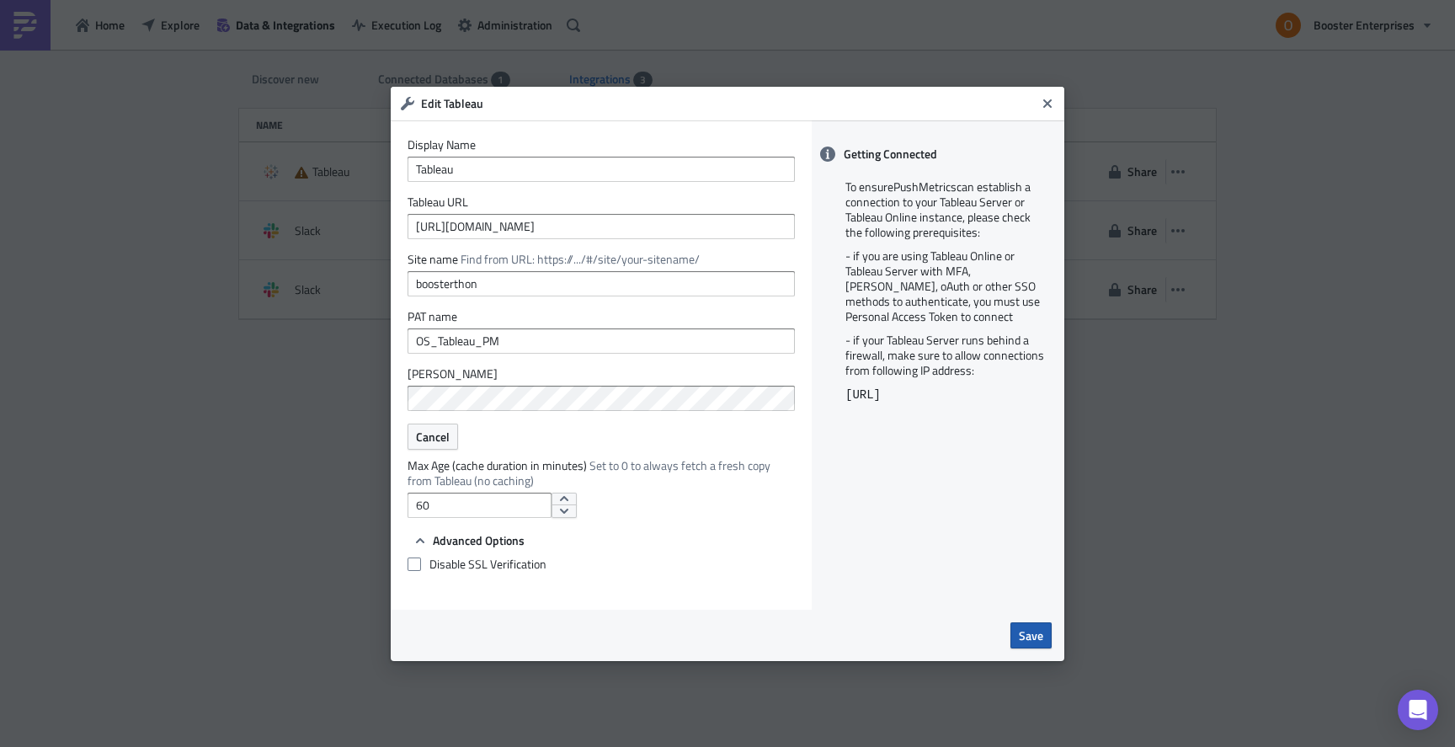
click at [1029, 631] on span "Save" at bounding box center [1031, 635] width 24 height 18
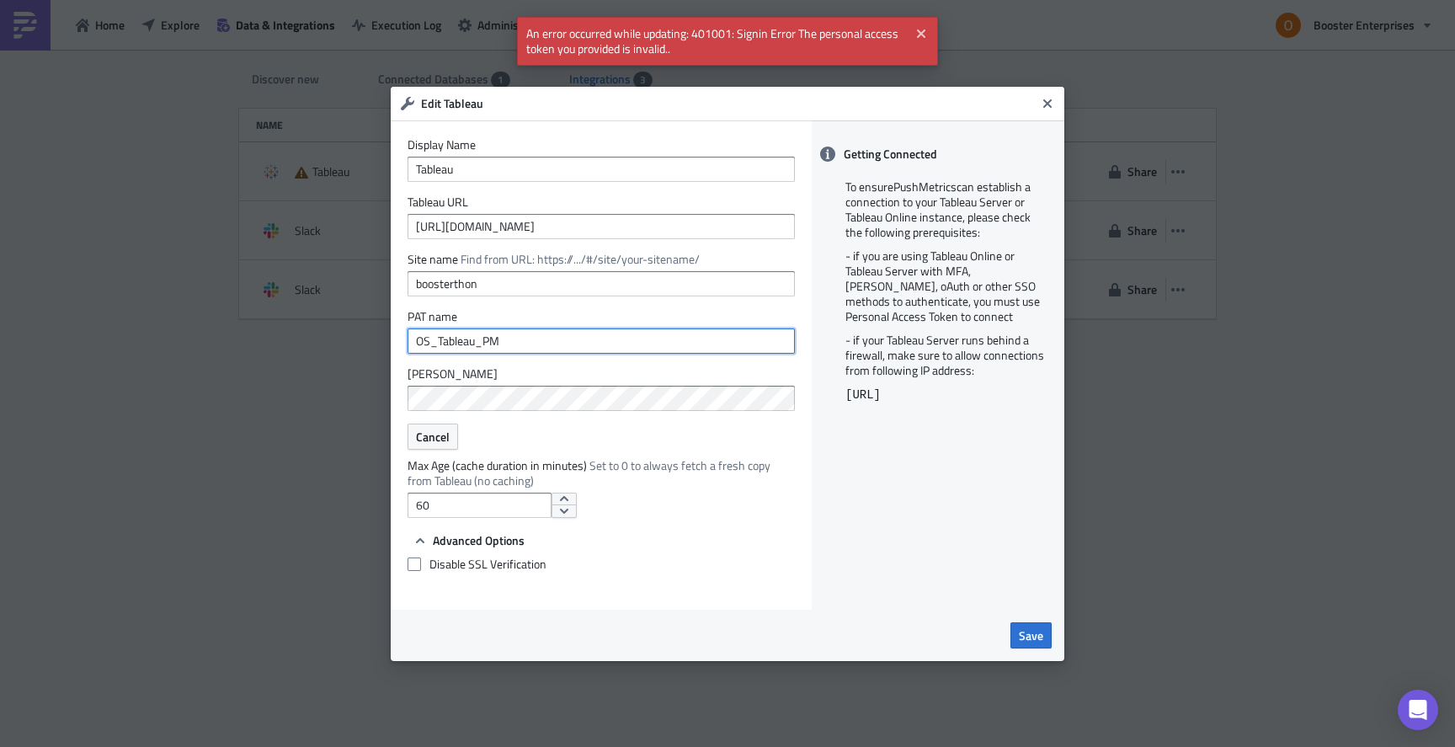
click at [568, 333] on input "OS_Tableau_PM" at bounding box center [600, 340] width 387 height 25
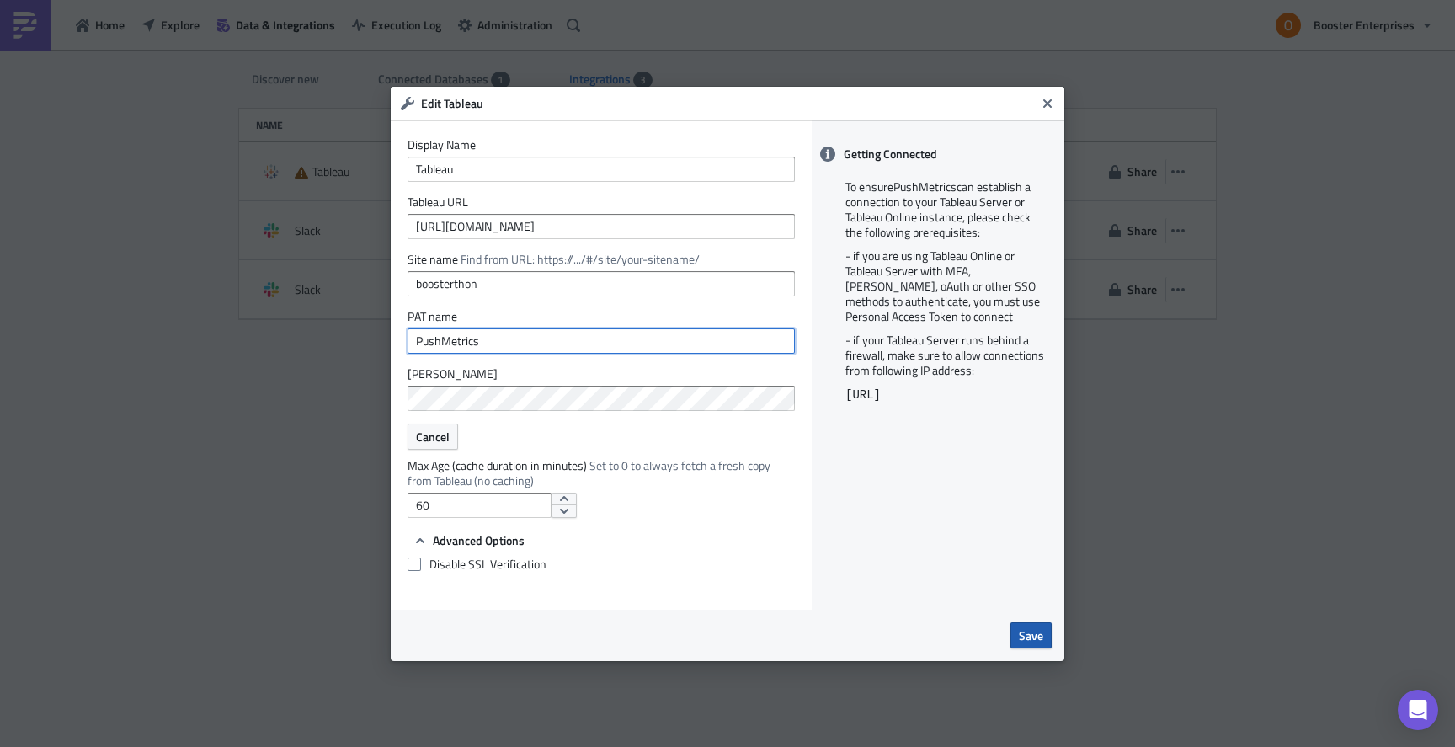
type input "PushMetrics"
click at [1033, 636] on span "Save" at bounding box center [1031, 635] width 24 height 18
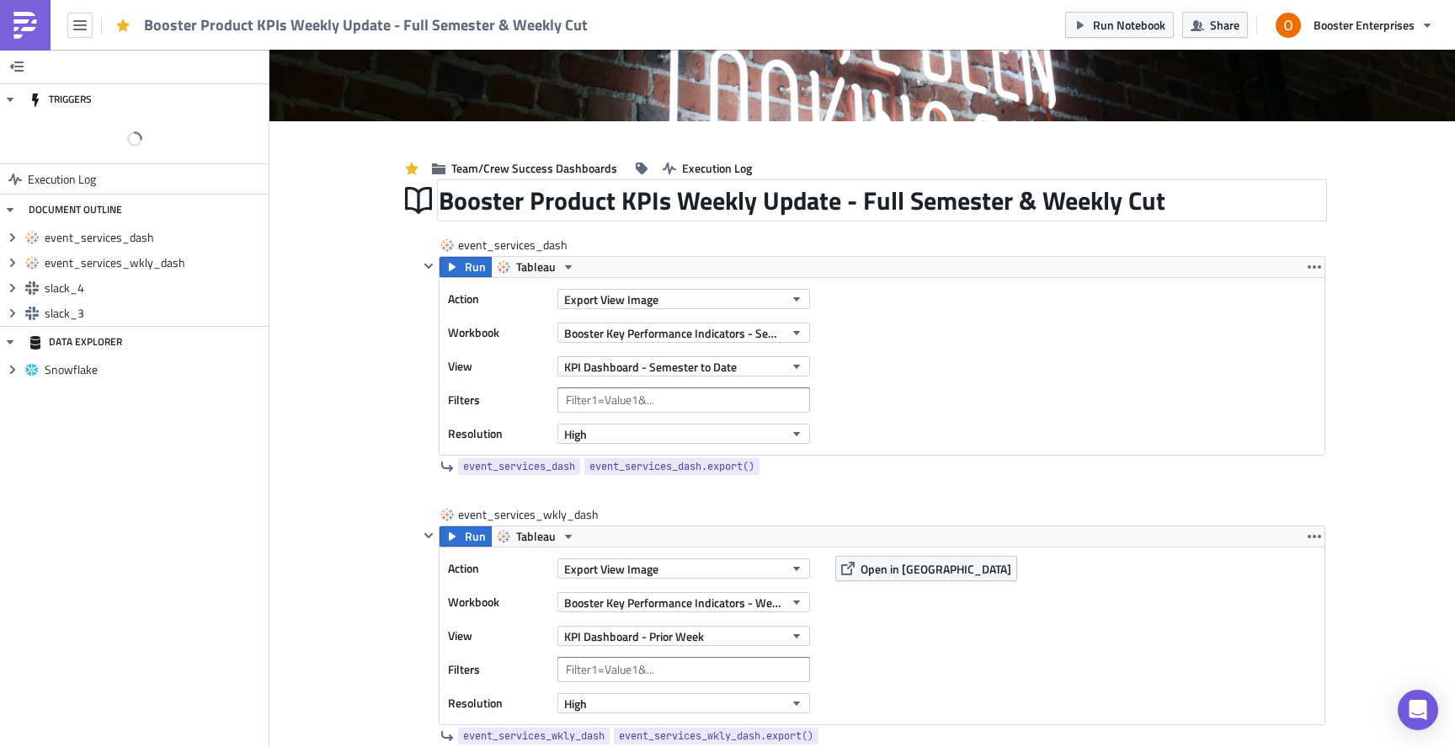
scroll to position [200, 0]
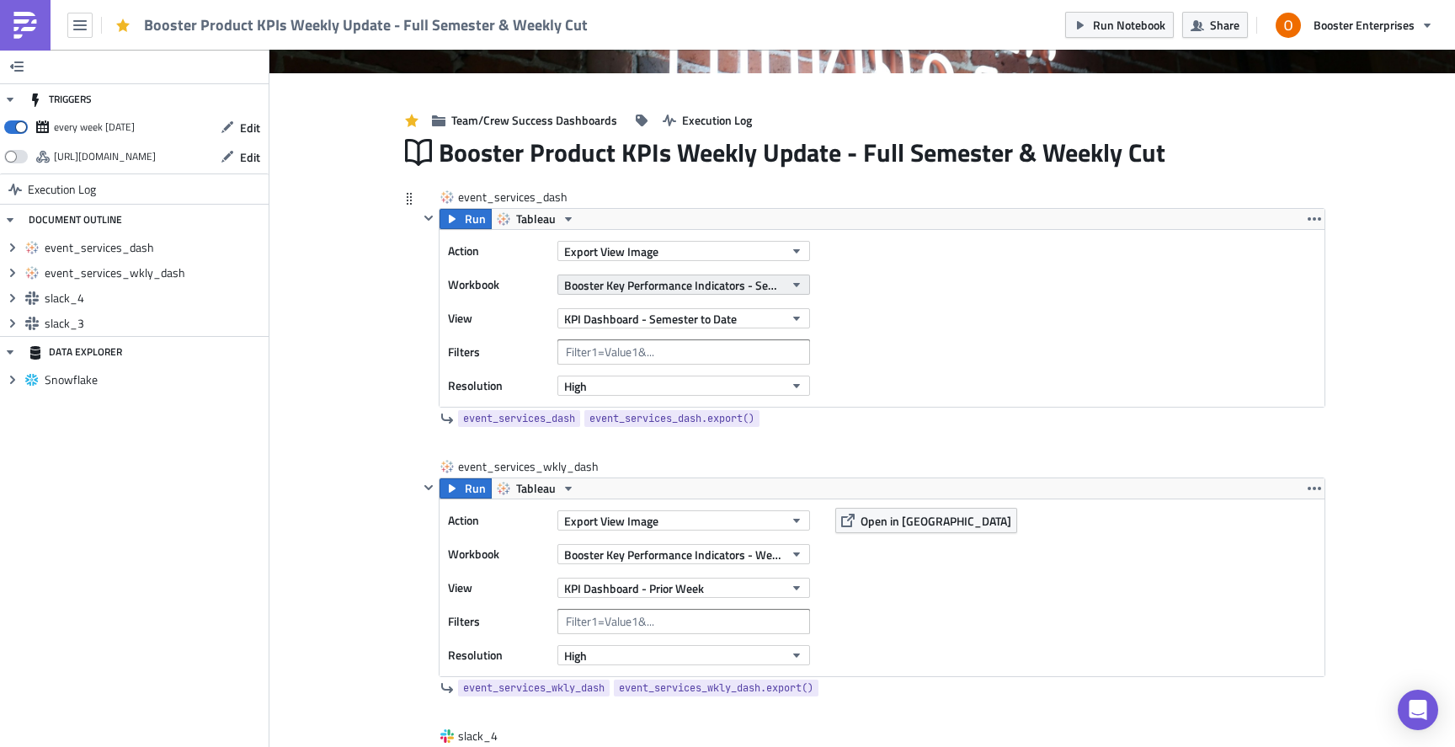
click at [775, 289] on span "Booster Key Performance Indicators - Semester Pushmetrics" at bounding box center [674, 285] width 220 height 18
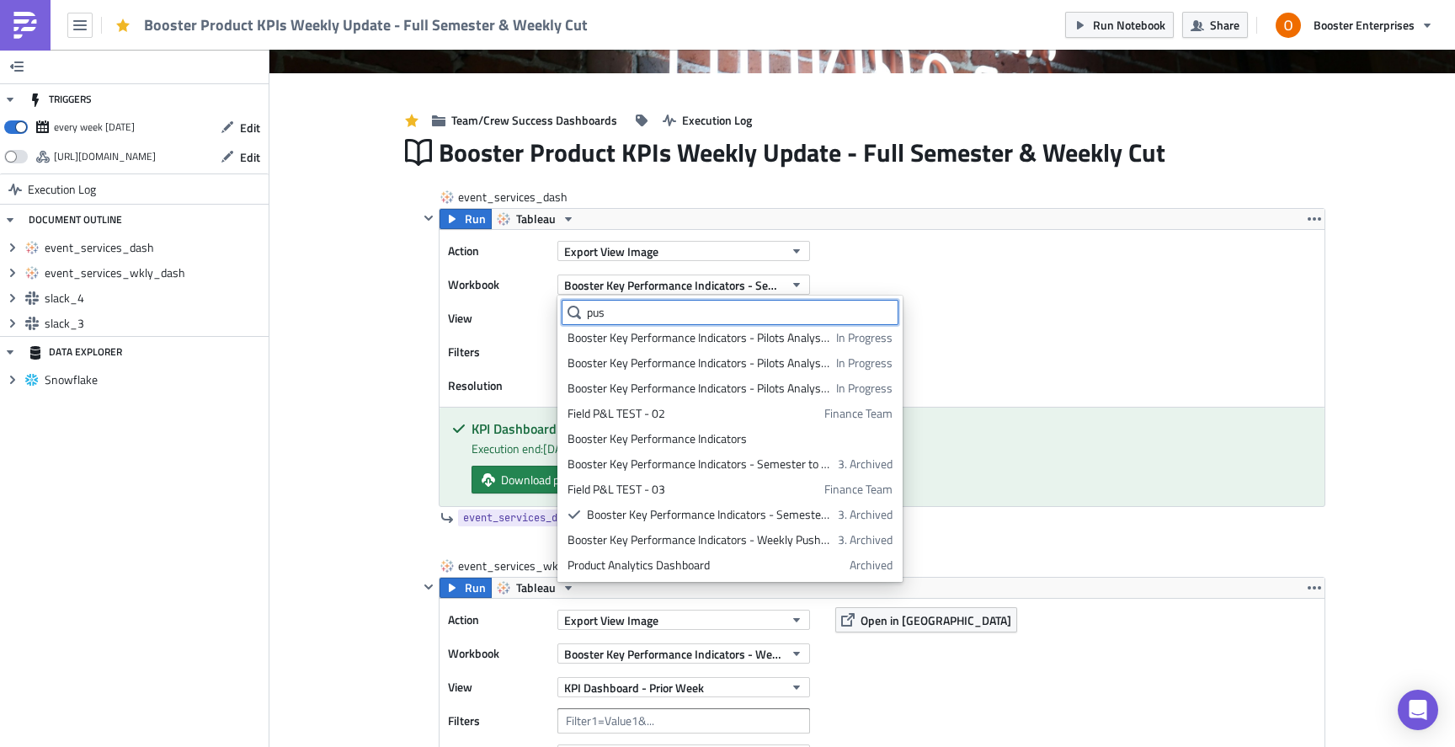
scroll to position [0, 0]
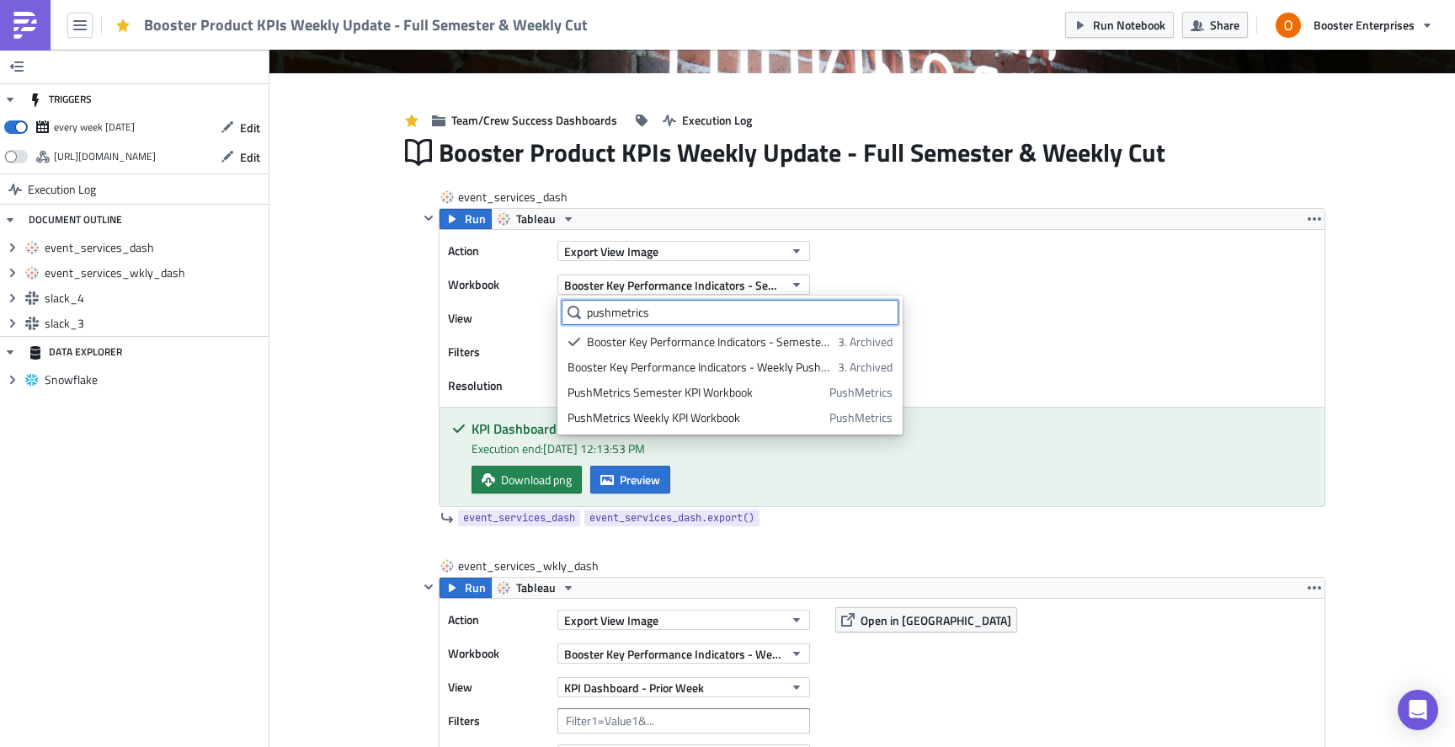
type input "pushmetrics"
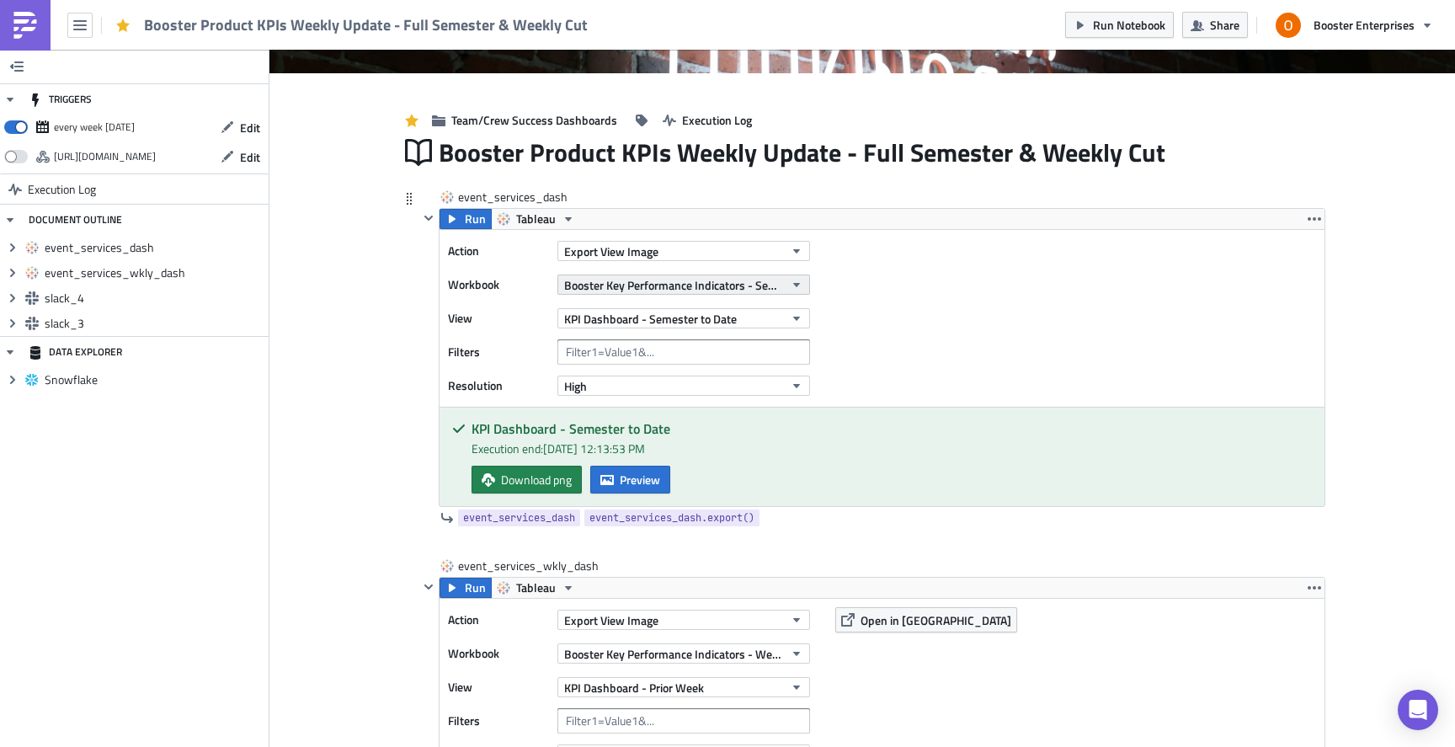
click at [674, 285] on span "Booster Key Performance Indicators - Semester Pushmetrics" at bounding box center [674, 285] width 220 height 18
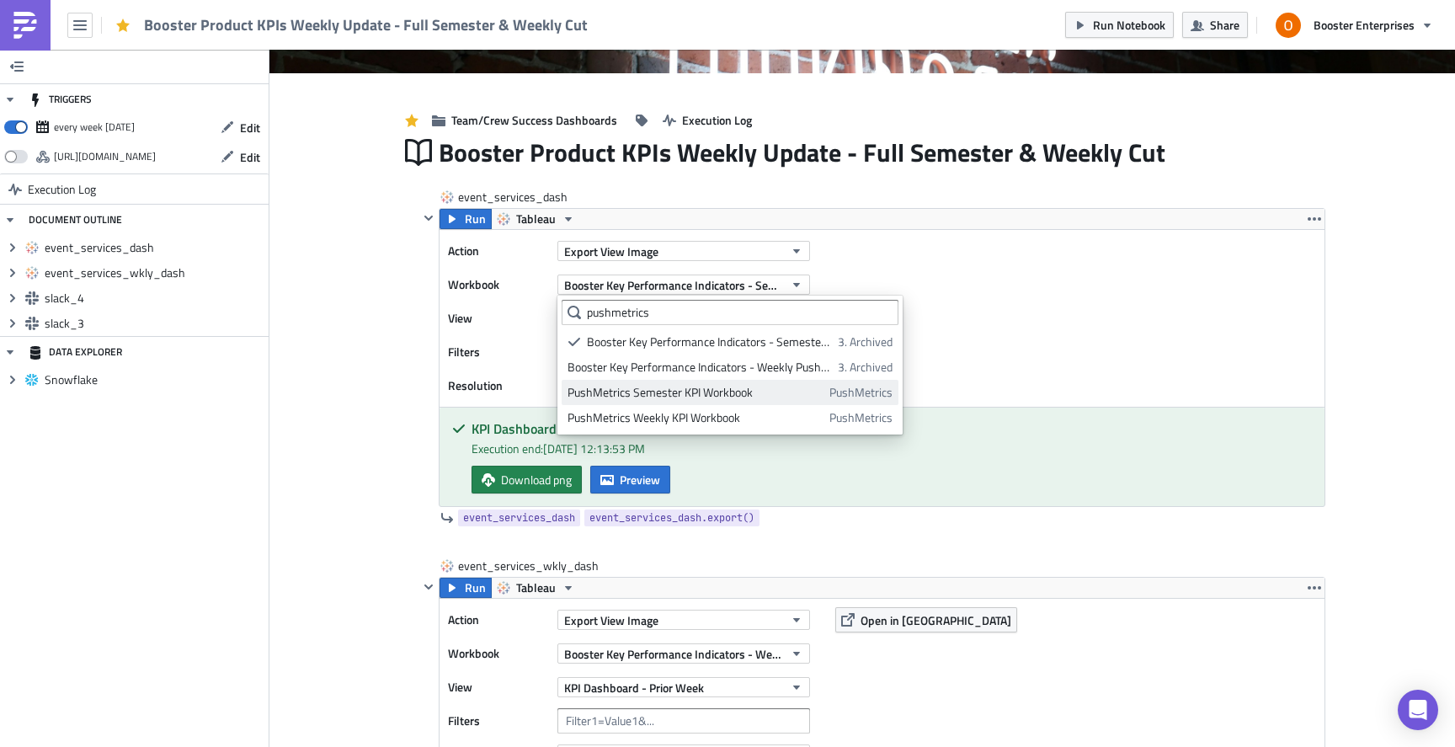
click at [704, 394] on div "PushMetrics Semester KPI Workbook" at bounding box center [695, 392] width 256 height 17
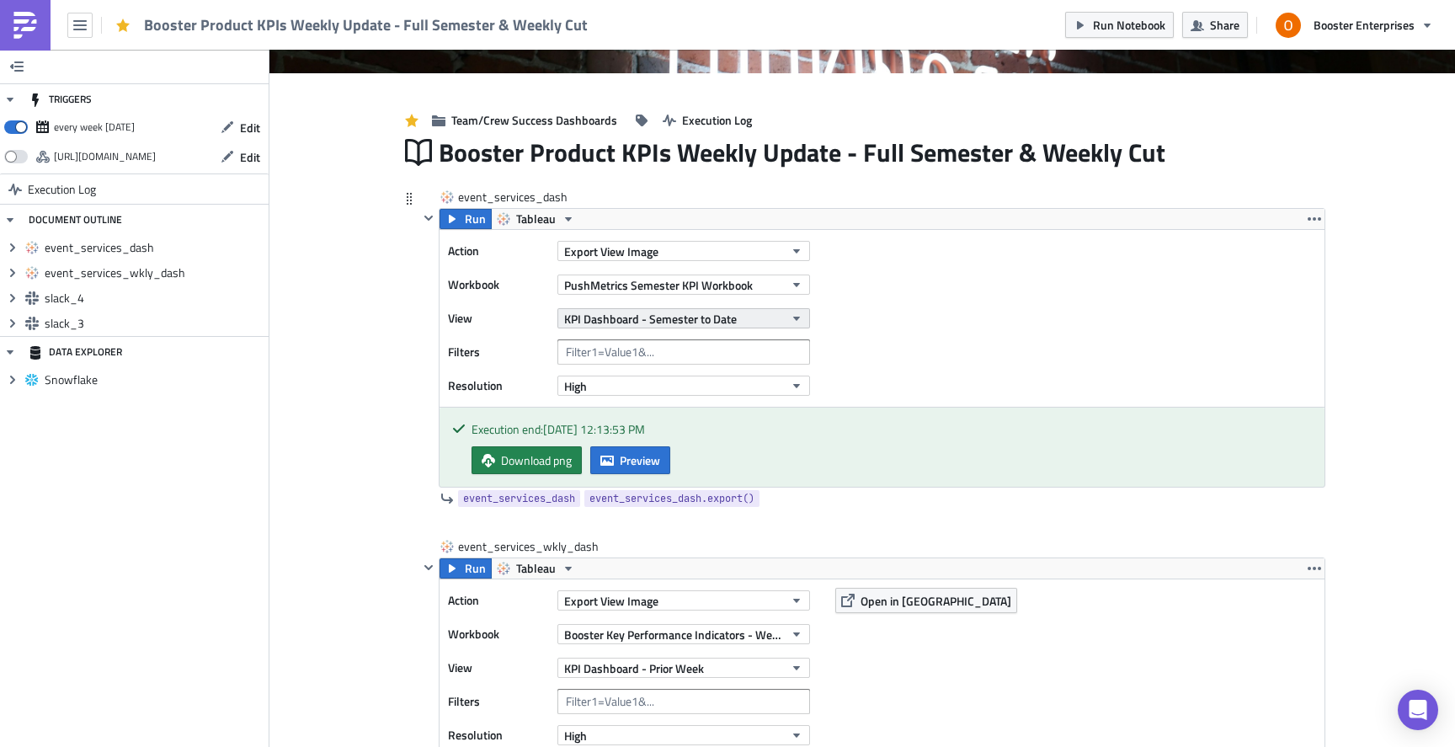
click at [677, 321] on span "KPI Dashboard - Semester to Date" at bounding box center [650, 319] width 173 height 18
click at [647, 371] on div "KPI Dashboard" at bounding box center [641, 375] width 149 height 17
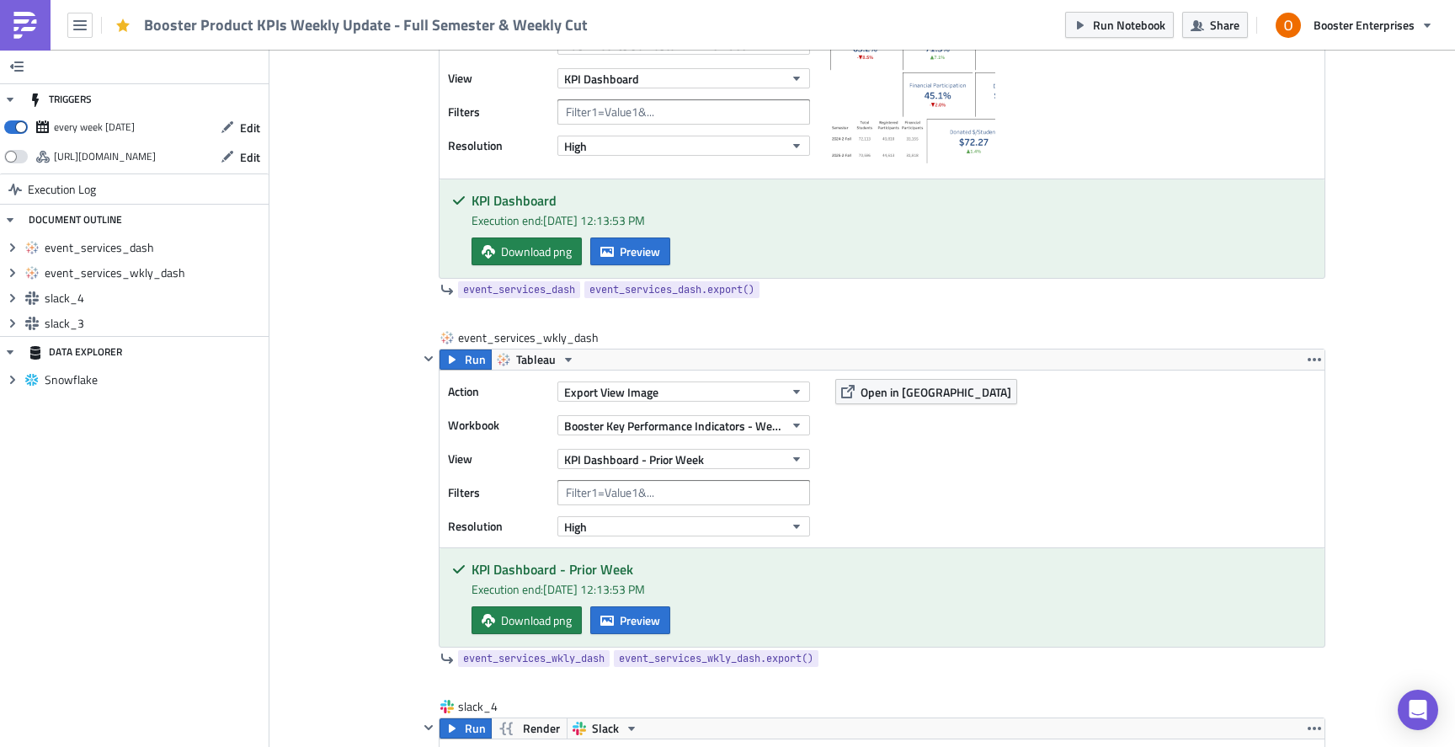
scroll to position [445, 0]
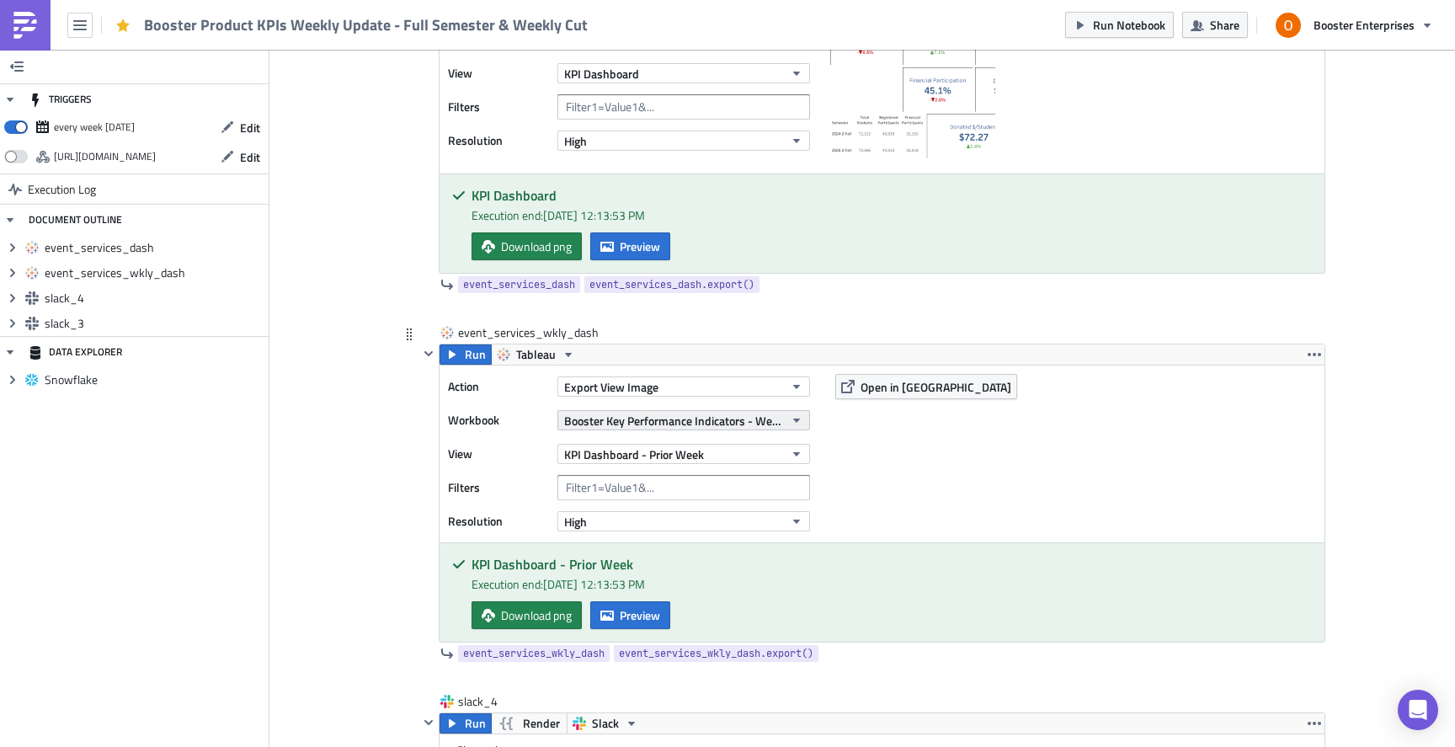
click at [738, 418] on span "Booster Key Performance Indicators - Weekly Pushmetrics" at bounding box center [674, 421] width 220 height 18
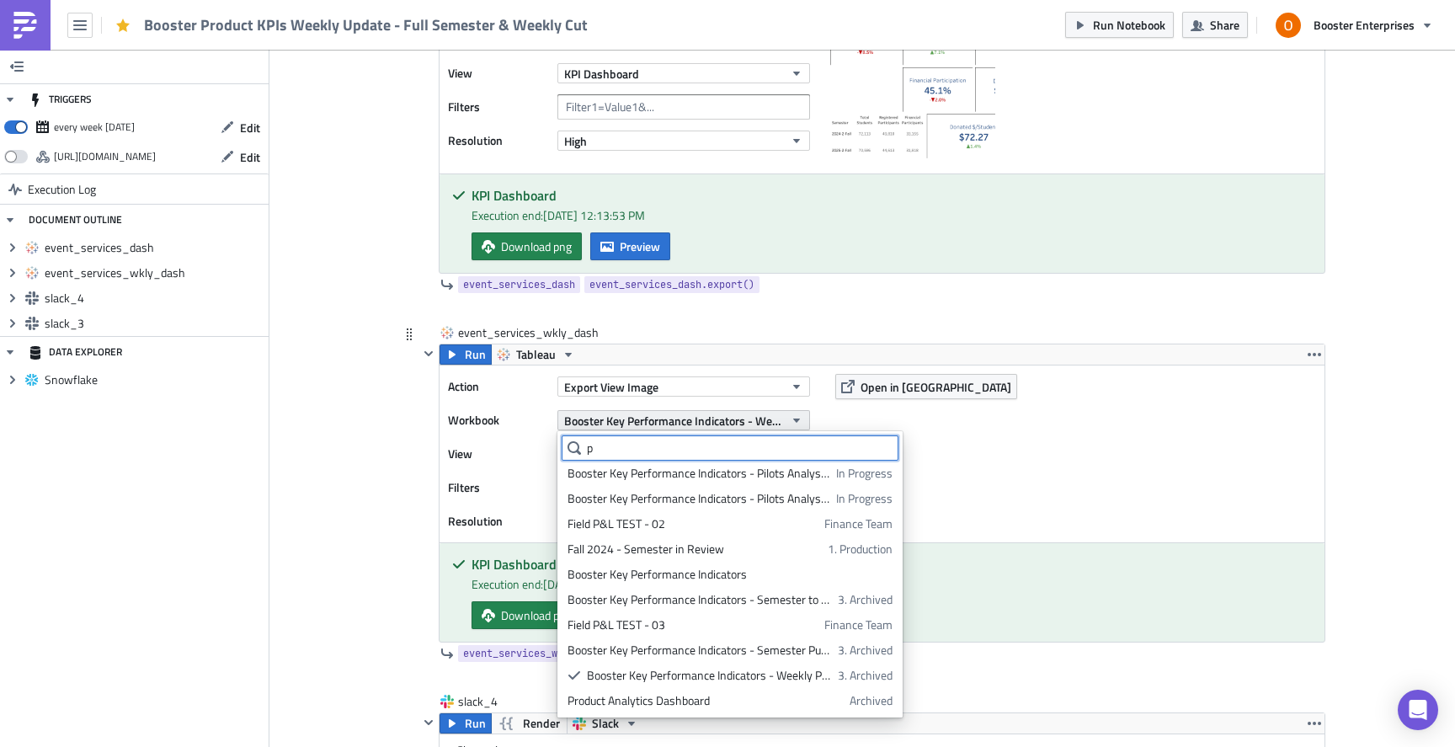
scroll to position [0, 0]
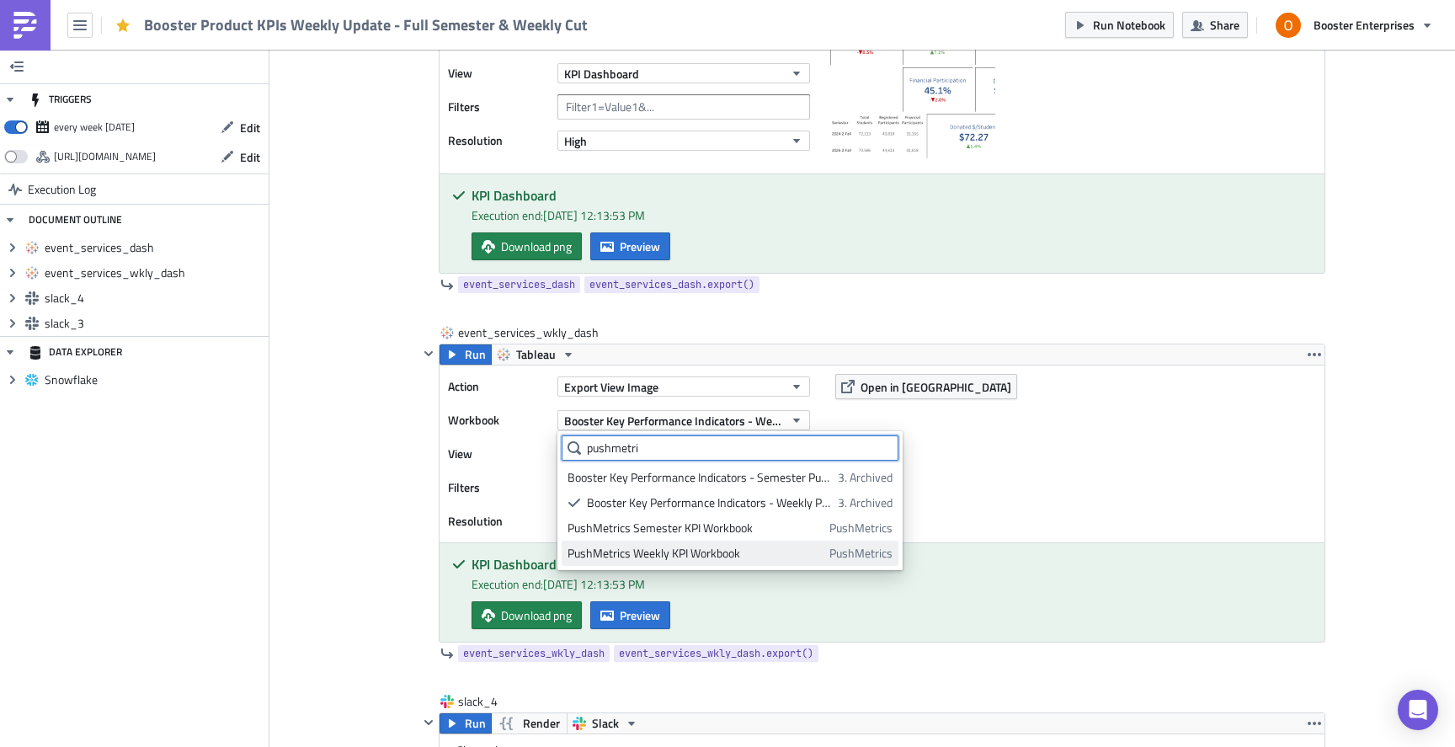
type input "pushmetri"
click at [687, 548] on div "PushMetrics Weekly KPI Workbook" at bounding box center [695, 553] width 256 height 17
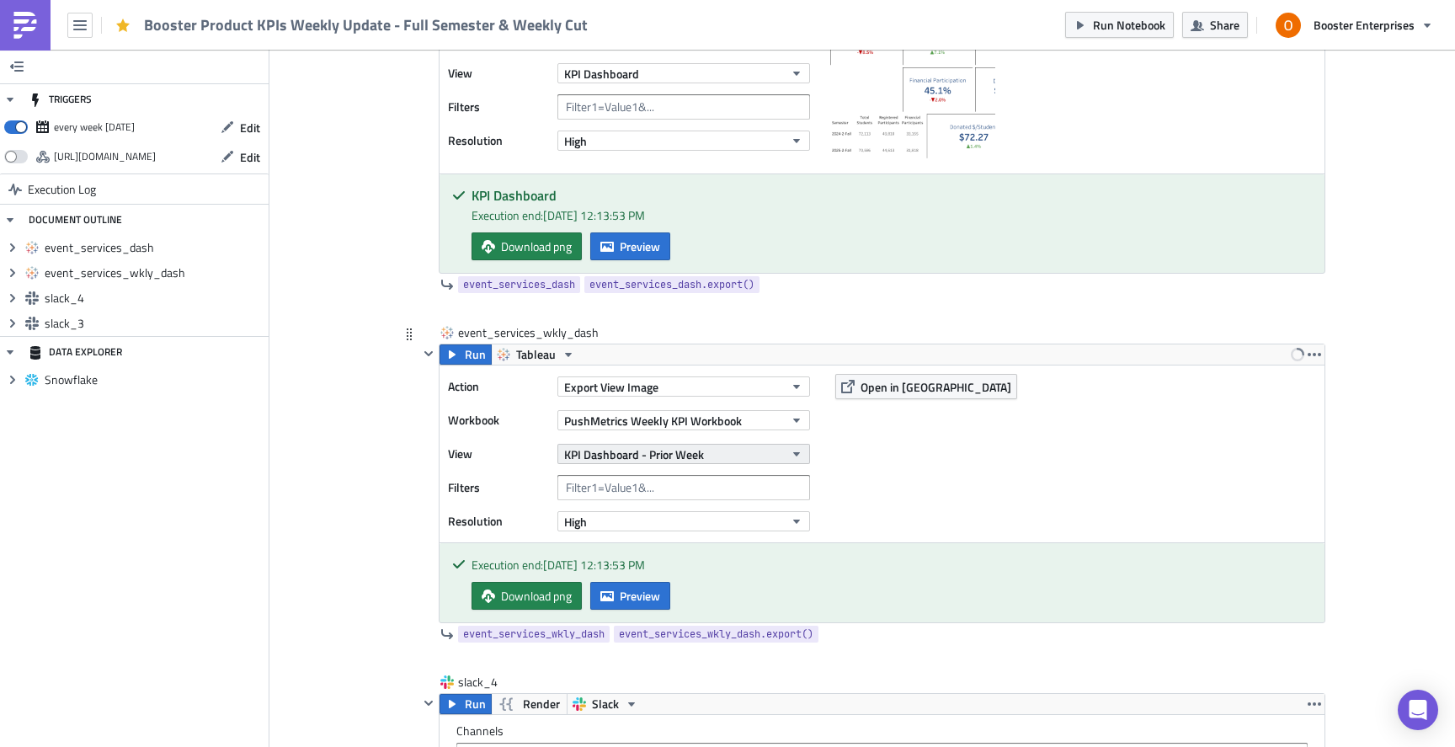
click at [681, 454] on span "KPI Dashboard - Prior Week" at bounding box center [634, 454] width 140 height 18
click at [636, 505] on div "KPI Dashboard" at bounding box center [641, 511] width 149 height 17
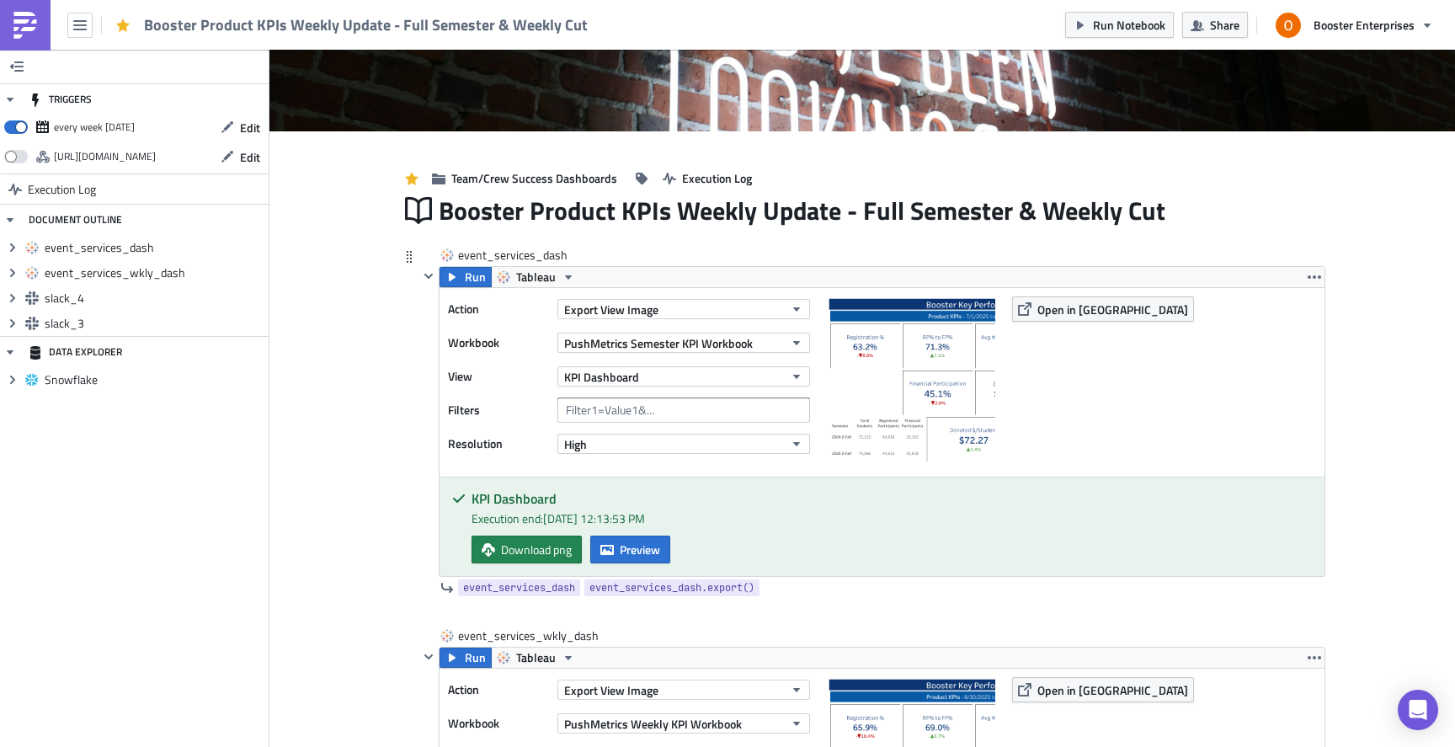
scroll to position [146, 0]
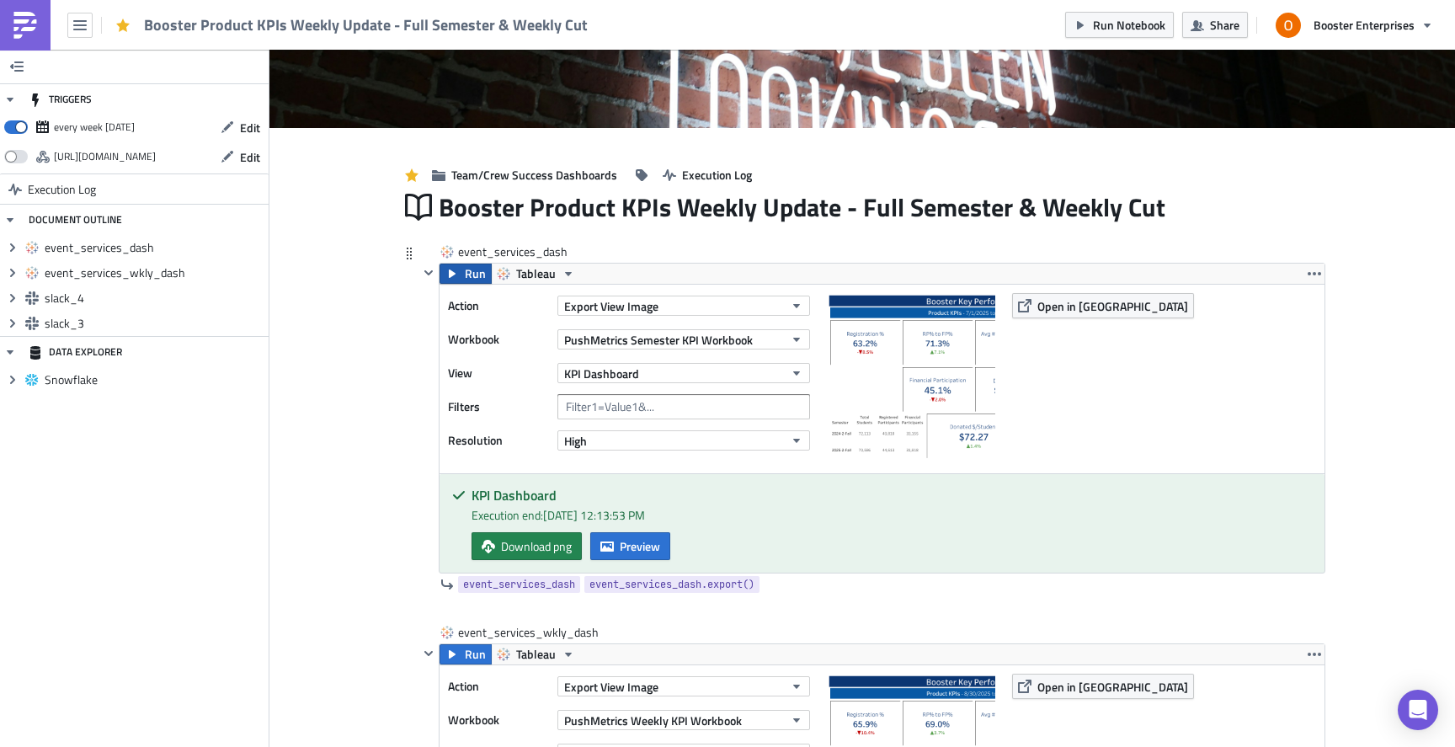
click at [473, 272] on span "Run" at bounding box center [475, 274] width 21 height 20
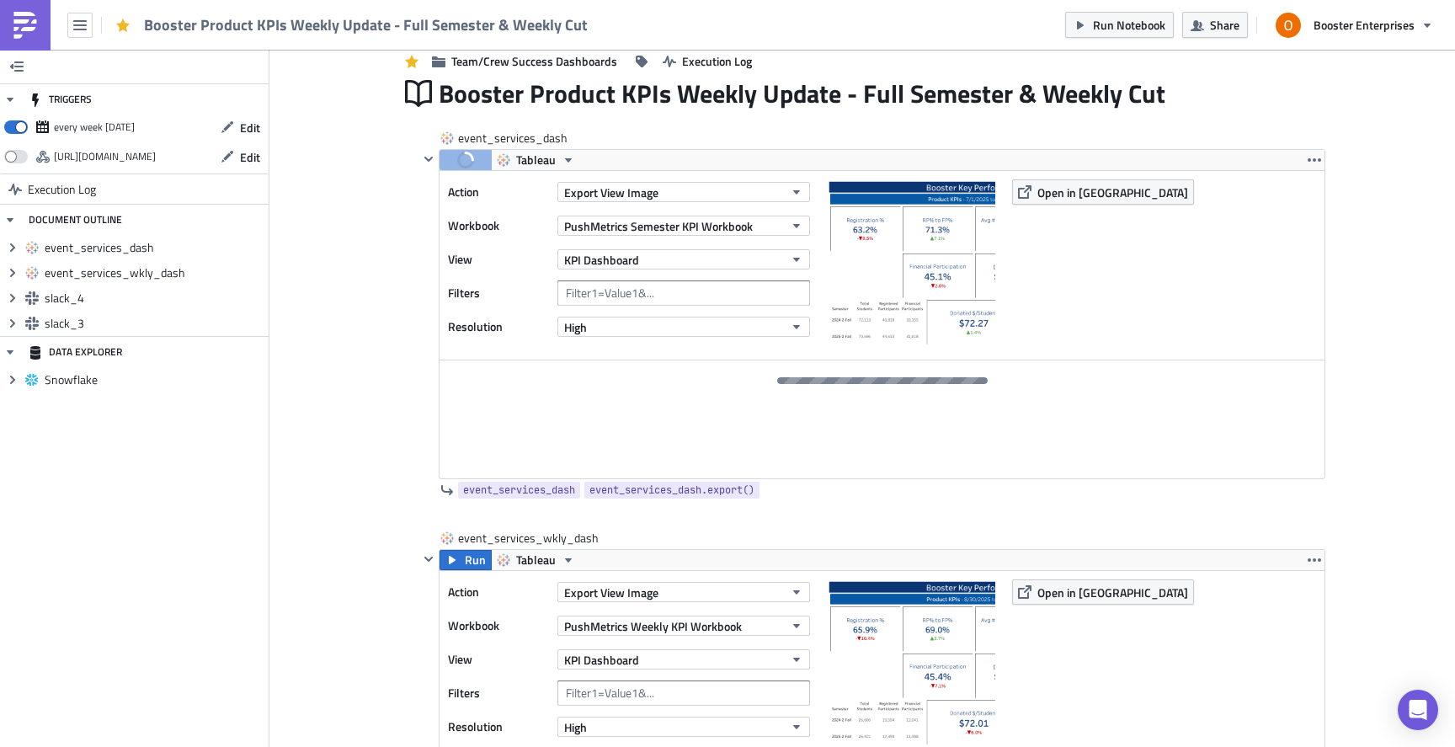
scroll to position [269, 0]
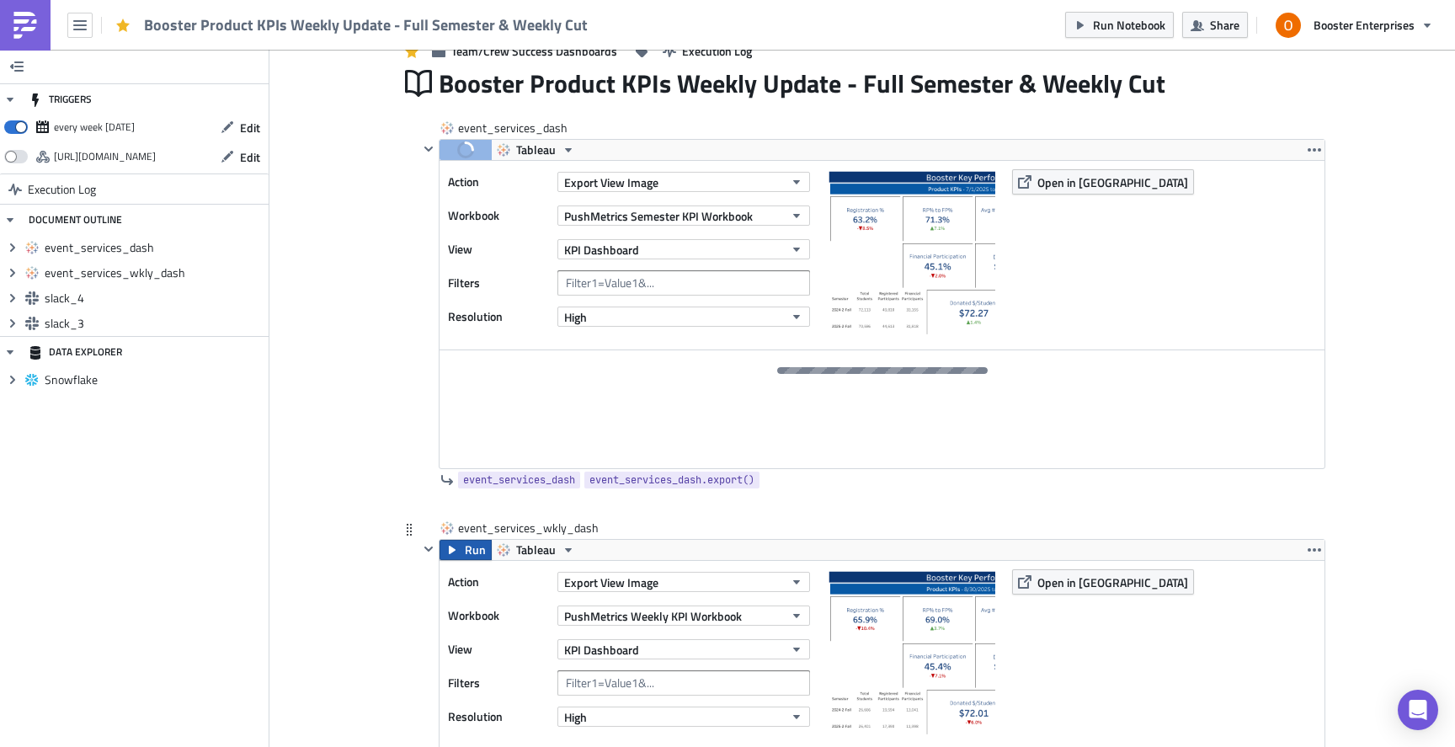
click at [452, 548] on icon "button" at bounding box center [452, 550] width 7 height 8
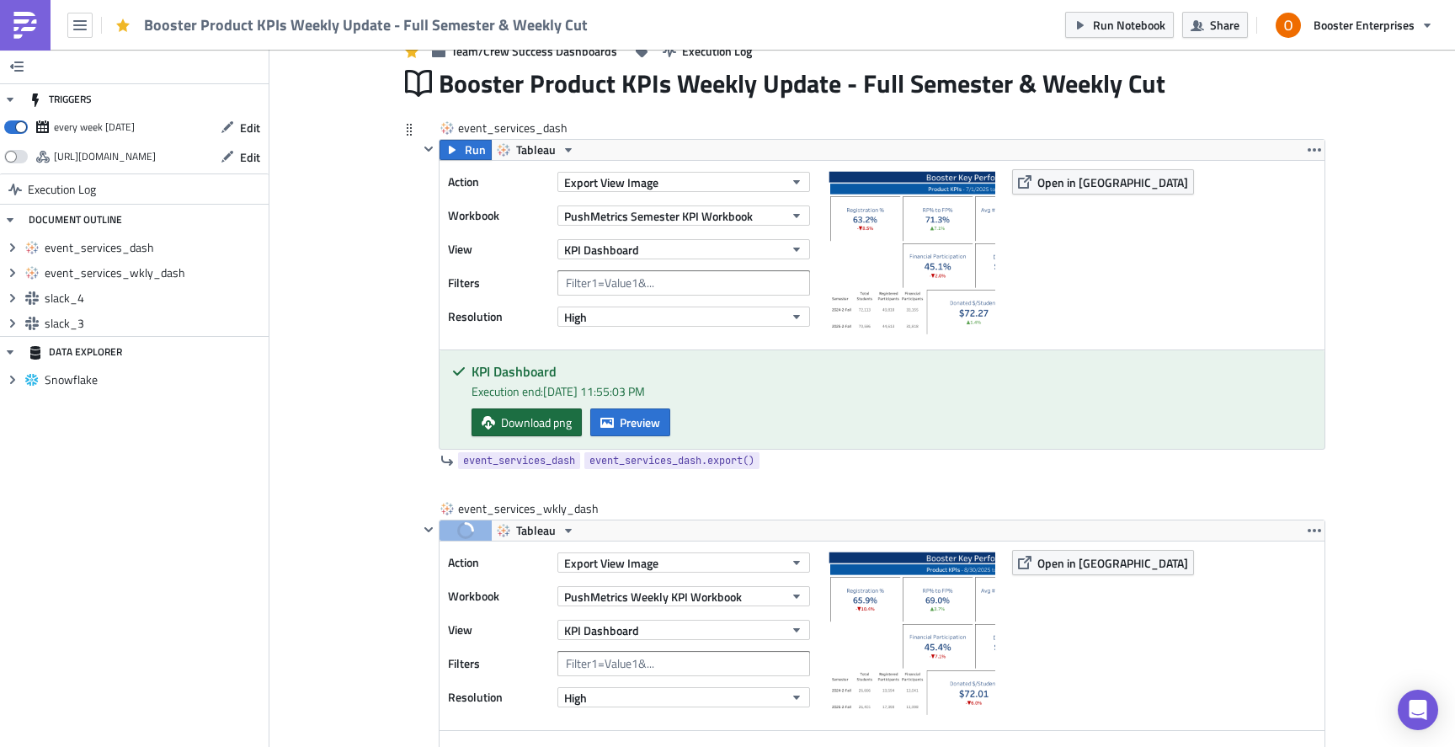
click at [530, 427] on span "Download png" at bounding box center [536, 422] width 71 height 18
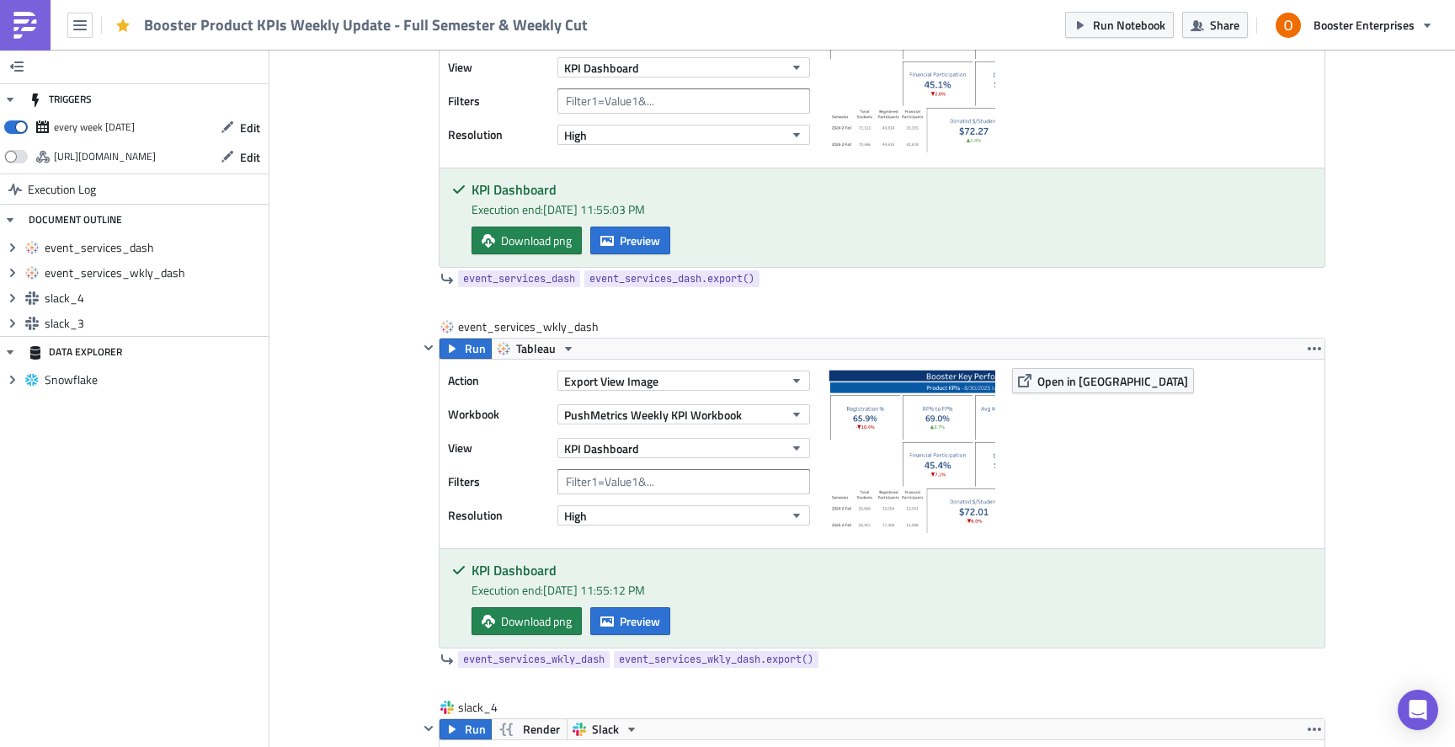
scroll to position [480, 0]
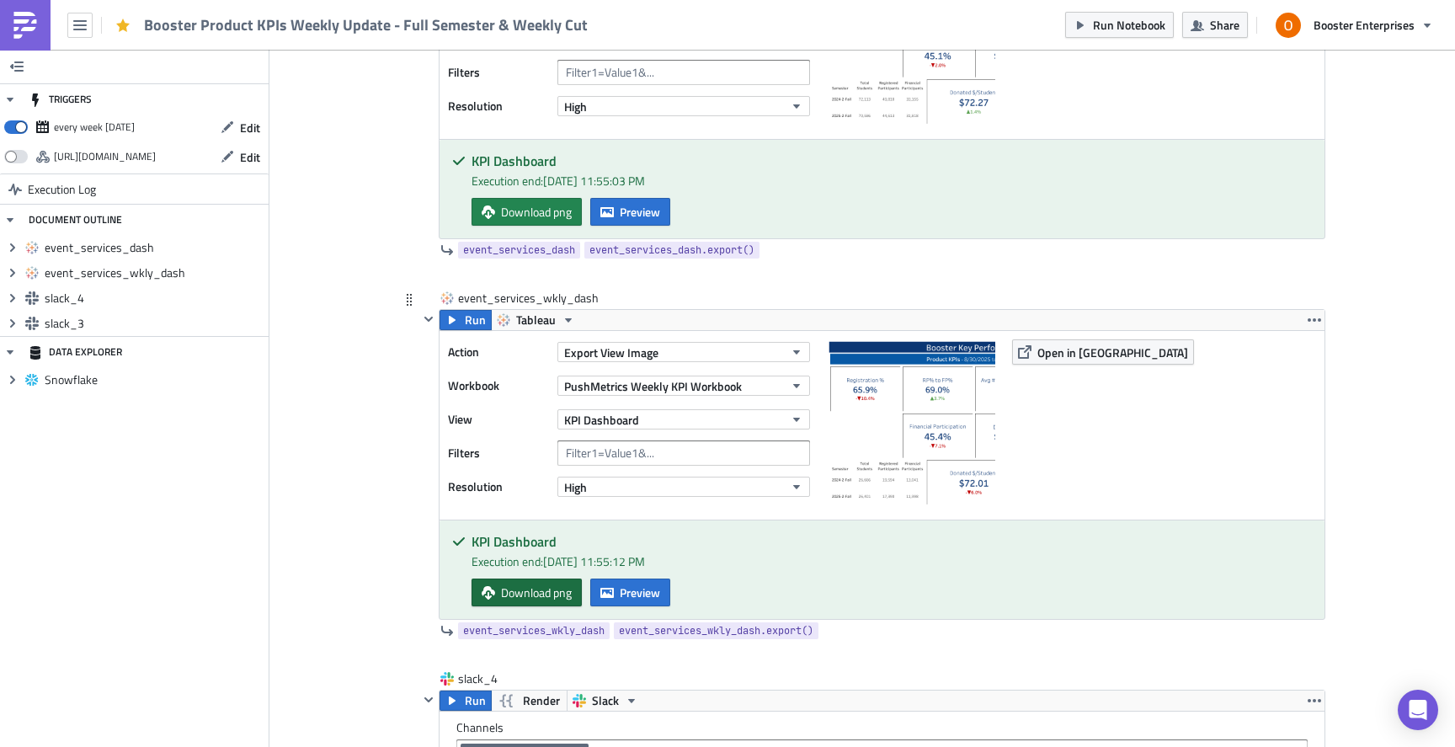
click at [532, 592] on span "Download png" at bounding box center [536, 592] width 71 height 18
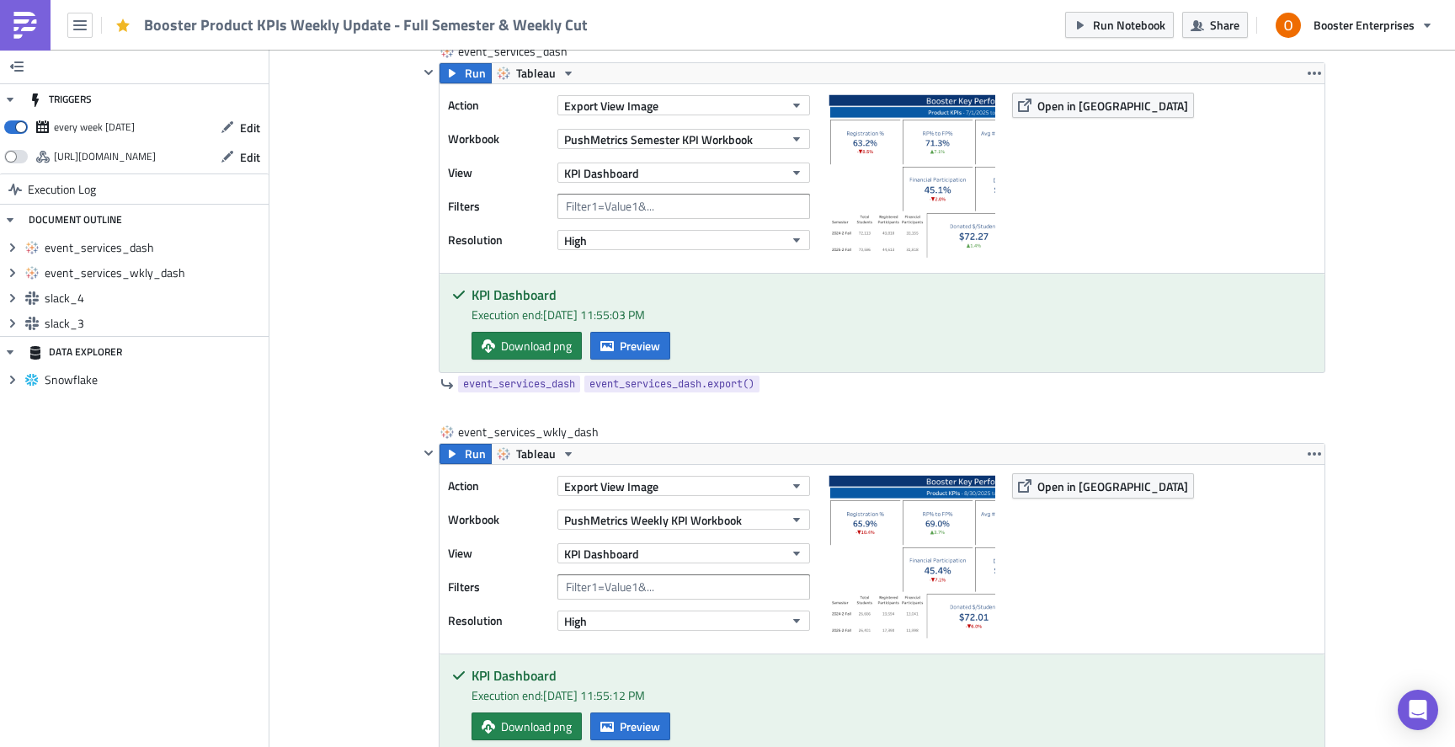
scroll to position [253, 0]
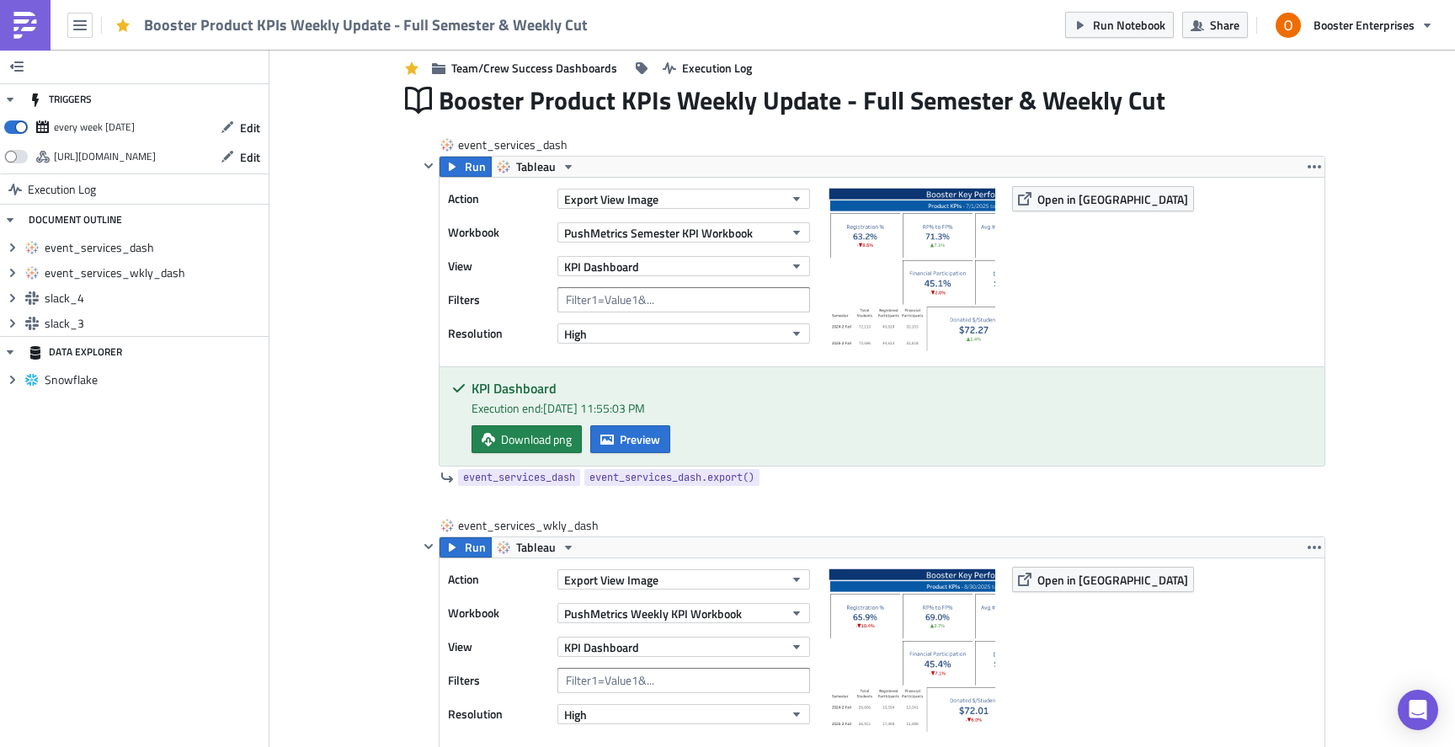
click at [31, 29] on img at bounding box center [25, 25] width 27 height 27
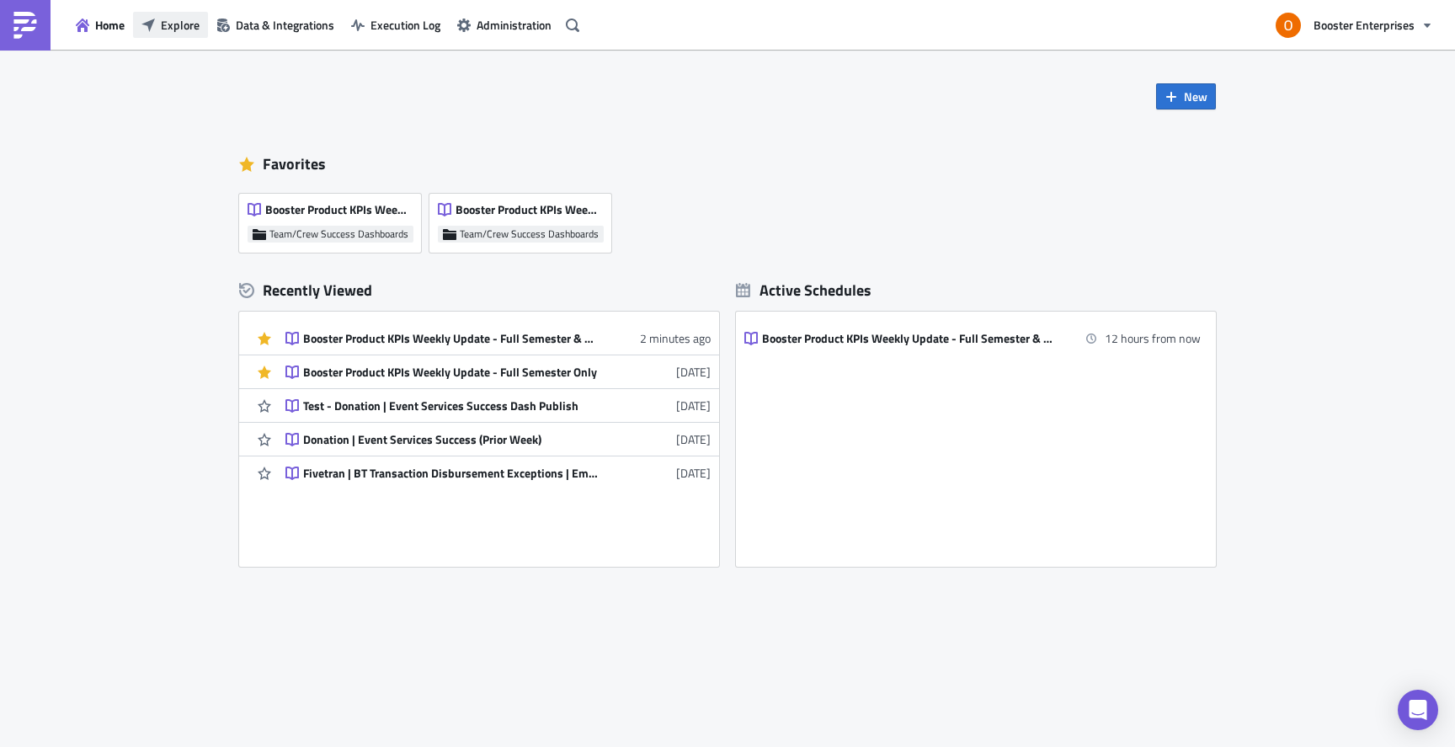
click at [177, 26] on span "Explore" at bounding box center [180, 25] width 39 height 18
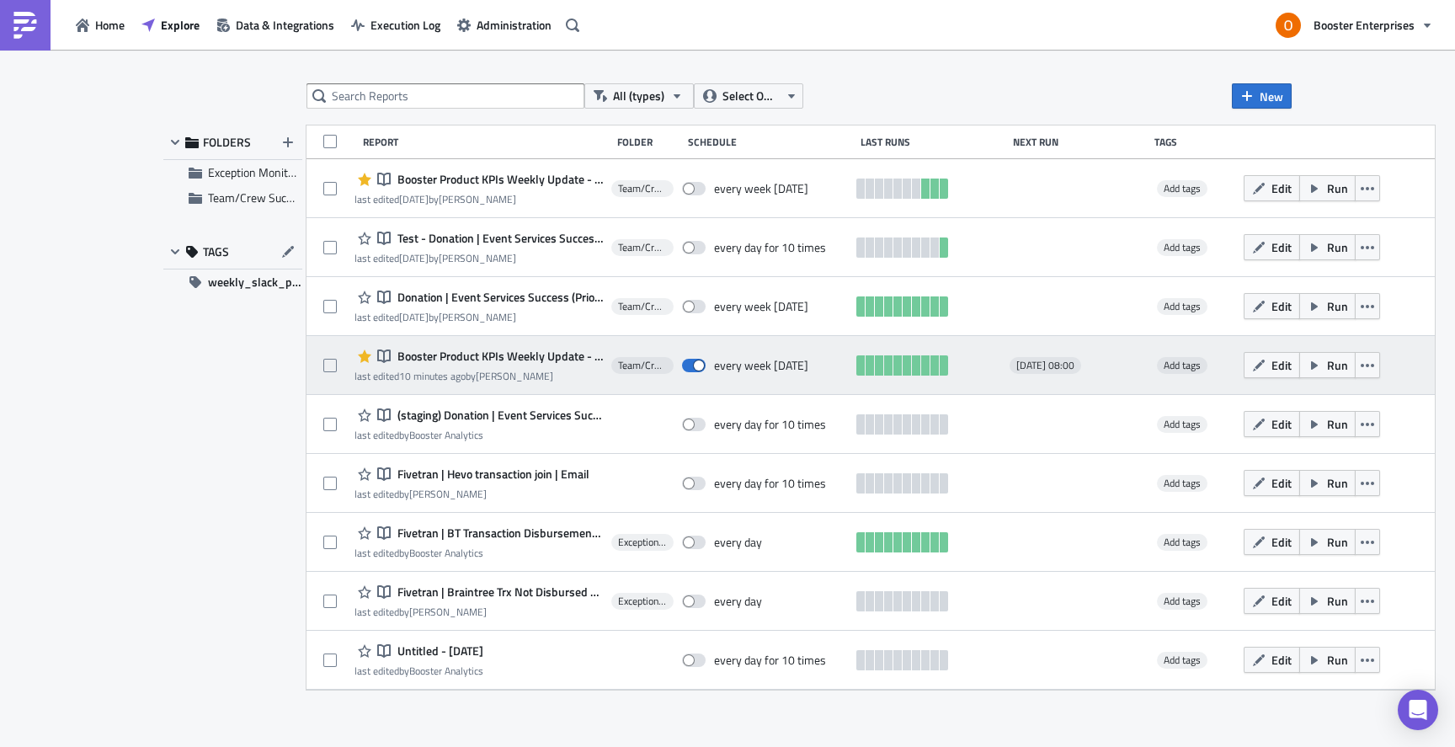
click at [490, 354] on span "Booster Product KPIs Weekly Update - Full Semester & Weekly Cut" at bounding box center [498, 356] width 210 height 15
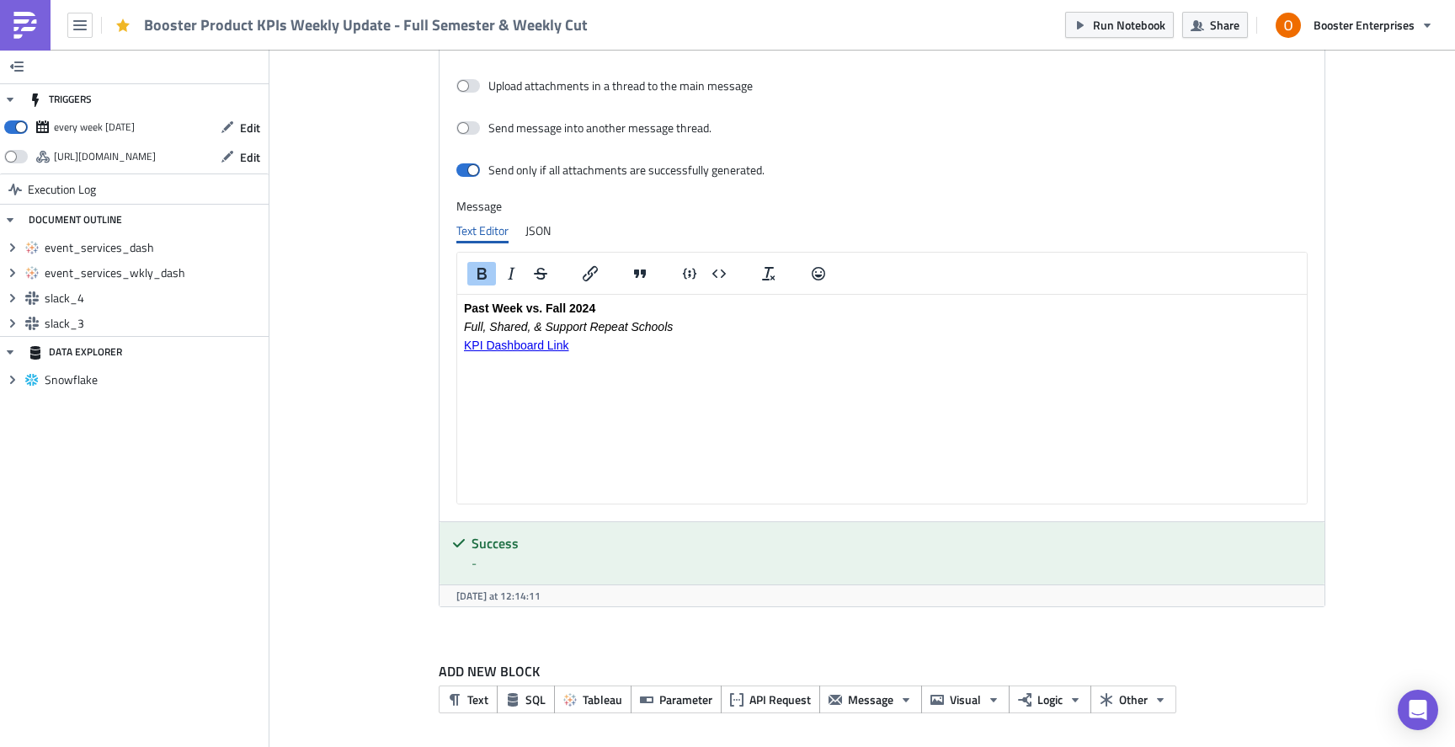
scroll to position [2218, 0]
